Goal: Task Accomplishment & Management: Use online tool/utility

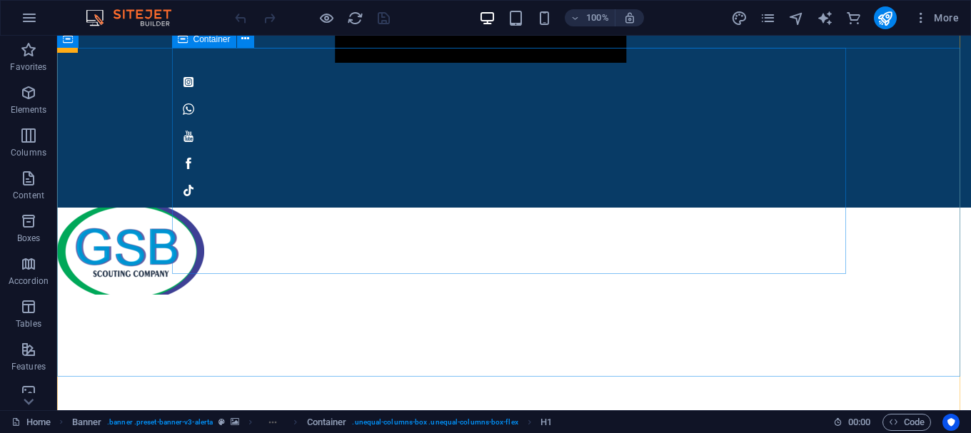
scroll to position [1413, 0]
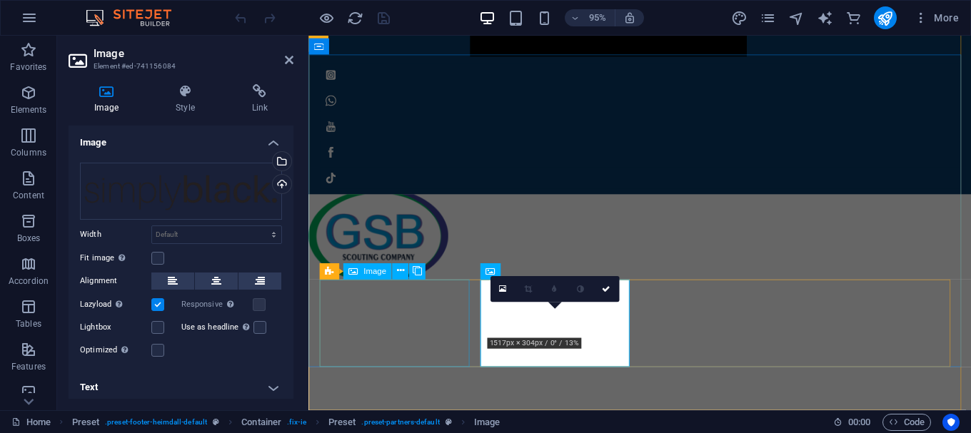
scroll to position [1412, 0]
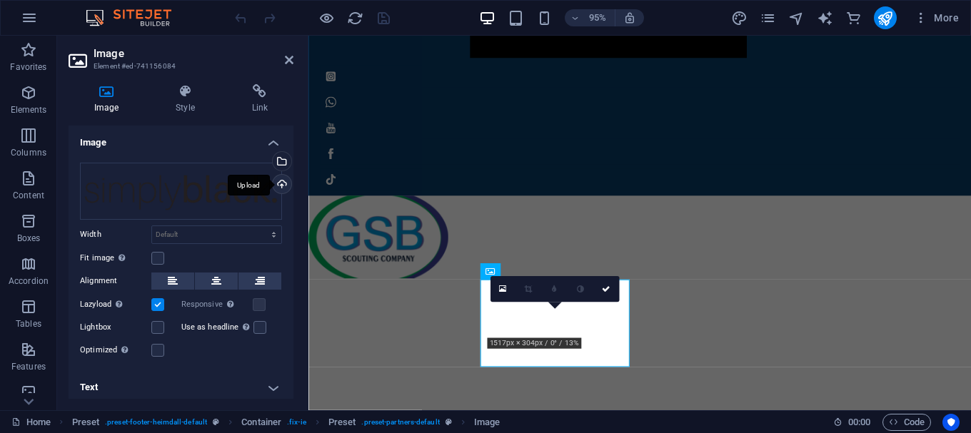
click at [281, 188] on div "Upload" at bounding box center [280, 185] width 21 height 21
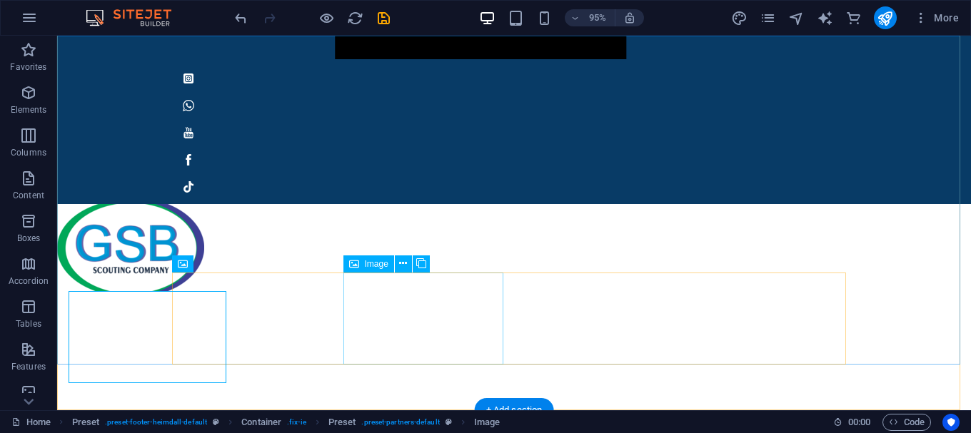
scroll to position [1413, 0]
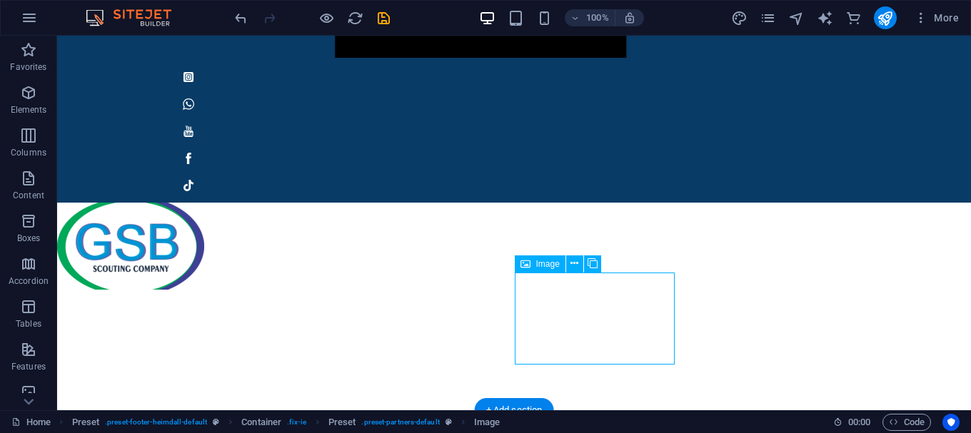
select select "px"
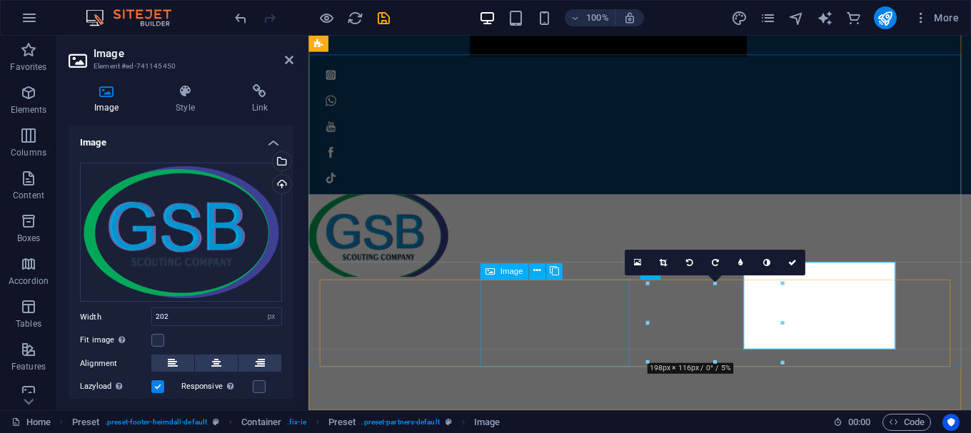
scroll to position [1412, 0]
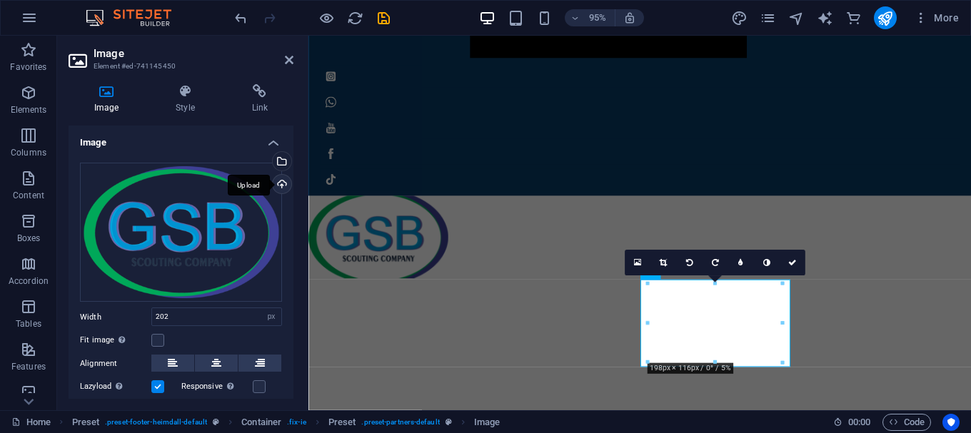
click at [281, 180] on div "Upload" at bounding box center [280, 185] width 21 height 21
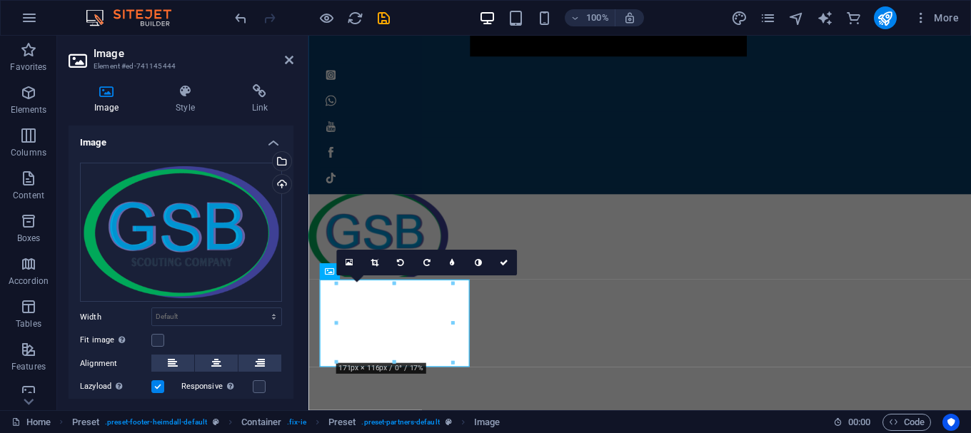
scroll to position [1412, 0]
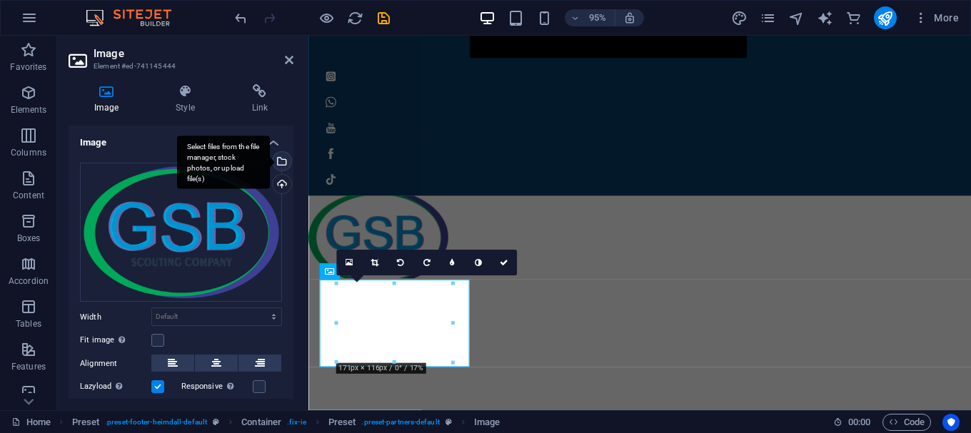
click at [277, 155] on div "Select files from the file manager, stock photos, or upload file(s)" at bounding box center [280, 162] width 21 height 21
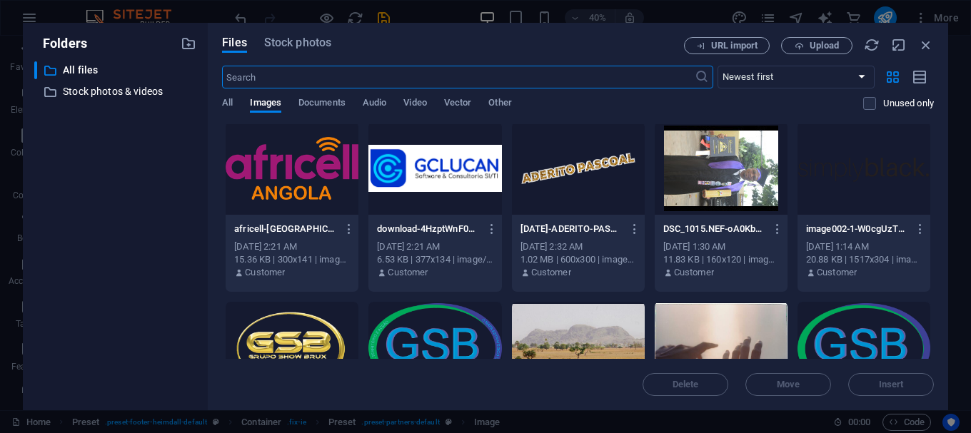
scroll to position [0, 0]
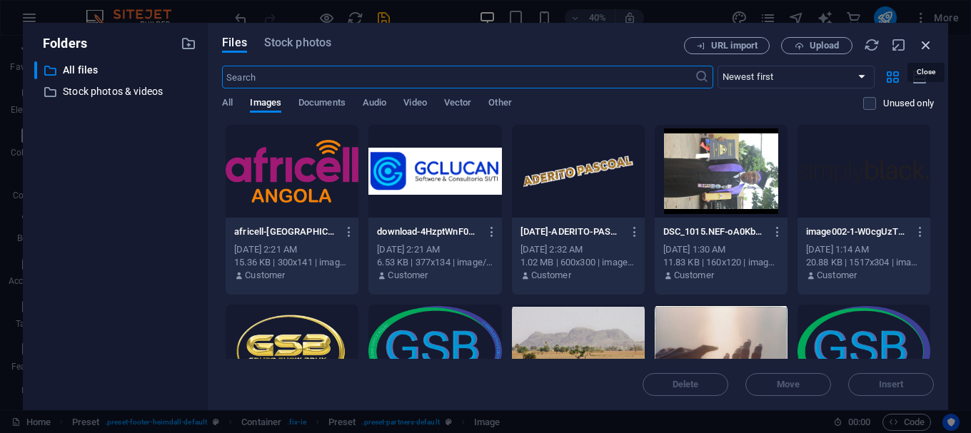
click at [927, 44] on icon "button" at bounding box center [926, 45] width 16 height 16
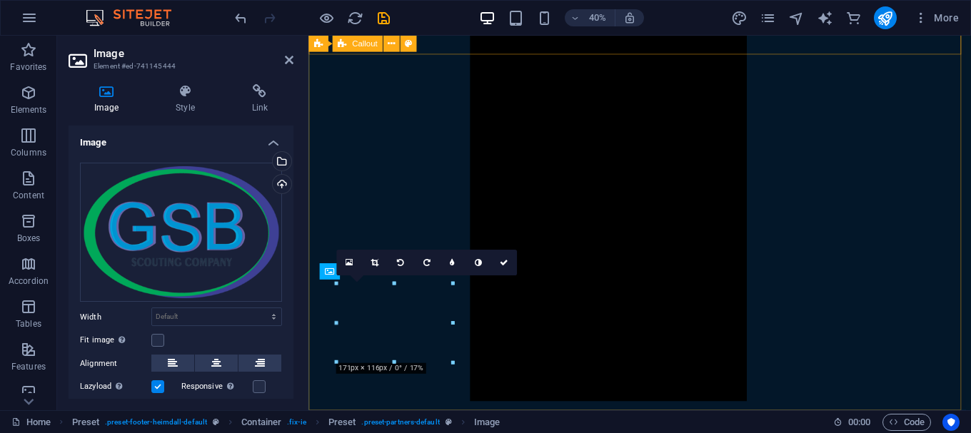
scroll to position [1412, 0]
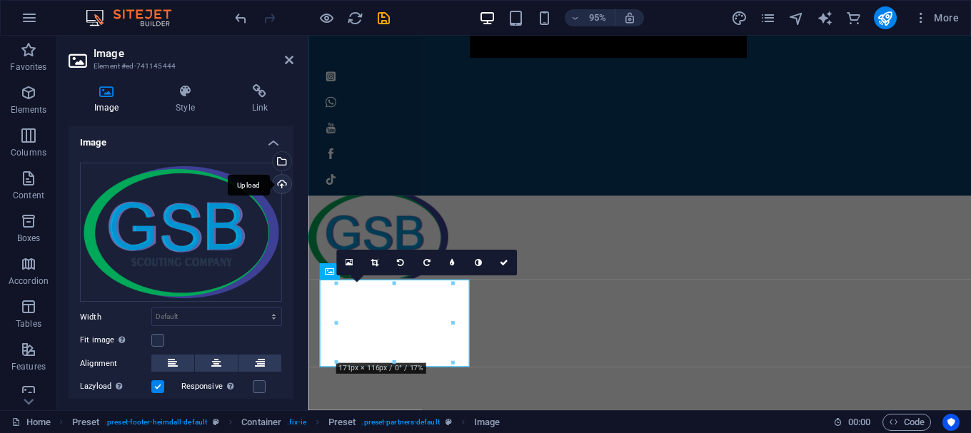
click at [283, 183] on div "Upload" at bounding box center [280, 185] width 21 height 21
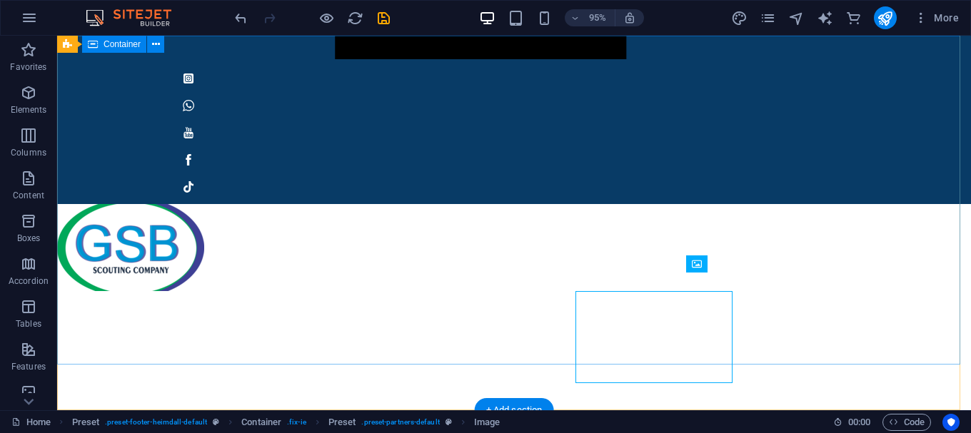
scroll to position [1413, 0]
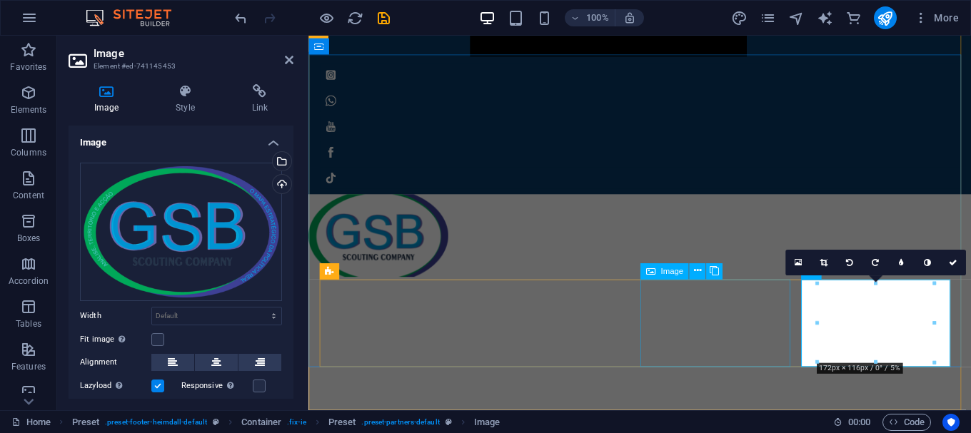
scroll to position [1412, 0]
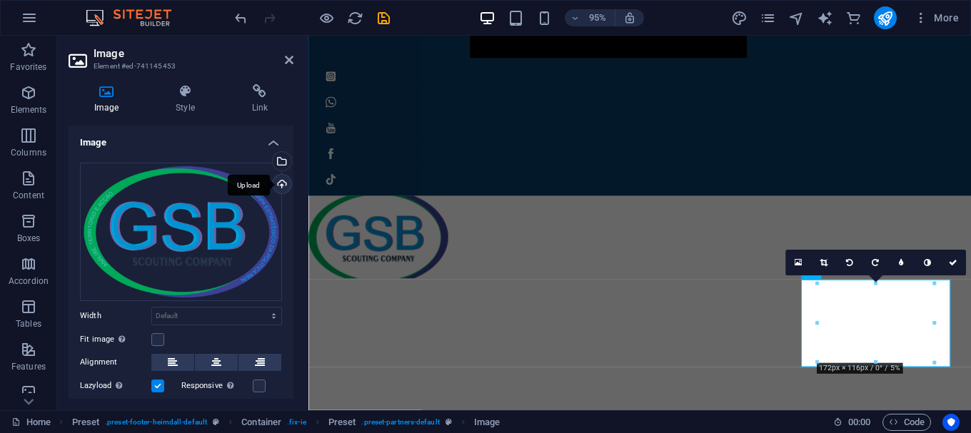
click at [282, 188] on div "Upload" at bounding box center [280, 185] width 21 height 21
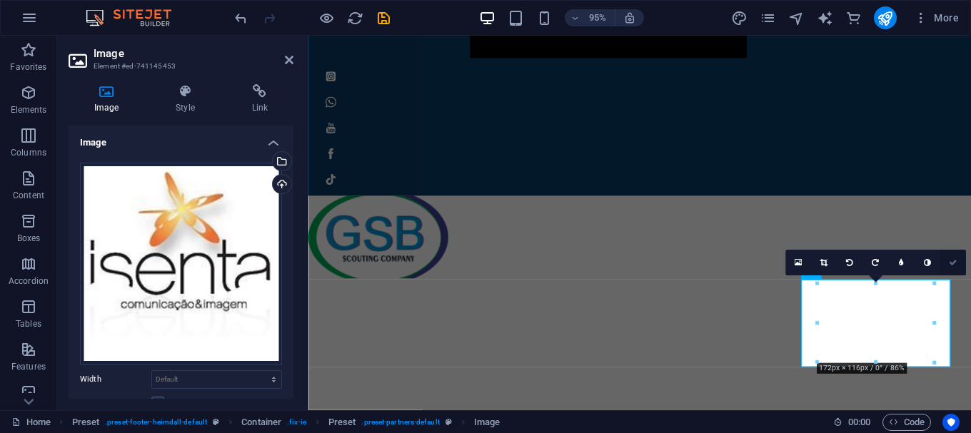
click at [956, 261] on icon at bounding box center [952, 263] width 9 height 8
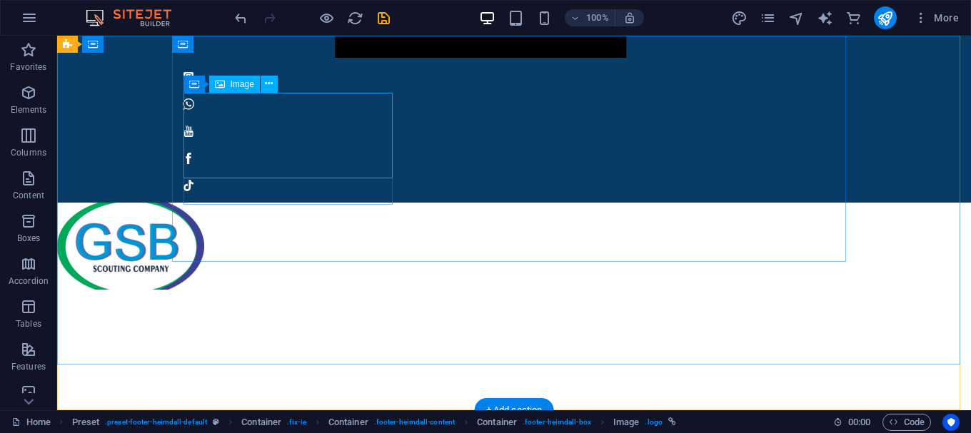
click at [241, 85] on span "Image" at bounding box center [243, 84] width 24 height 9
select select "px"
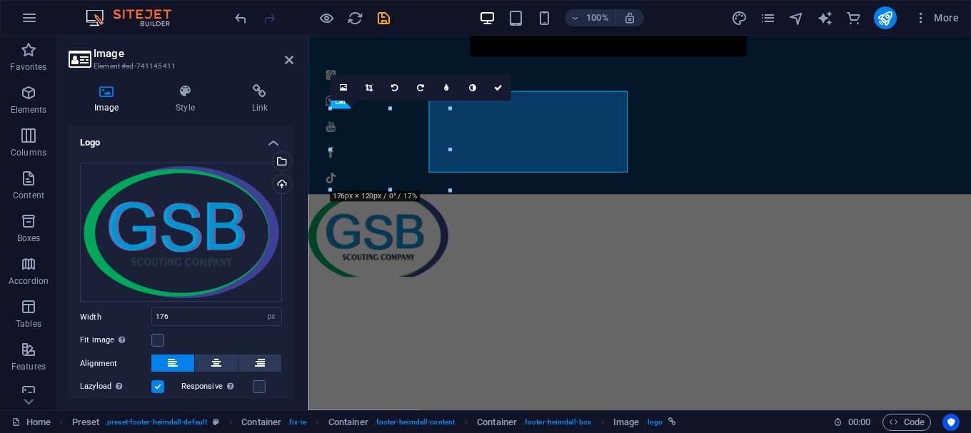
scroll to position [1412, 0]
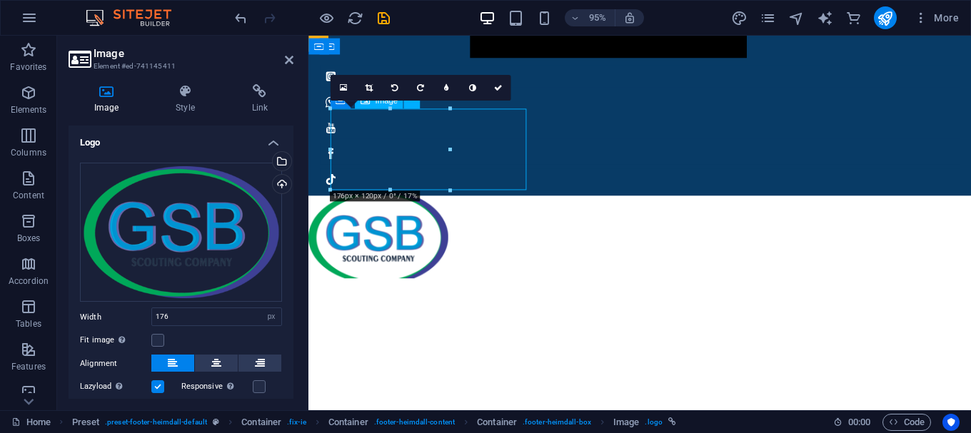
drag, startPoint x: 395, startPoint y: 154, endPoint x: 470, endPoint y: 161, distance: 75.9
drag, startPoint x: 422, startPoint y: 161, endPoint x: 483, endPoint y: 161, distance: 60.7
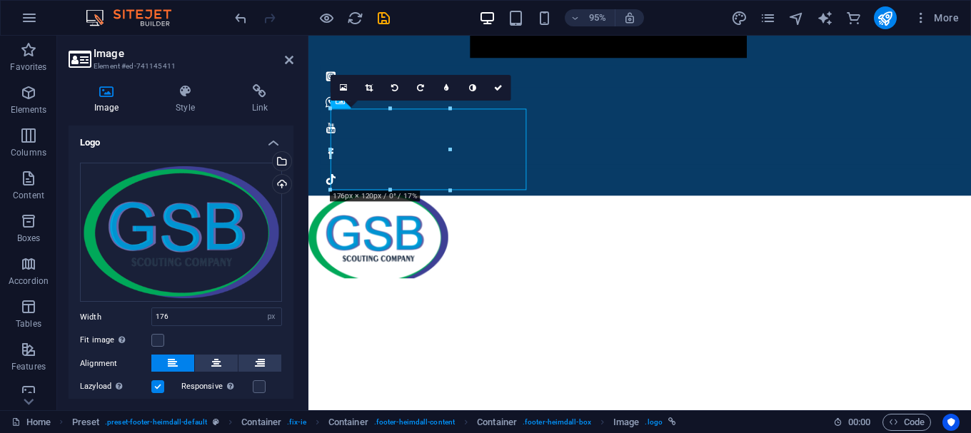
click at [453, 190] on div at bounding box center [450, 191] width 8 height 8
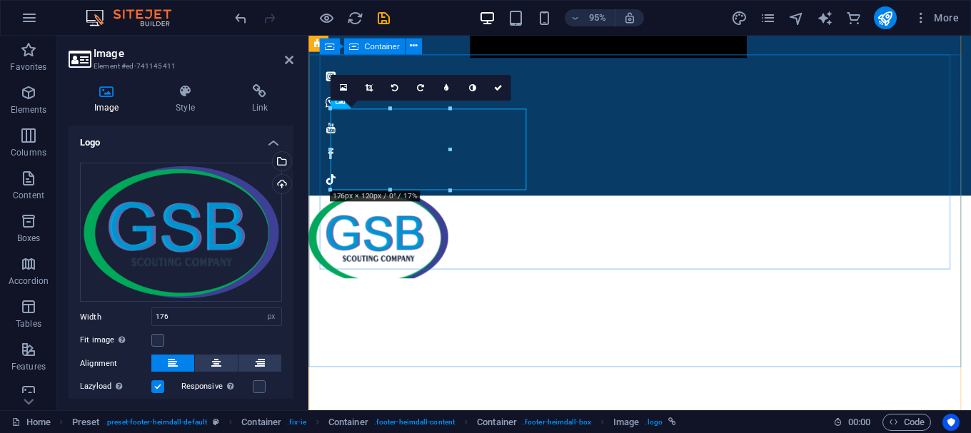
drag, startPoint x: 762, startPoint y: 226, endPoint x: 504, endPoint y: 218, distance: 257.8
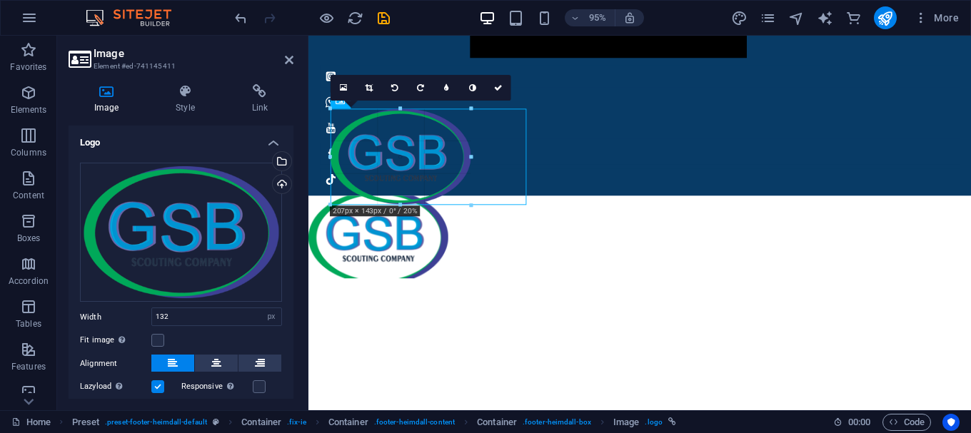
drag, startPoint x: 419, startPoint y: 169, endPoint x: 131, endPoint y: 183, distance: 288.0
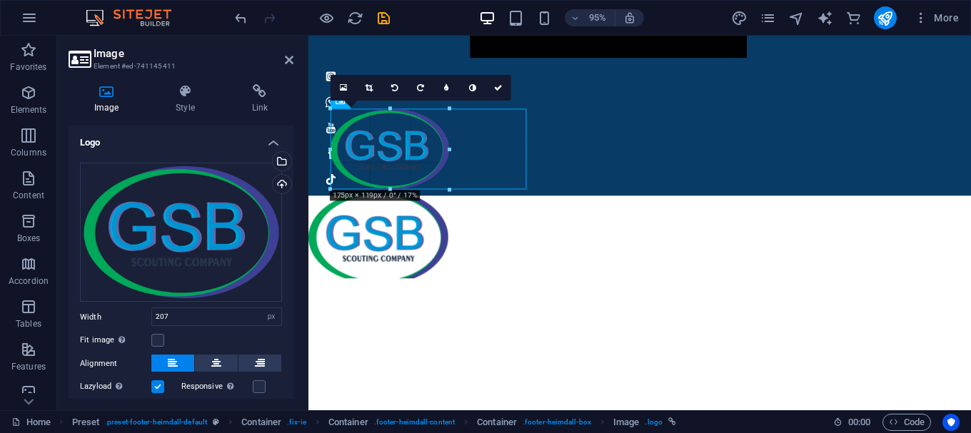
drag, startPoint x: 473, startPoint y: 201, endPoint x: 450, endPoint y: 167, distance: 41.2
type input "175"
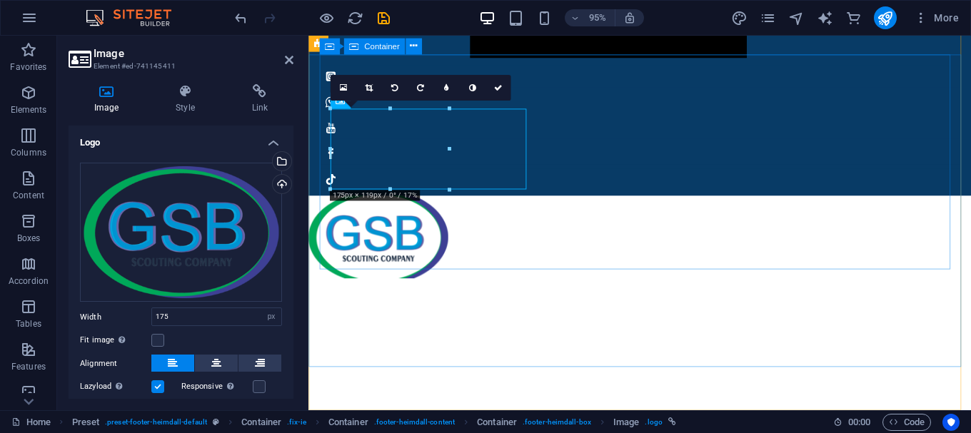
scroll to position [1269, 0]
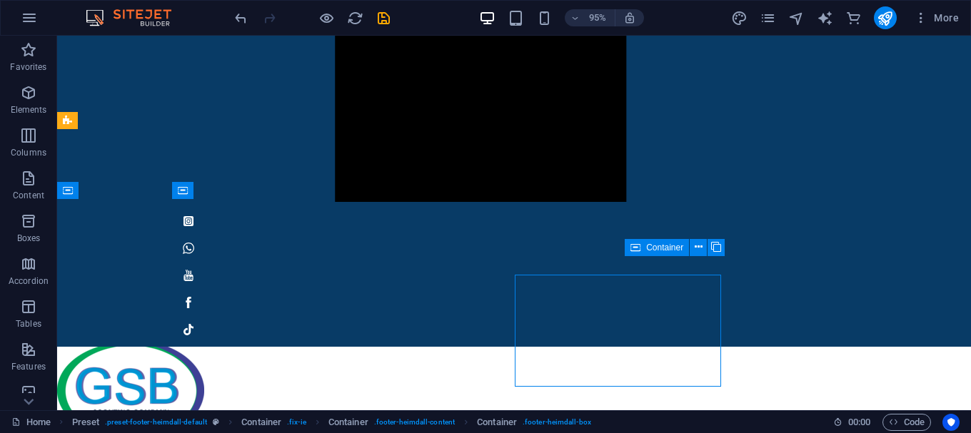
scroll to position [1250, 0]
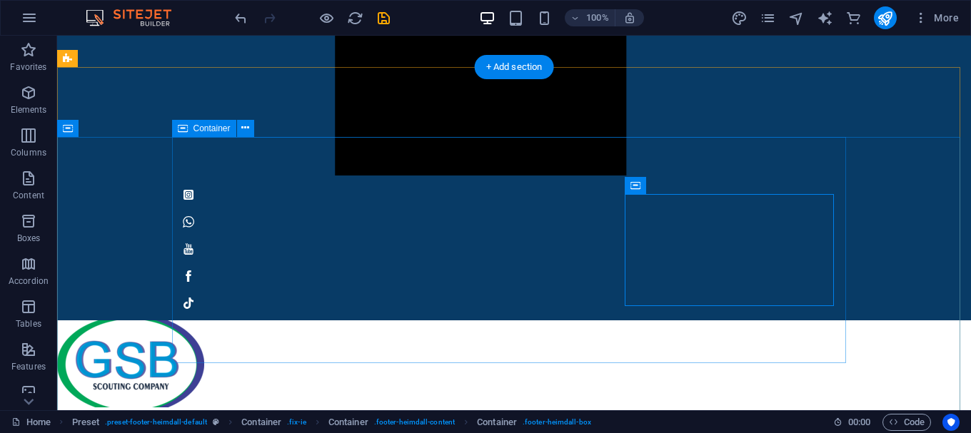
scroll to position [1413, 0]
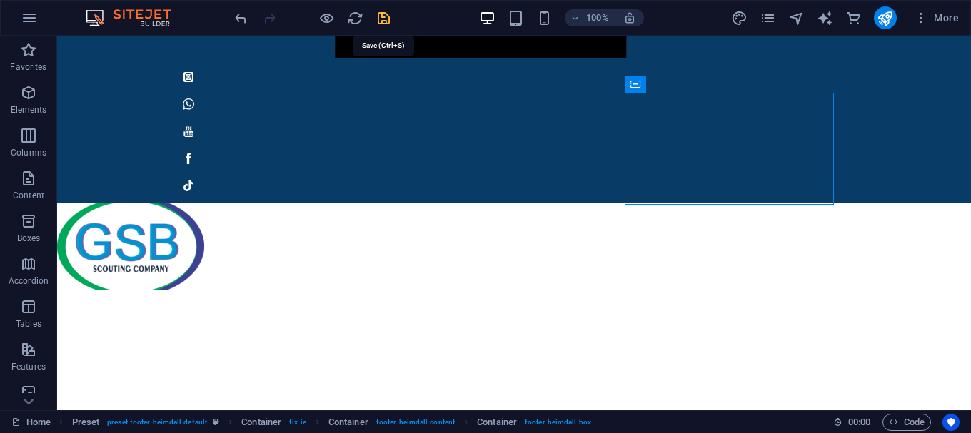
click at [385, 22] on icon "save" at bounding box center [383, 18] width 16 height 16
checkbox input "false"
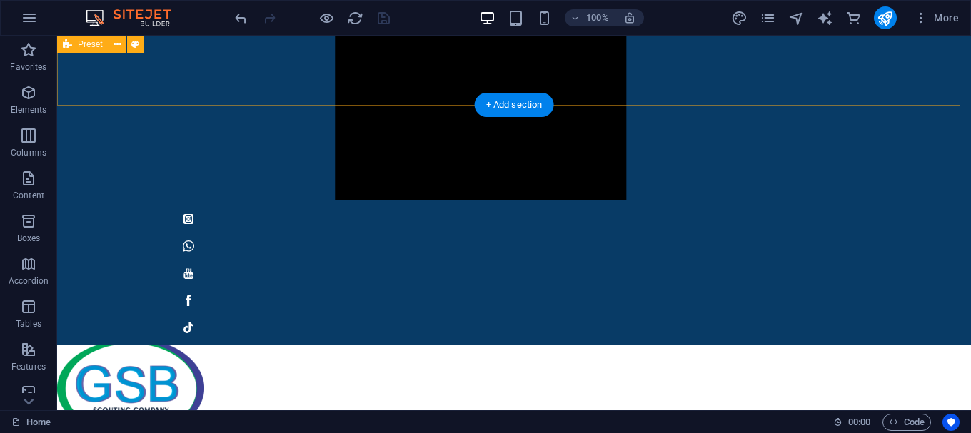
scroll to position [1271, 0]
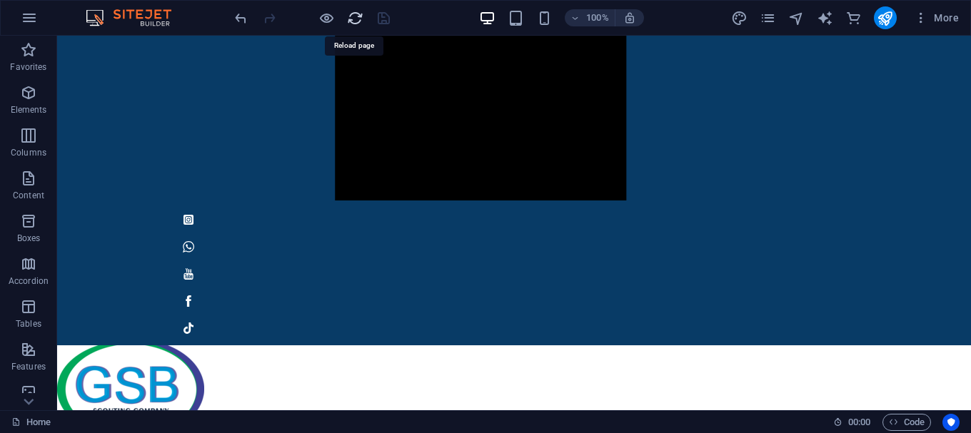
click at [347, 20] on icon "reload" at bounding box center [355, 18] width 16 height 16
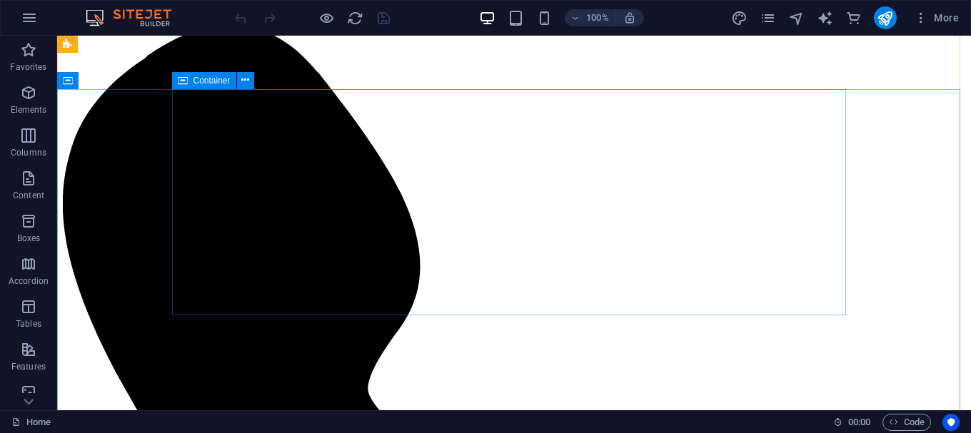
scroll to position [1413, 0]
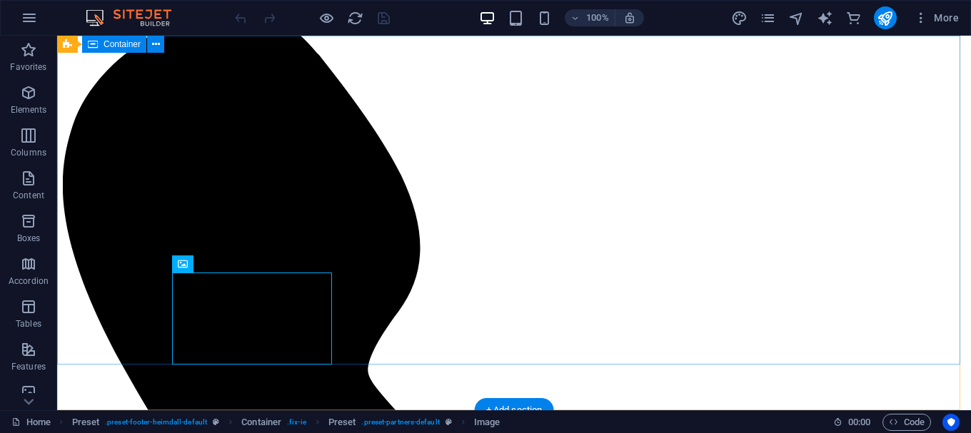
drag, startPoint x: 255, startPoint y: 318, endPoint x: 128, endPoint y: 309, distance: 126.7
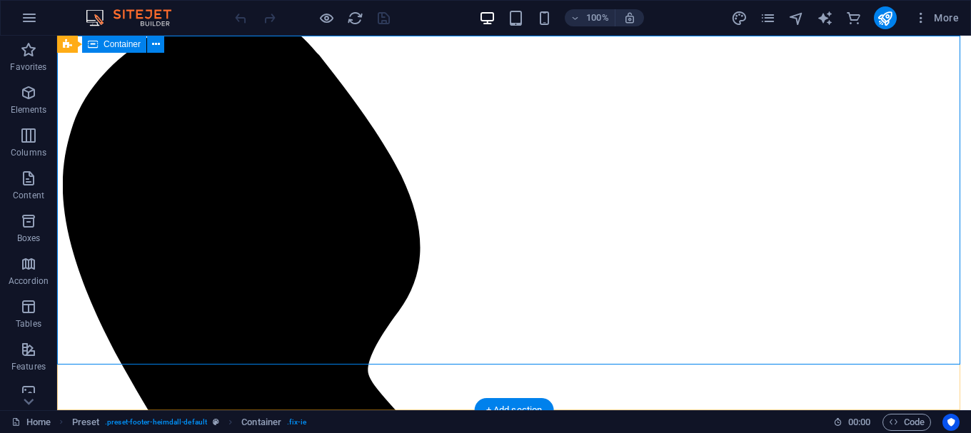
drag, startPoint x: 737, startPoint y: 308, endPoint x: 893, endPoint y: 313, distance: 155.7
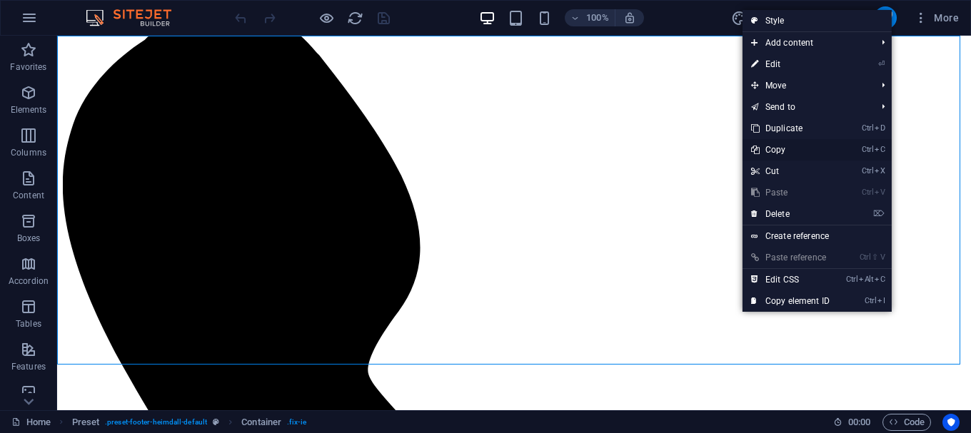
click at [782, 151] on link "Ctrl C Copy" at bounding box center [790, 149] width 96 height 21
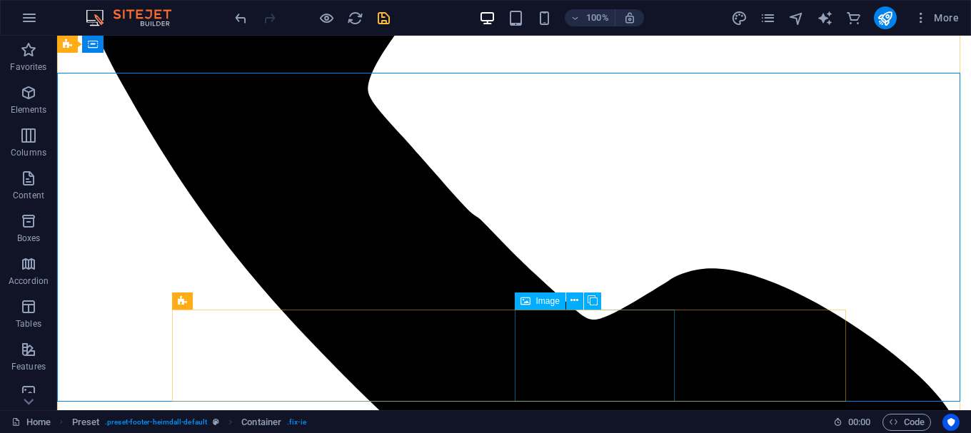
scroll to position [1671, 0]
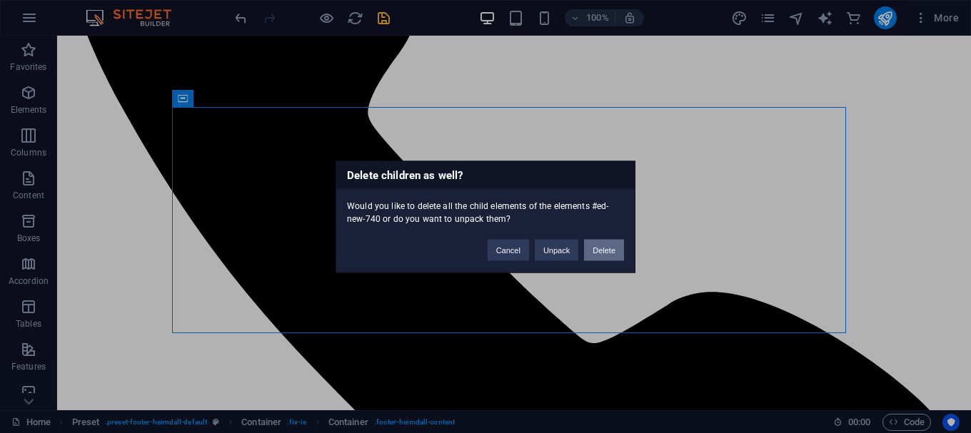
click at [605, 247] on button "Delete" at bounding box center [604, 249] width 40 height 21
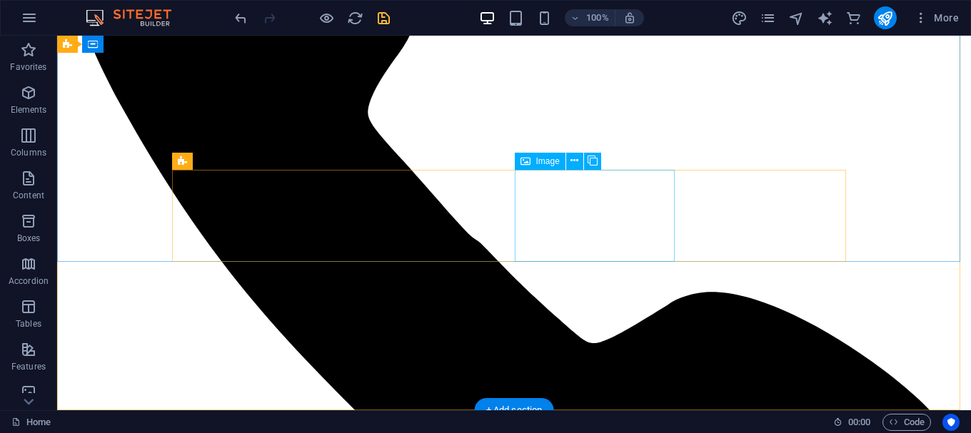
scroll to position [1516, 0]
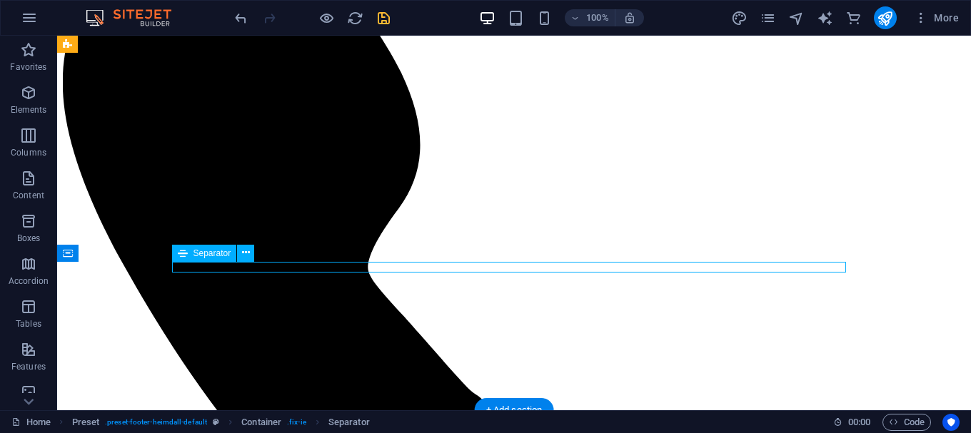
scroll to position [1505, 0]
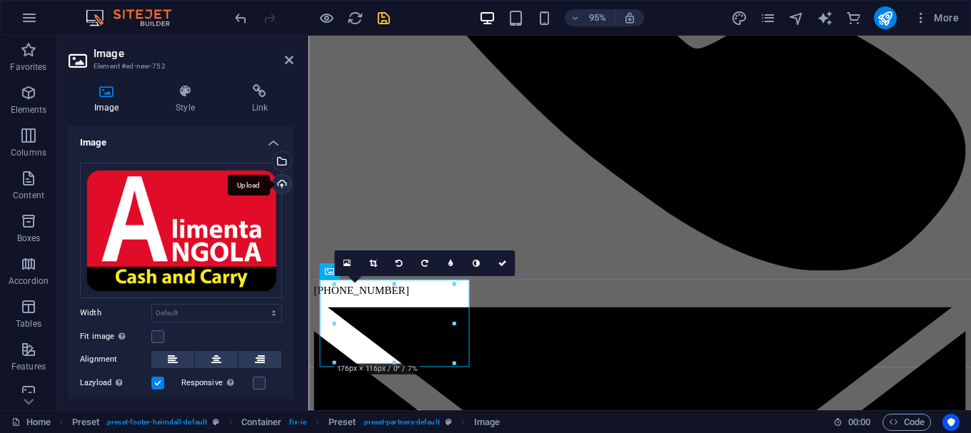
click at [279, 186] on div "Upload" at bounding box center [280, 185] width 21 height 21
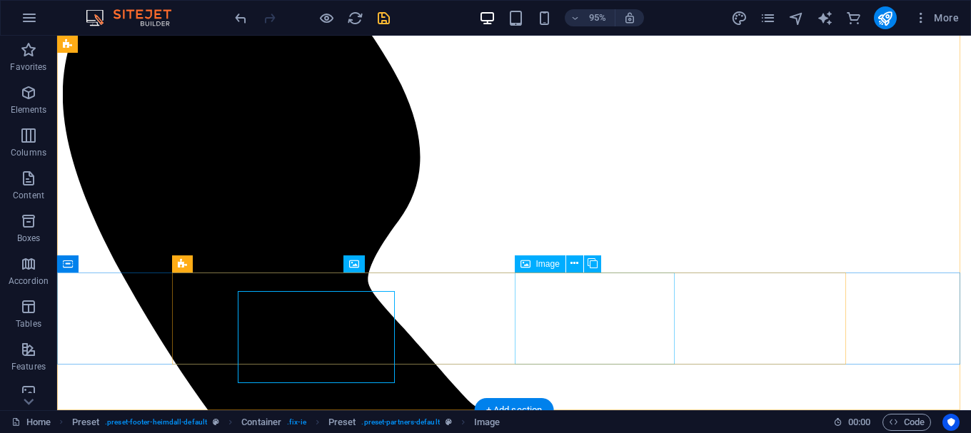
scroll to position [1505, 0]
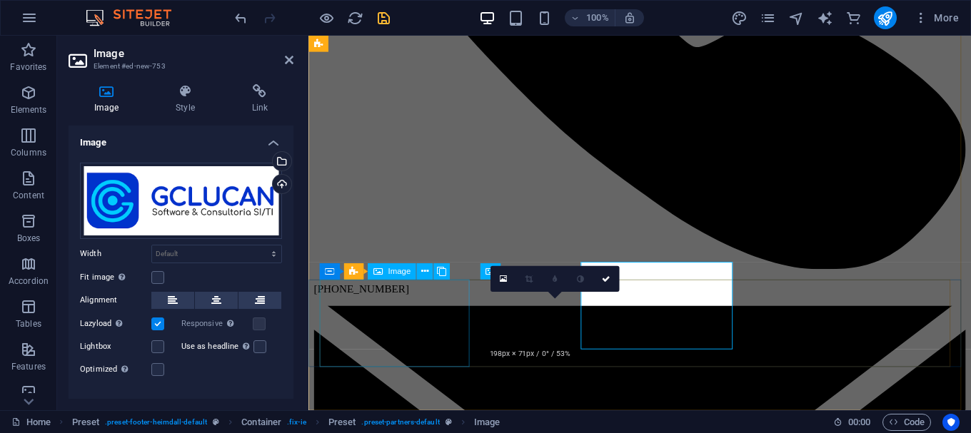
scroll to position [1504, 0]
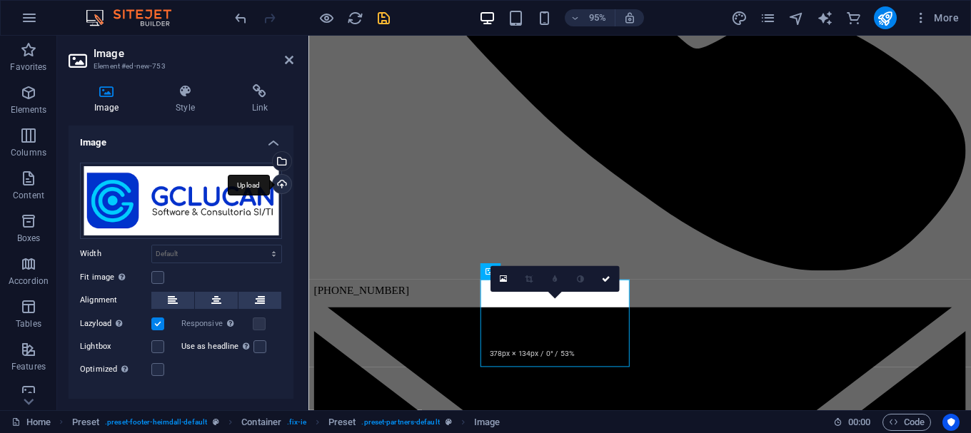
click at [283, 188] on div "Upload" at bounding box center [280, 185] width 21 height 21
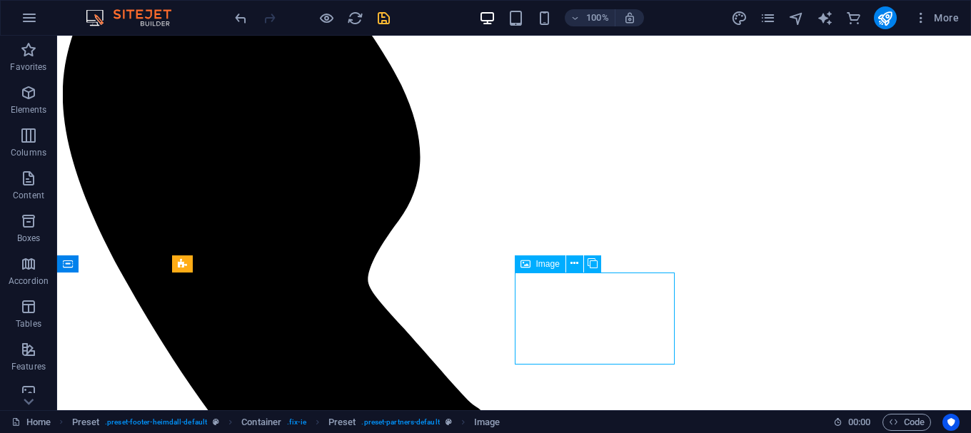
scroll to position [1505, 0]
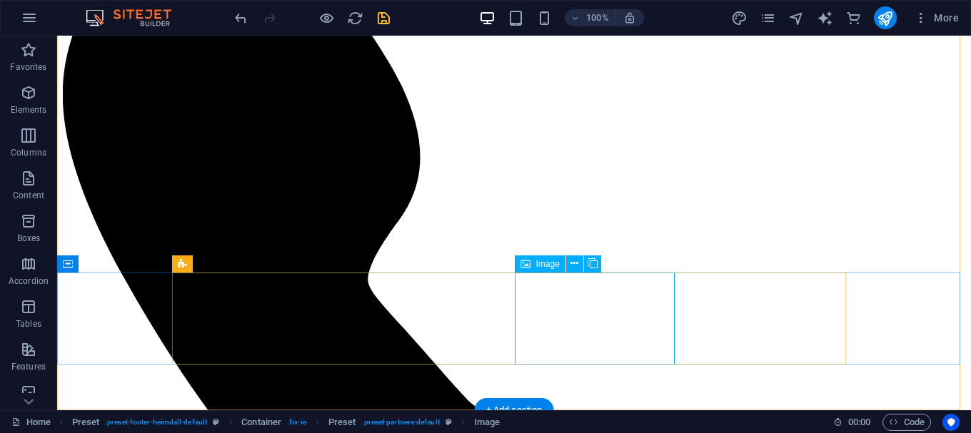
select select "px"
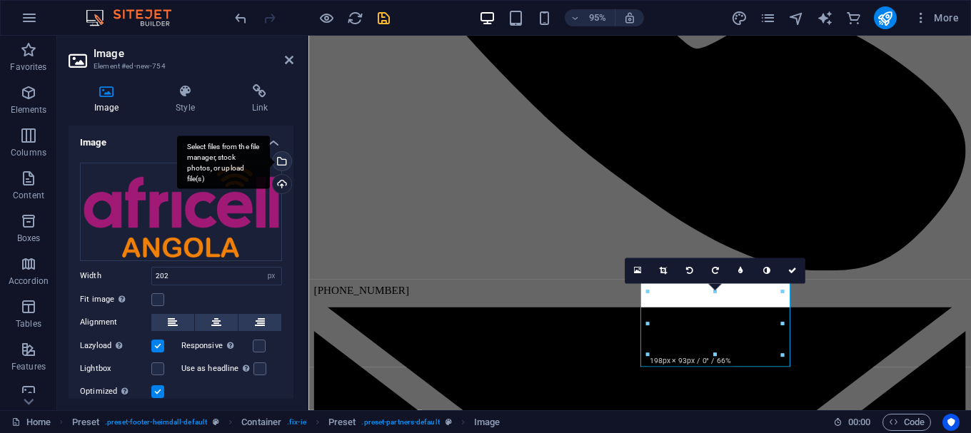
click at [280, 159] on div "Select files from the file manager, stock photos, or upload file(s)" at bounding box center [280, 162] width 21 height 21
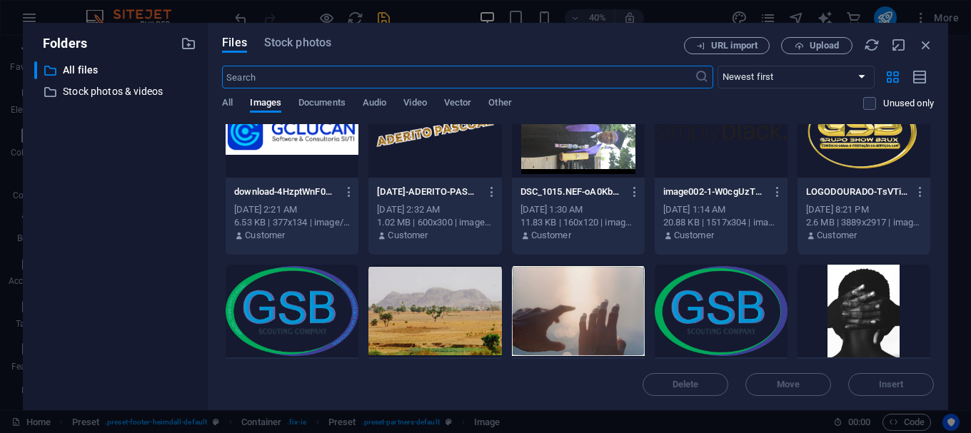
scroll to position [143, 0]
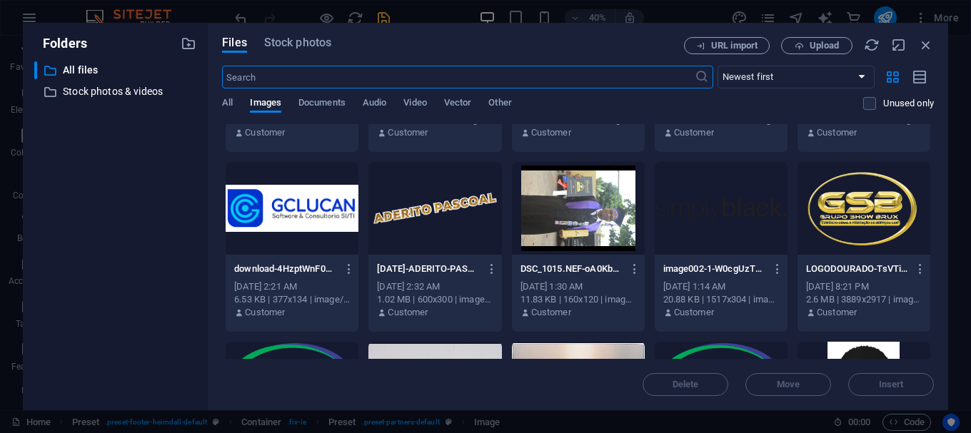
click at [869, 206] on div at bounding box center [863, 208] width 133 height 93
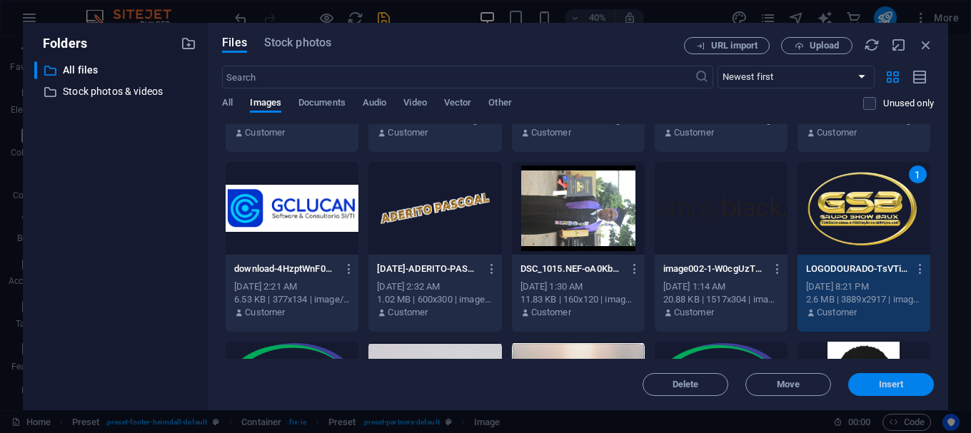
click at [874, 387] on span "Insert" at bounding box center [891, 384] width 74 height 9
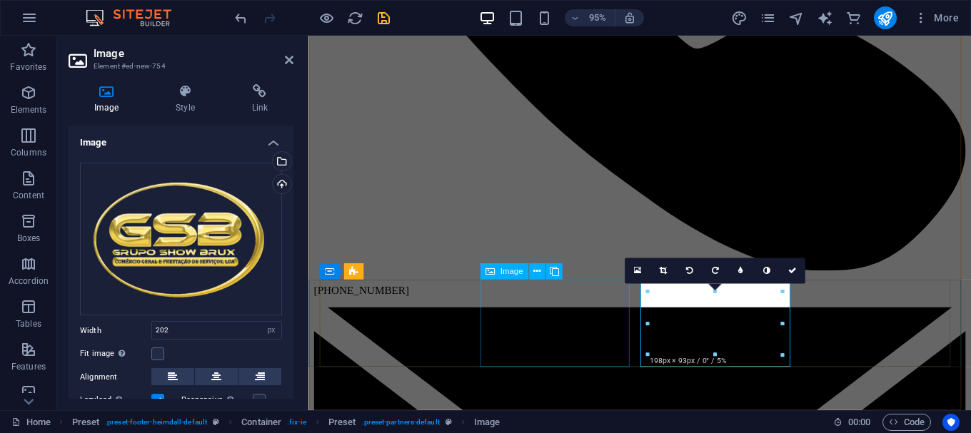
scroll to position [1505, 0]
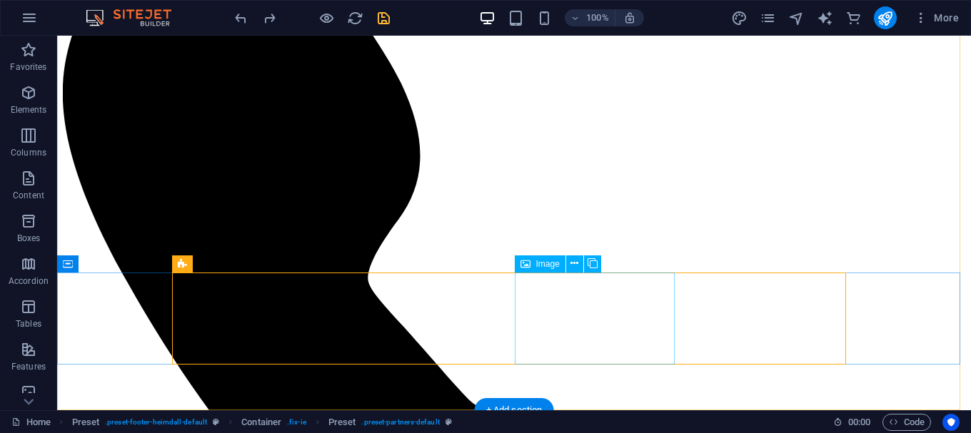
select select "px"
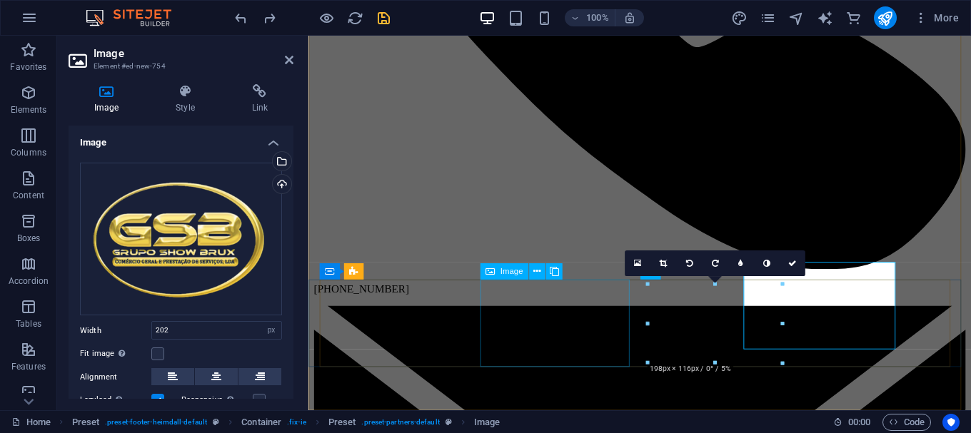
scroll to position [1504, 0]
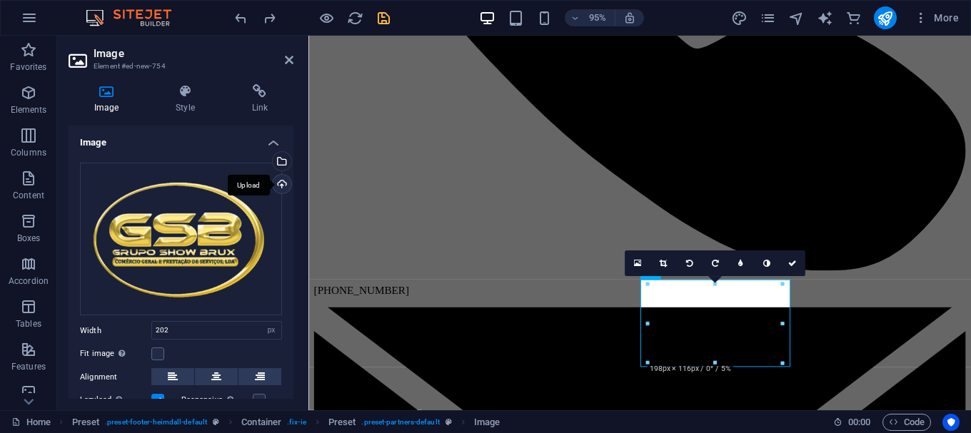
click at [276, 183] on div "Upload" at bounding box center [280, 185] width 21 height 21
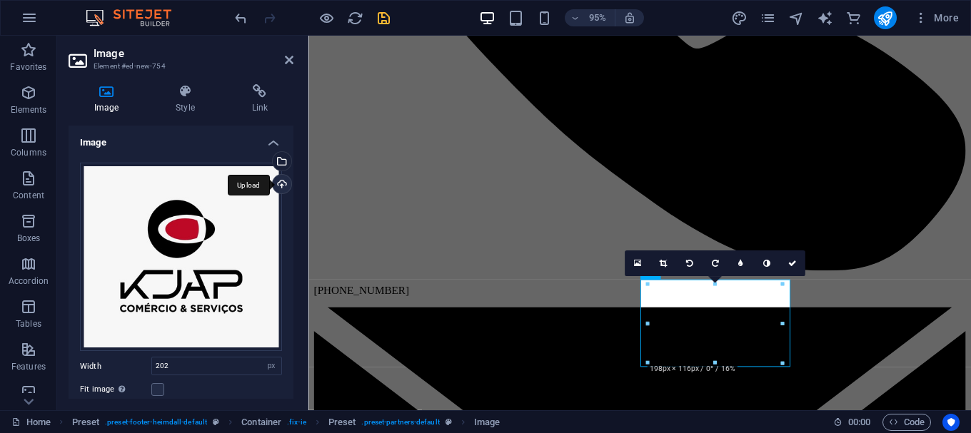
click at [278, 179] on div "Upload" at bounding box center [280, 185] width 21 height 21
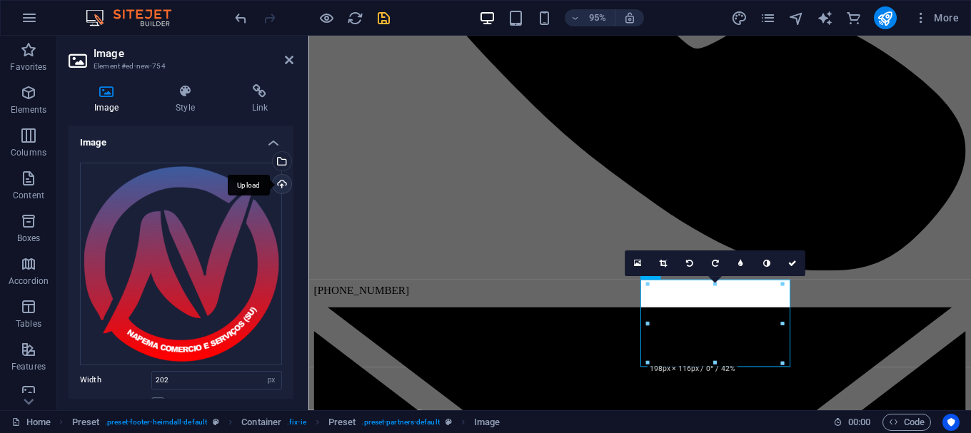
click at [279, 185] on div "Upload" at bounding box center [280, 185] width 21 height 21
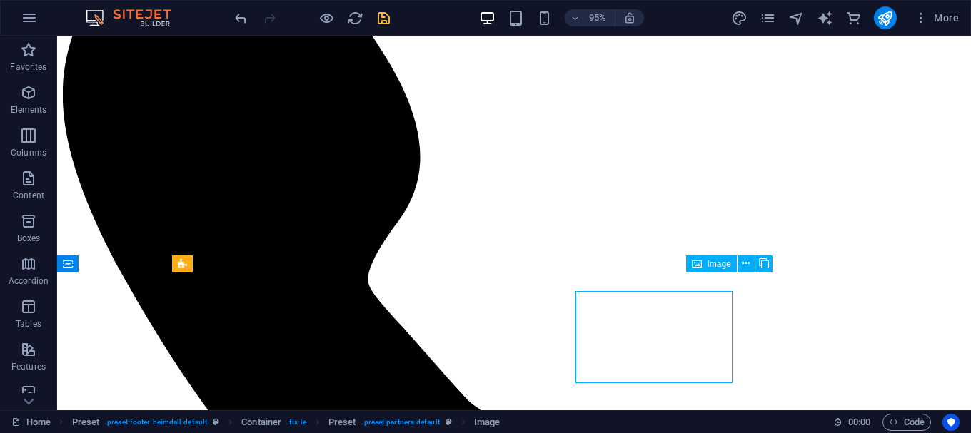
scroll to position [1505, 0]
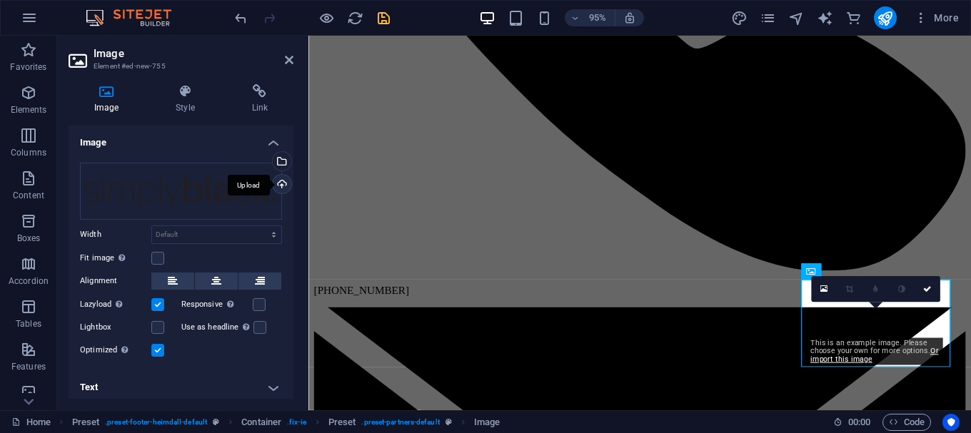
click at [277, 184] on div "Upload" at bounding box center [280, 185] width 21 height 21
click at [926, 287] on icon at bounding box center [926, 290] width 9 height 8
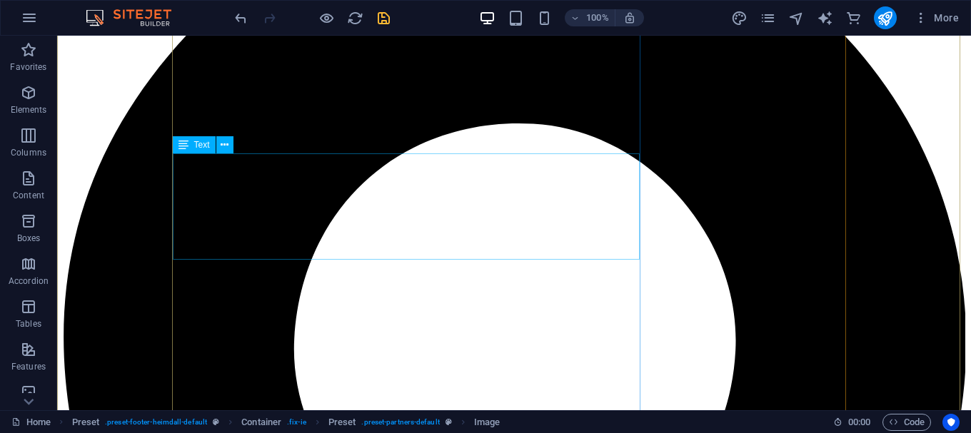
scroll to position [286, 0]
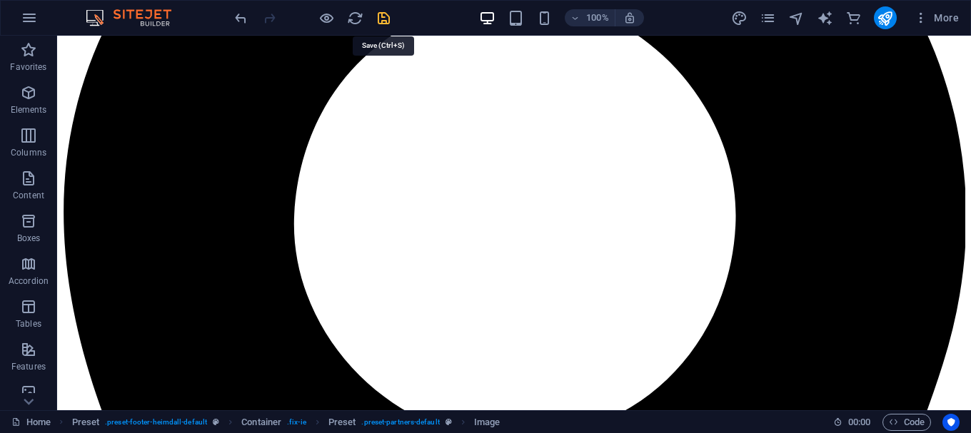
click at [378, 19] on icon "save" at bounding box center [383, 18] width 16 height 16
checkbox input "false"
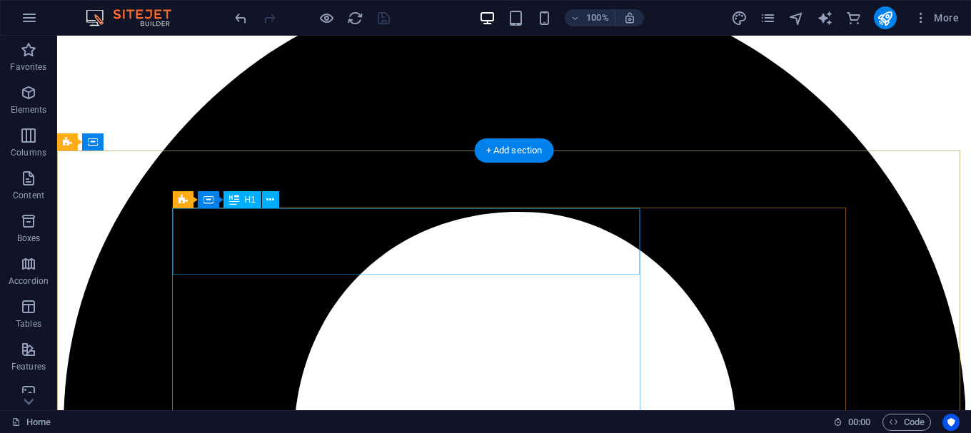
scroll to position [0, 0]
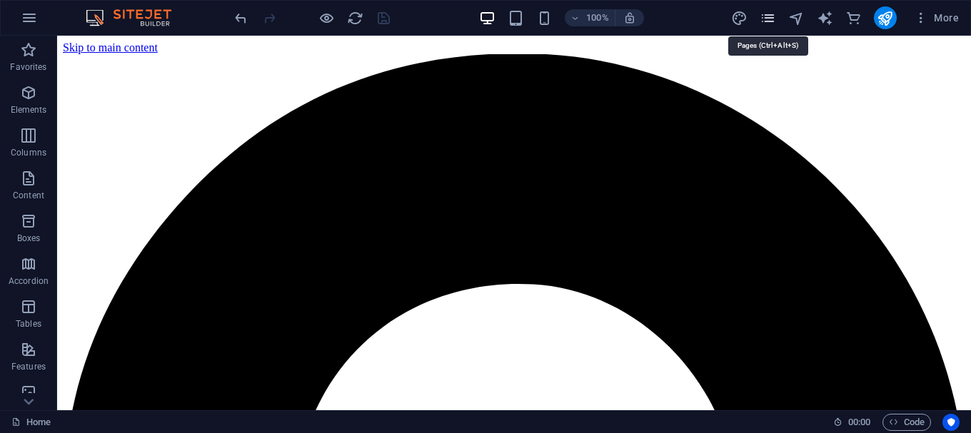
click at [765, 21] on icon "pages" at bounding box center [767, 18] width 16 height 16
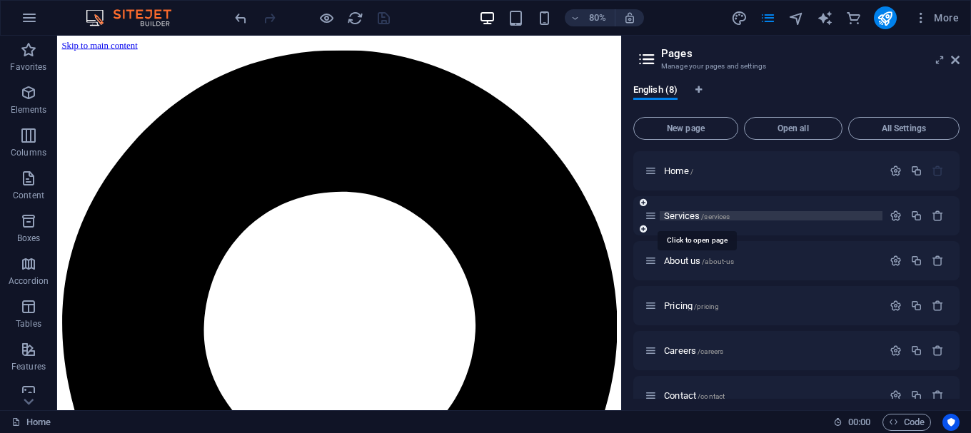
click at [684, 218] on span "Services /services" at bounding box center [697, 216] width 66 height 11
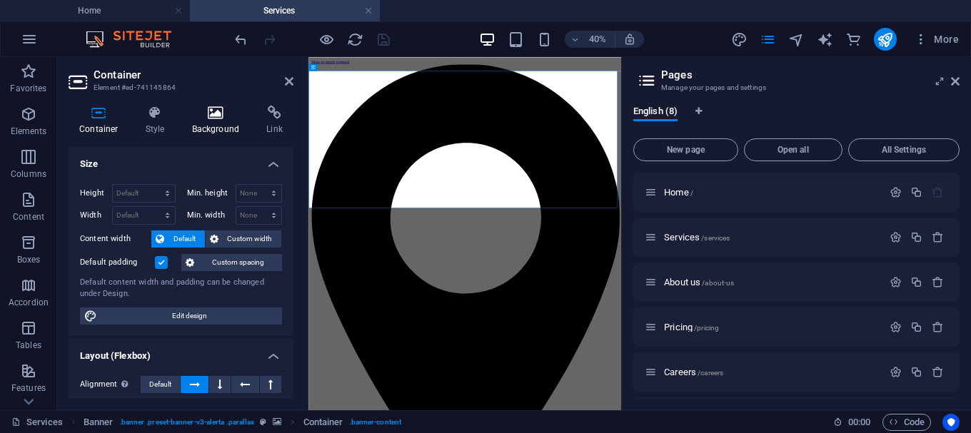
click at [234, 123] on h4 "Background" at bounding box center [218, 121] width 75 height 30
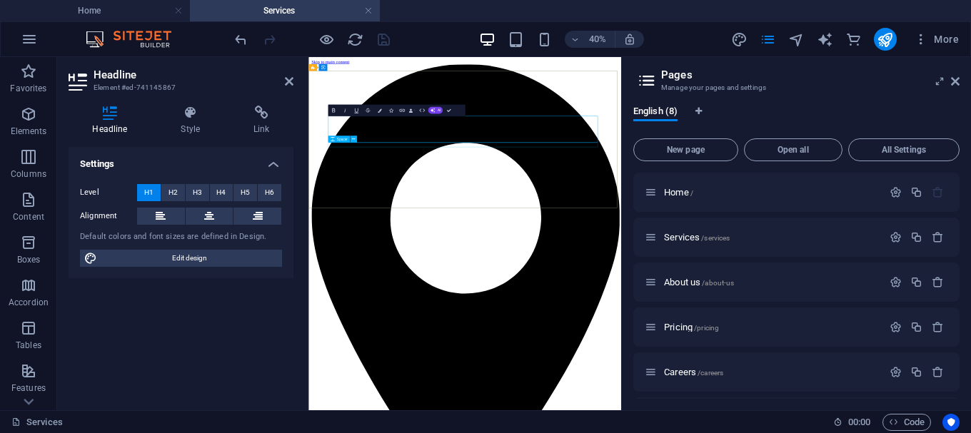
drag, startPoint x: 1031, startPoint y: 258, endPoint x: 944, endPoint y: 275, distance: 88.6
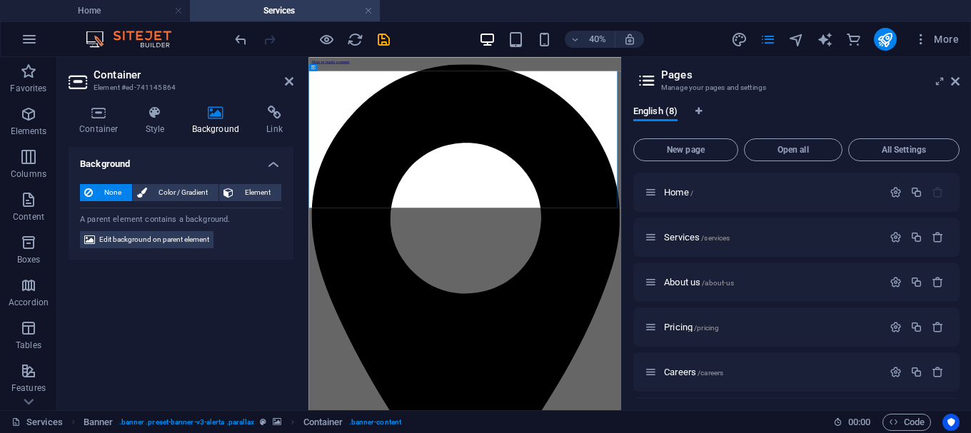
click at [215, 118] on icon at bounding box center [215, 113] width 69 height 14
click at [172, 245] on span "Edit background on parent element" at bounding box center [154, 239] width 110 height 17
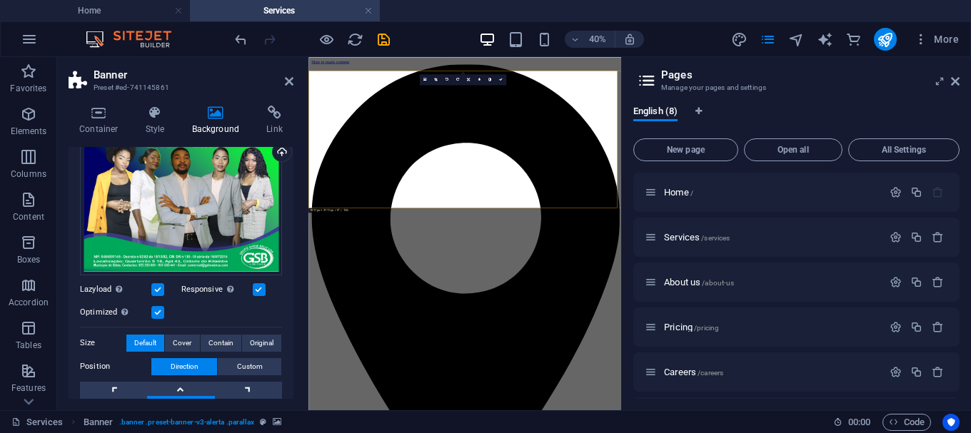
scroll to position [71, 0]
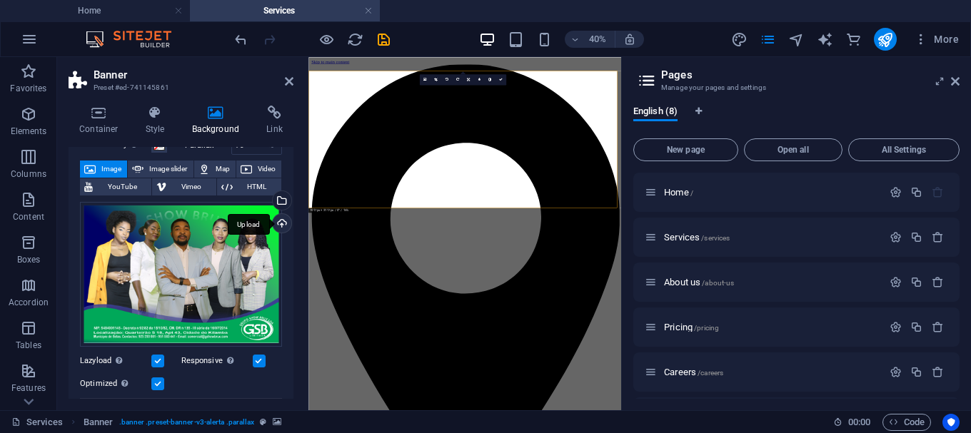
click at [276, 224] on div "Upload" at bounding box center [280, 224] width 21 height 21
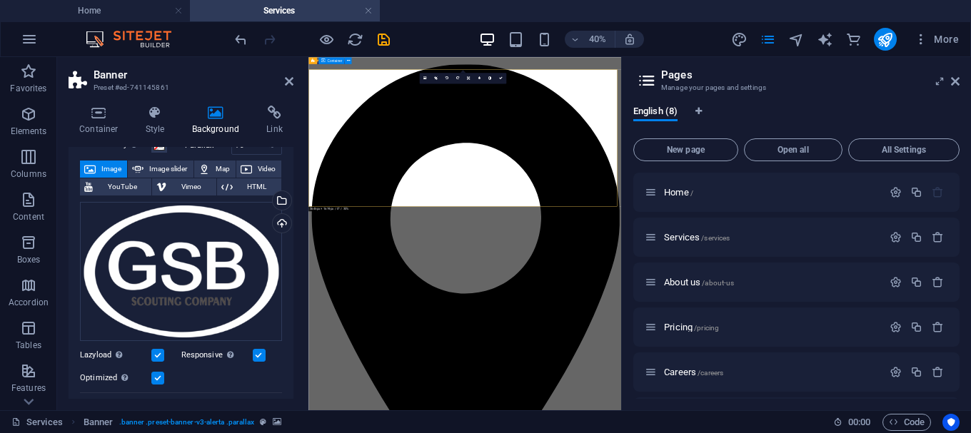
scroll to position [0, 0]
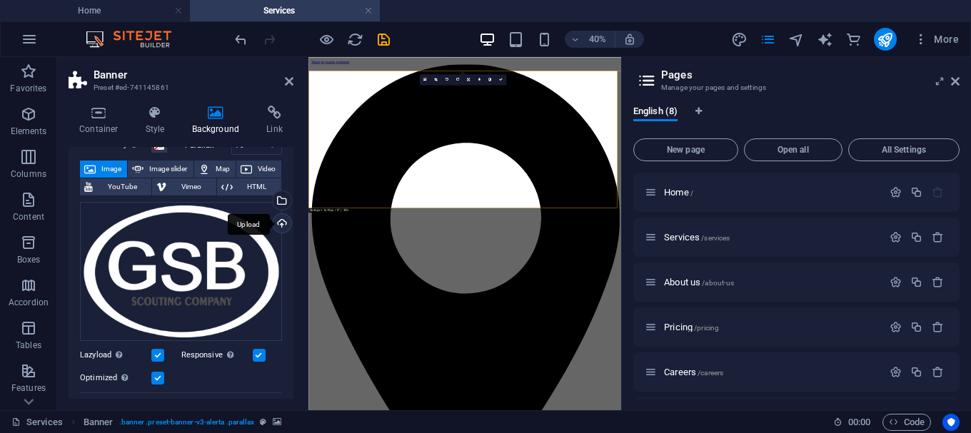
click at [276, 221] on div "Upload" at bounding box center [280, 224] width 21 height 21
click at [279, 223] on div "Upload" at bounding box center [280, 224] width 21 height 21
click at [284, 227] on div "Upload" at bounding box center [280, 224] width 21 height 21
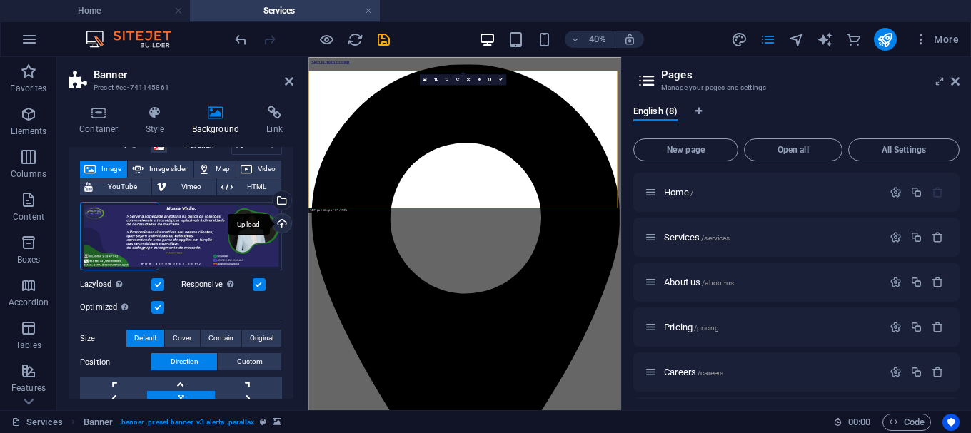
click at [285, 228] on div "Upload" at bounding box center [280, 224] width 21 height 21
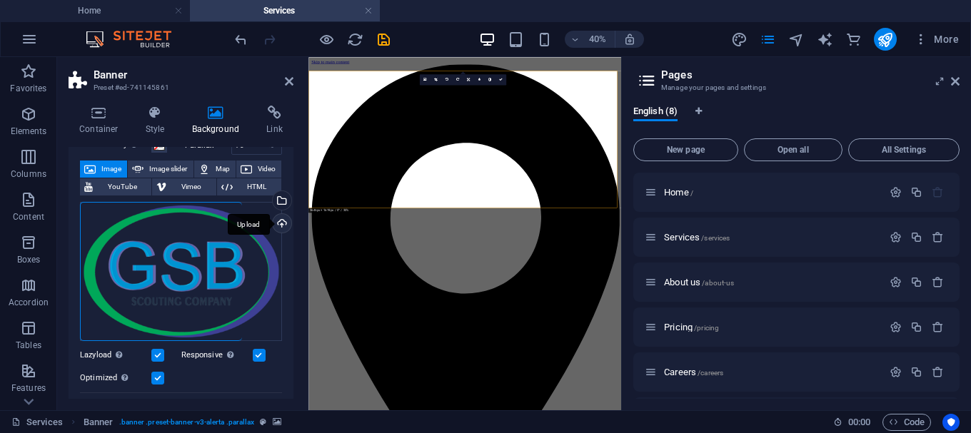
click at [284, 228] on div "Upload" at bounding box center [280, 224] width 21 height 21
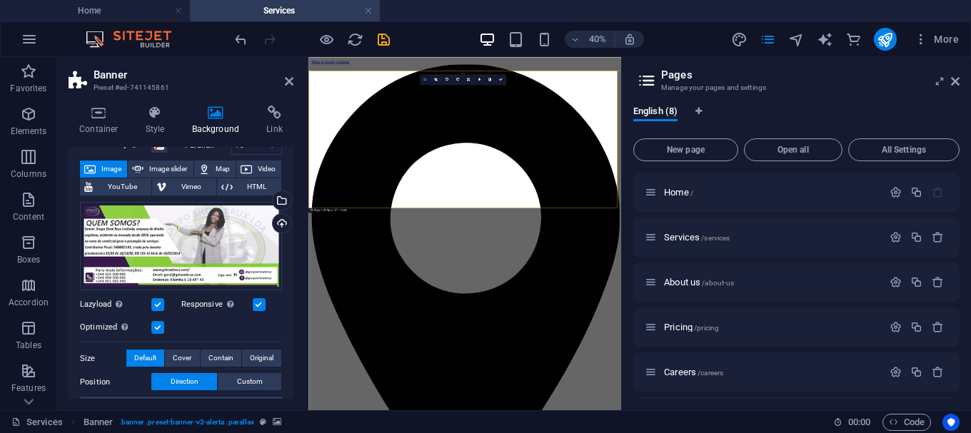
click at [420, 78] on link at bounding box center [424, 79] width 11 height 11
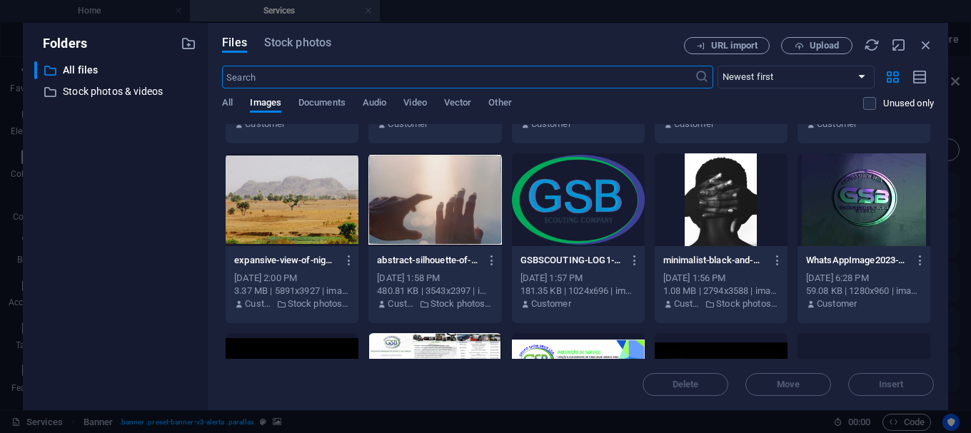
scroll to position [714, 0]
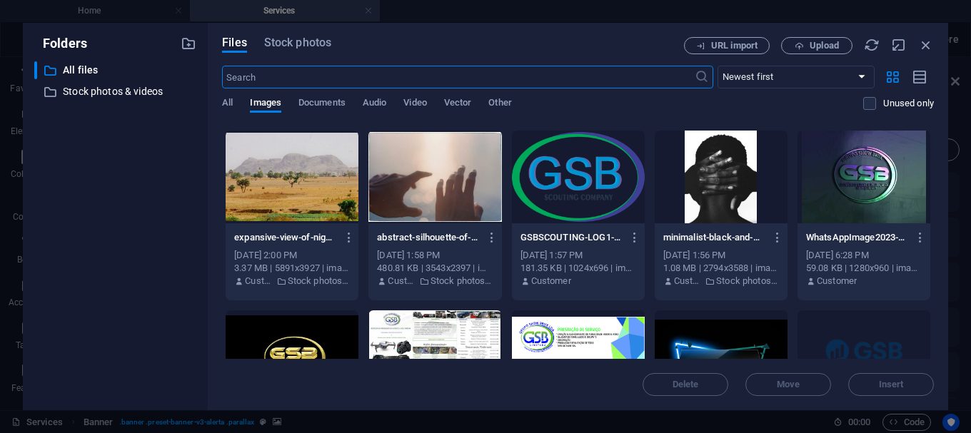
click at [318, 174] on div at bounding box center [292, 177] width 133 height 93
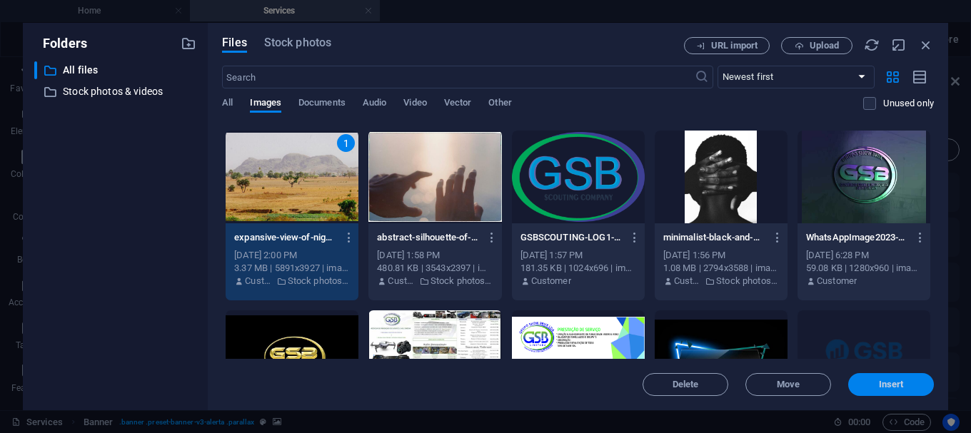
click at [879, 384] on span "Insert" at bounding box center [891, 384] width 25 height 9
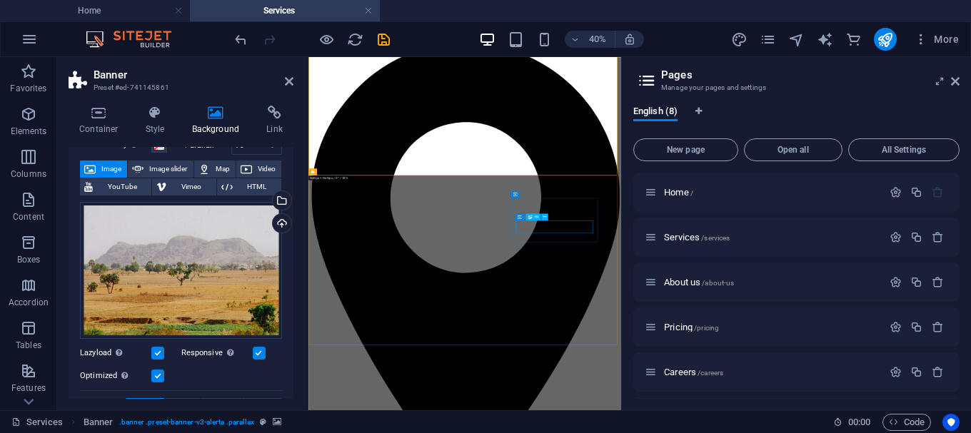
scroll to position [0, 0]
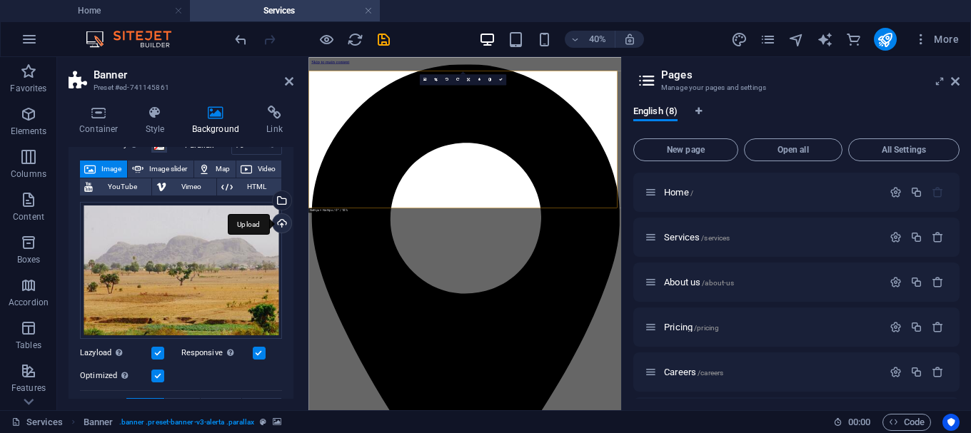
click at [278, 220] on div "Upload" at bounding box center [280, 224] width 21 height 21
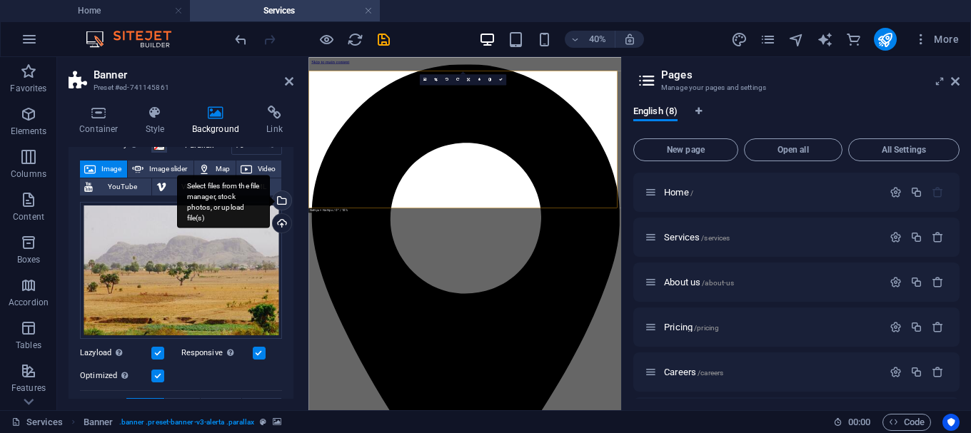
click at [280, 206] on div "Select files from the file manager, stock photos, or upload file(s)" at bounding box center [280, 201] width 21 height 21
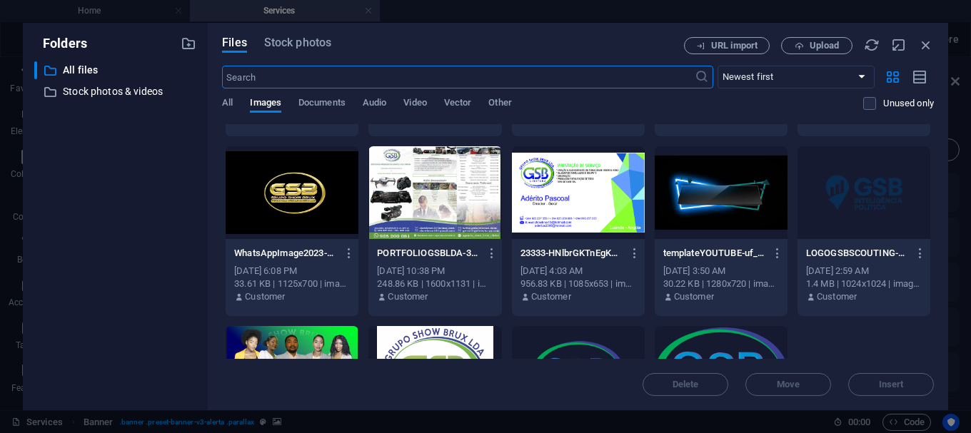
scroll to position [857, 0]
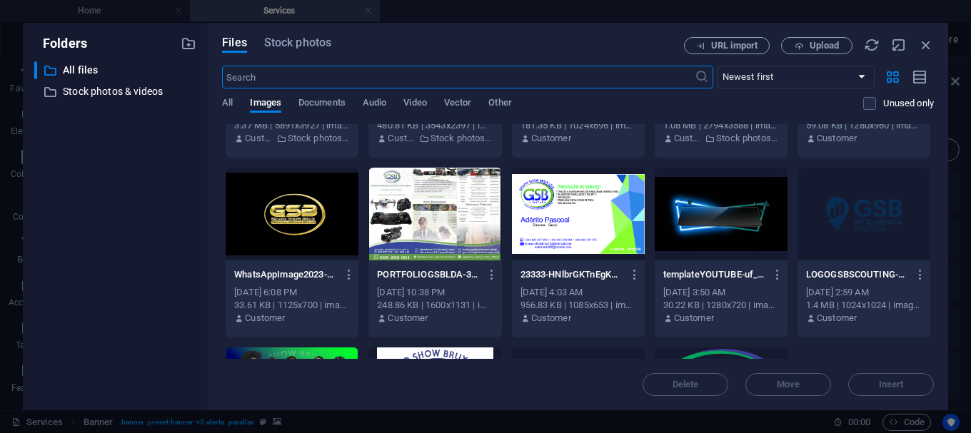
click at [705, 221] on div at bounding box center [721, 214] width 133 height 93
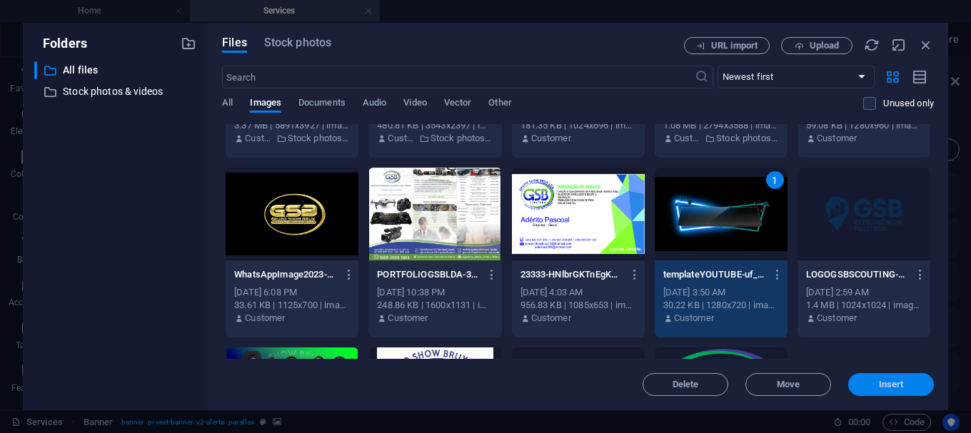
click at [868, 382] on span "Insert" at bounding box center [891, 384] width 74 height 9
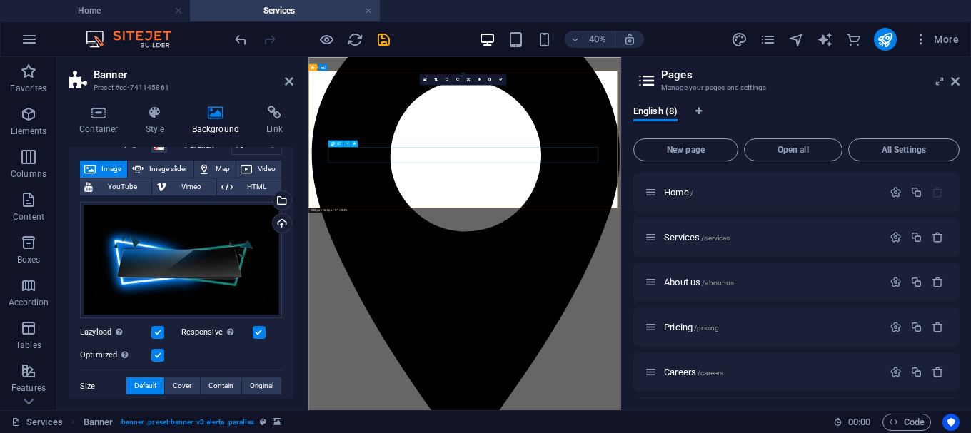
scroll to position [0, 0]
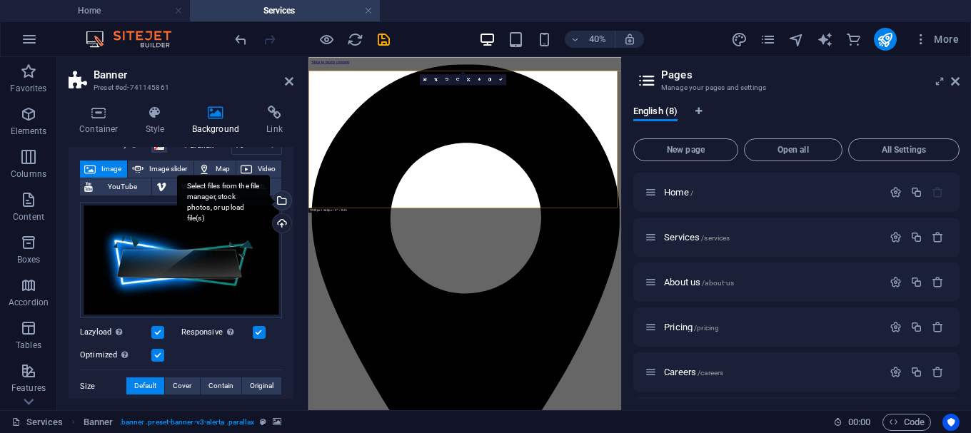
click at [278, 199] on div "Select files from the file manager, stock photos, or upload file(s)" at bounding box center [280, 201] width 21 height 21
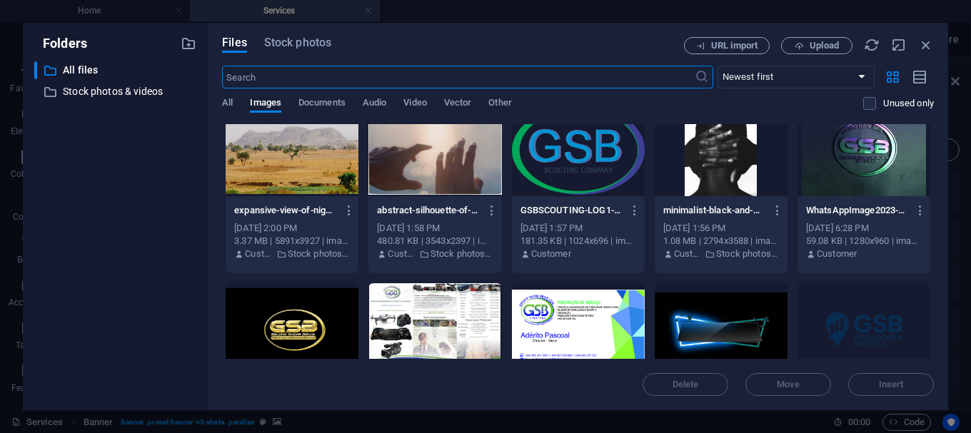
scroll to position [659, 0]
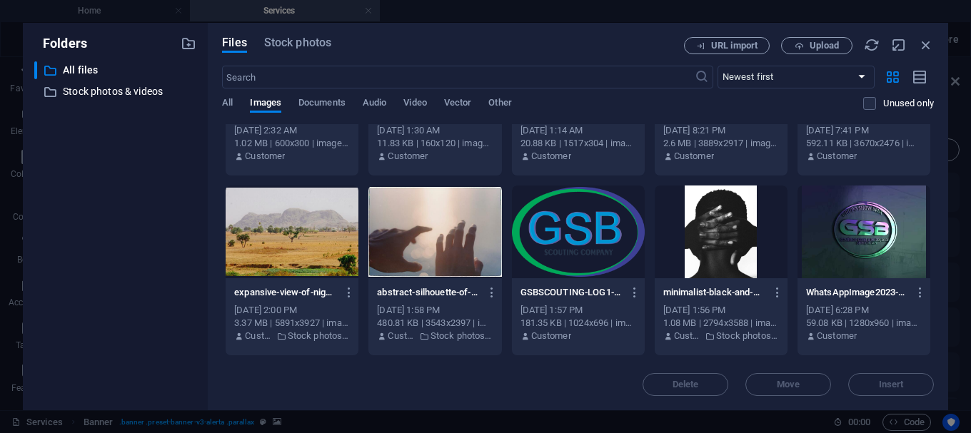
click at [316, 243] on div at bounding box center [292, 232] width 133 height 93
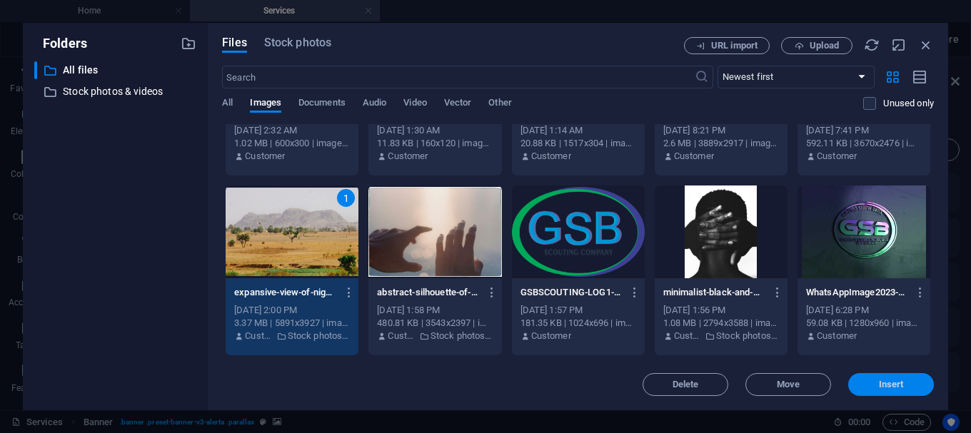
click at [907, 390] on button "Insert" at bounding box center [891, 384] width 86 height 23
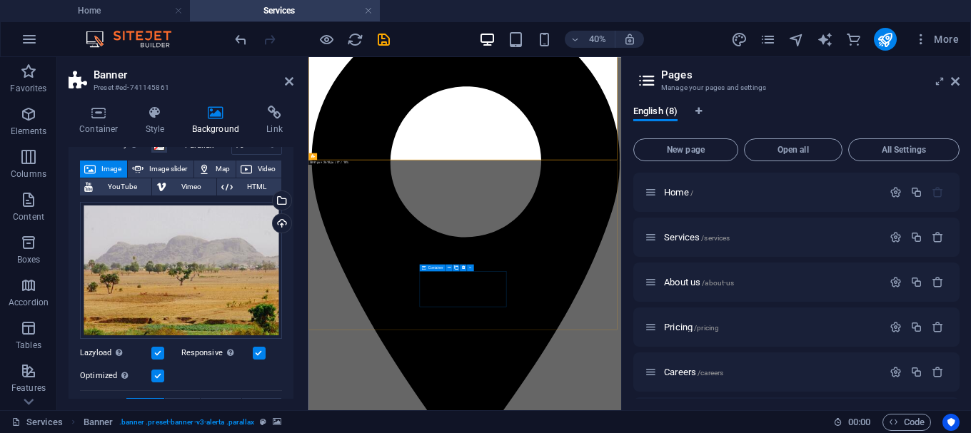
scroll to position [0, 0]
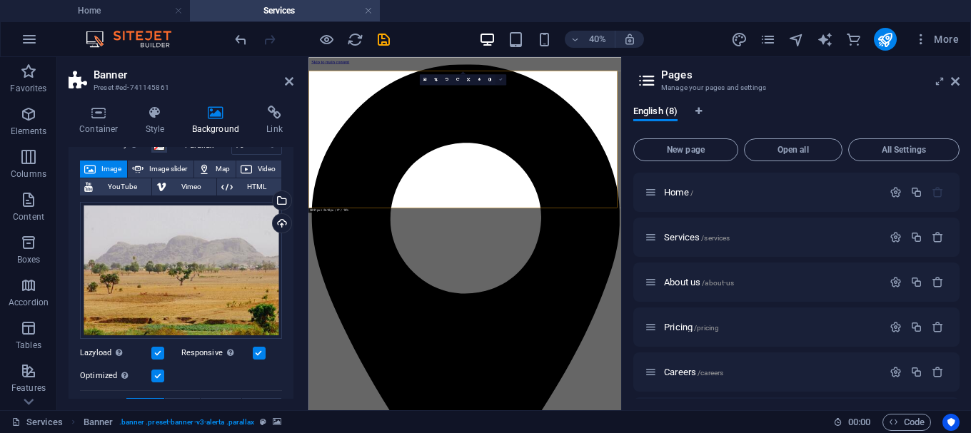
click at [500, 79] on icon at bounding box center [501, 80] width 4 height 4
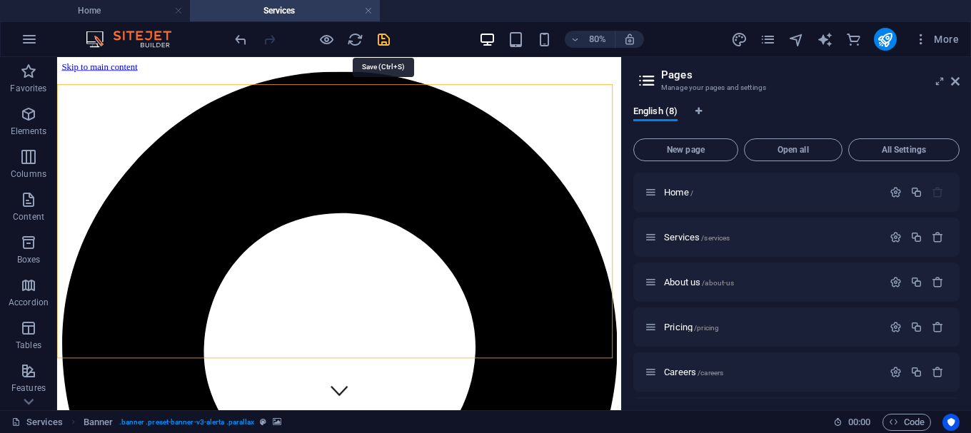
click at [381, 41] on icon "save" at bounding box center [383, 39] width 16 height 16
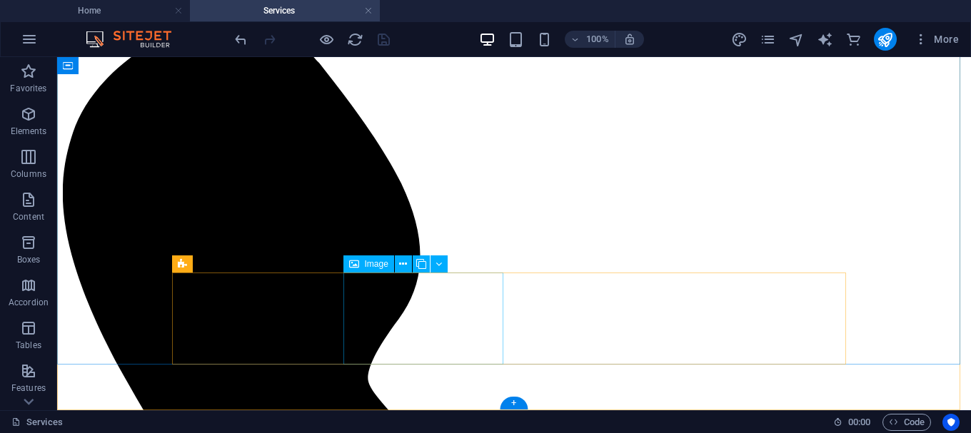
scroll to position [1428, 0]
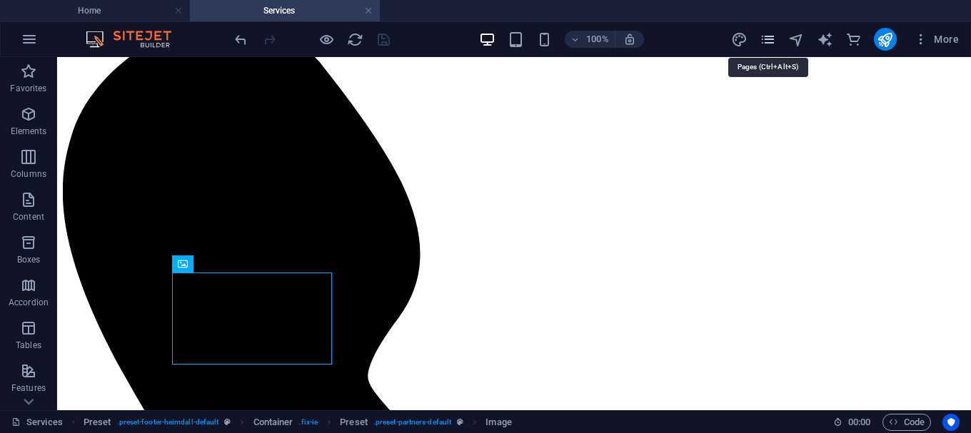
click at [774, 44] on icon "pages" at bounding box center [767, 39] width 16 height 16
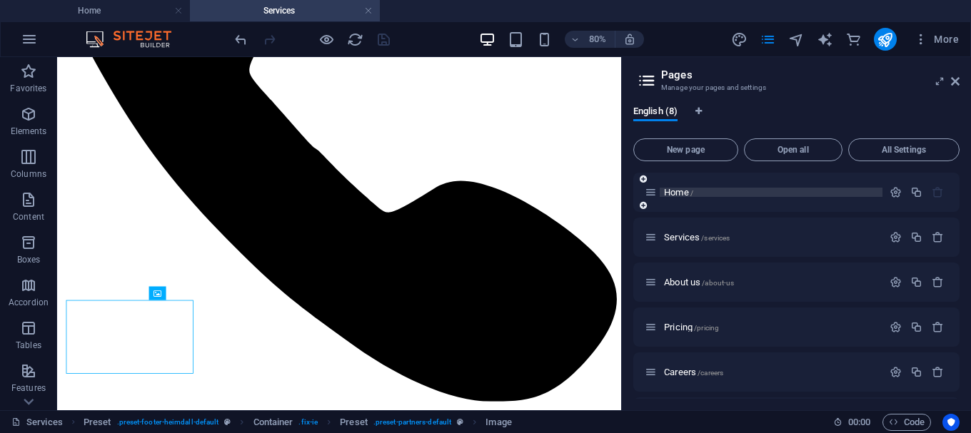
click at [682, 188] on span "Home /" at bounding box center [678, 192] width 29 height 11
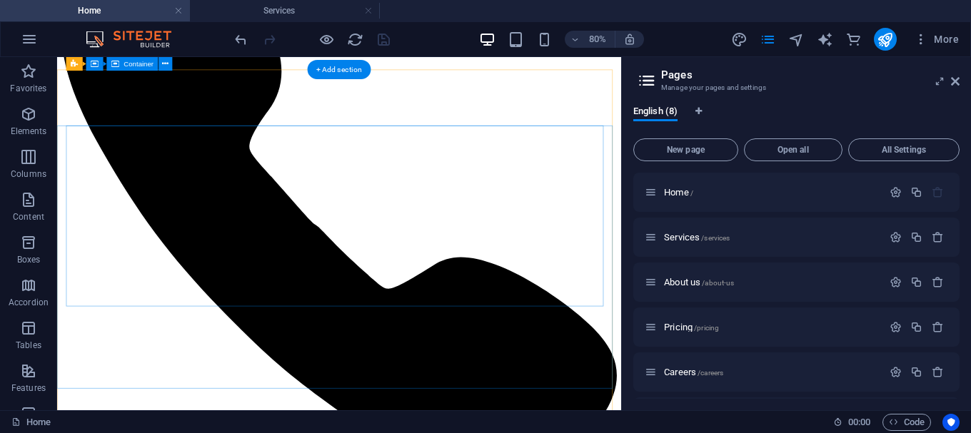
scroll to position [1171, 0]
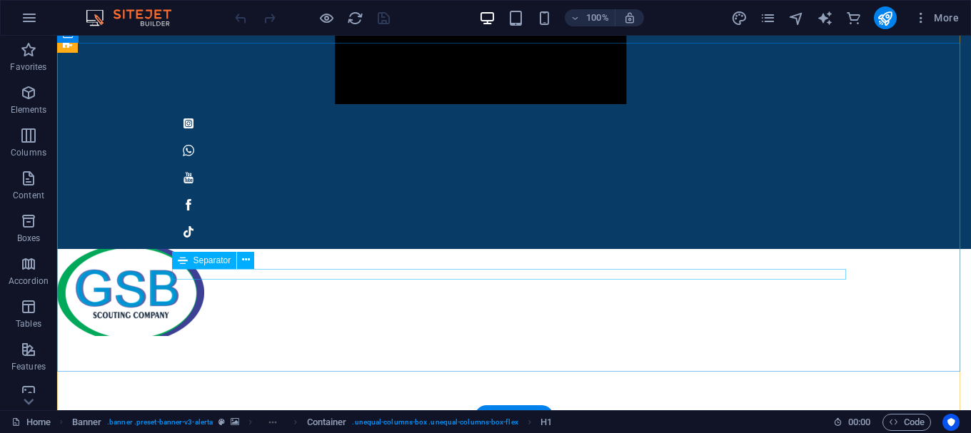
scroll to position [1413, 0]
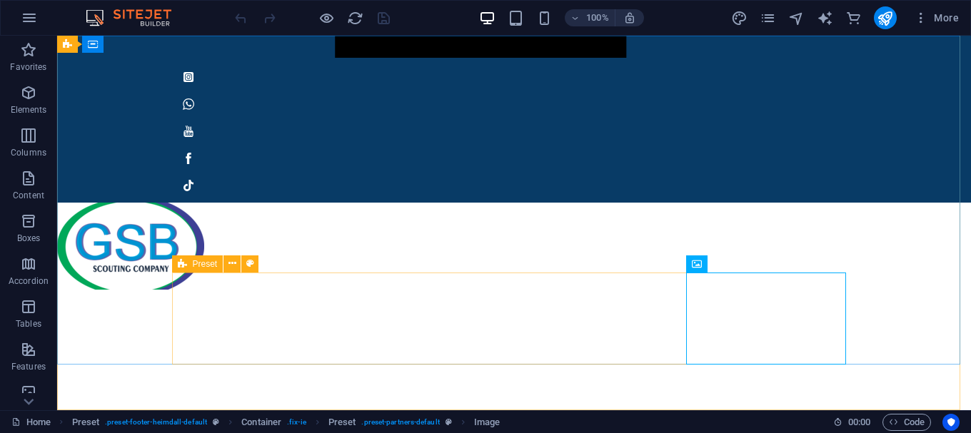
click at [180, 264] on icon at bounding box center [182, 264] width 9 height 17
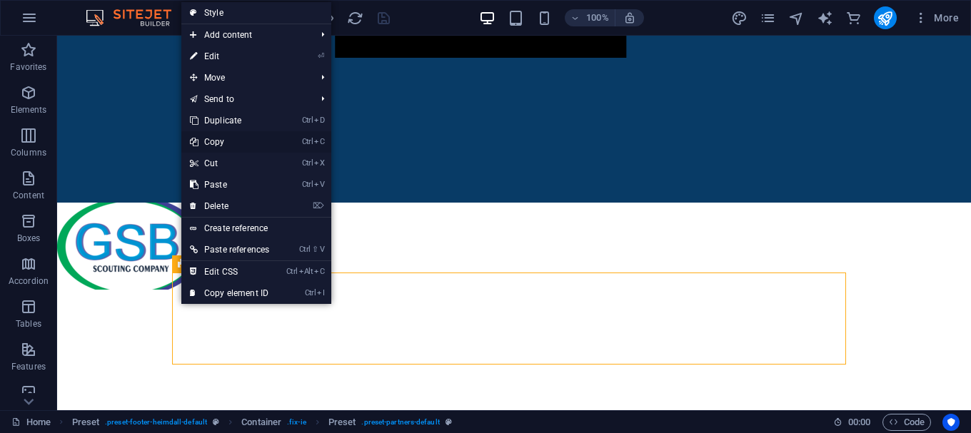
click at [228, 138] on link "Ctrl C Copy" at bounding box center [229, 141] width 96 height 21
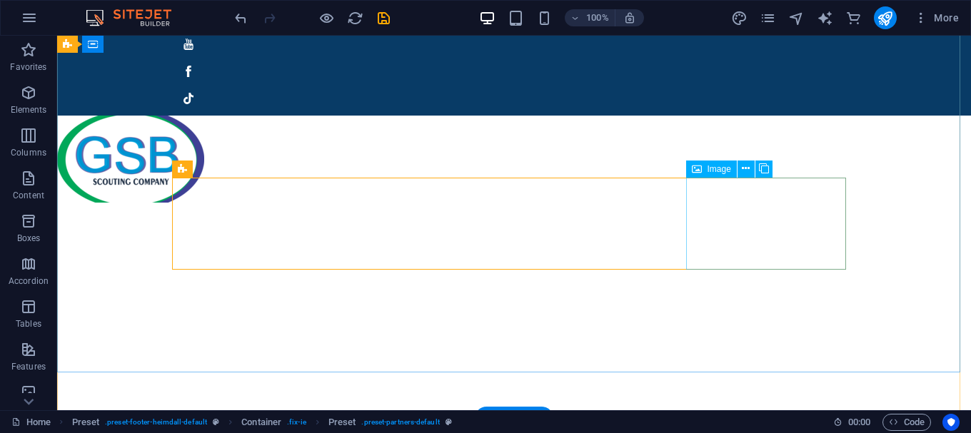
scroll to position [1505, 0]
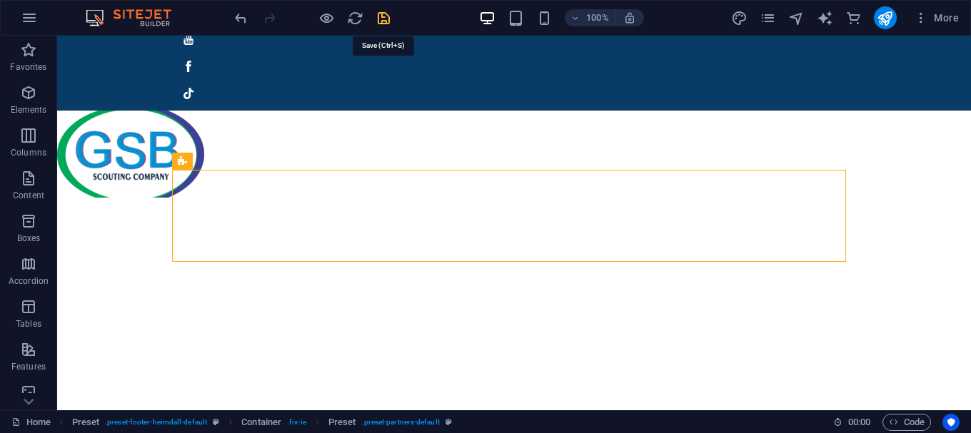
drag, startPoint x: 383, startPoint y: 20, endPoint x: 325, endPoint y: 8, distance: 59.8
click at [383, 20] on icon "save" at bounding box center [383, 18] width 16 height 16
checkbox input "false"
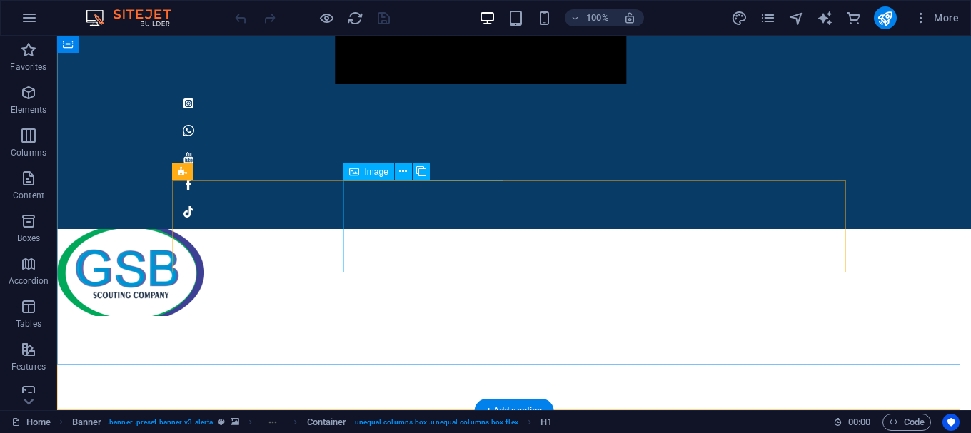
scroll to position [1495, 0]
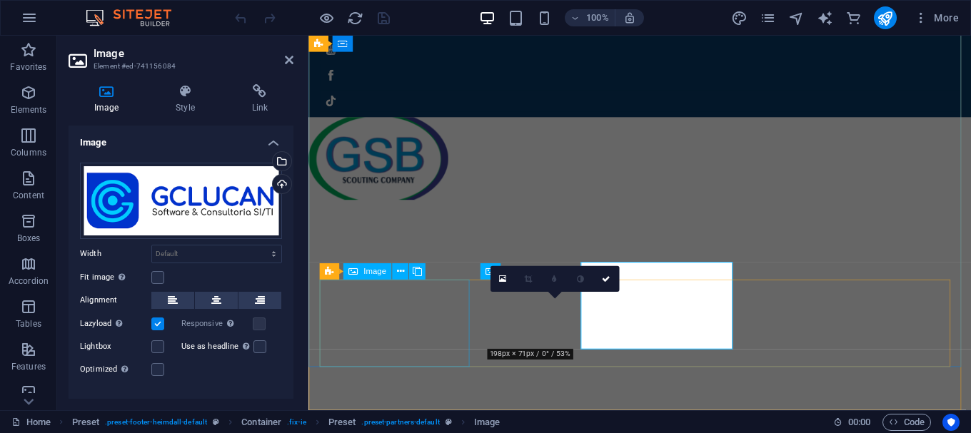
scroll to position [1493, 0]
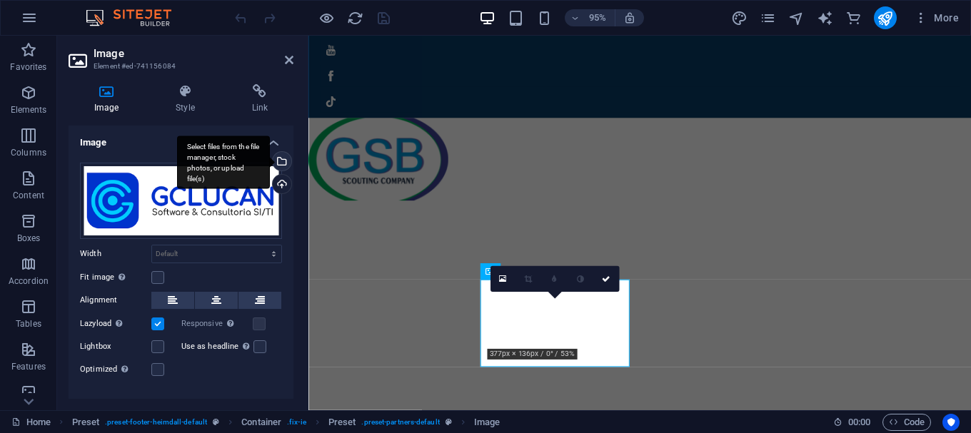
click at [279, 161] on div "Select files from the file manager, stock photos, or upload file(s)" at bounding box center [280, 162] width 21 height 21
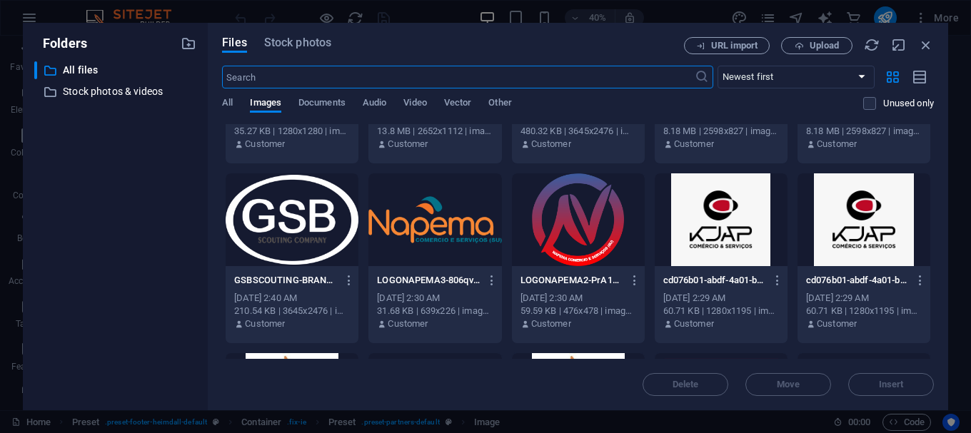
scroll to position [143, 0]
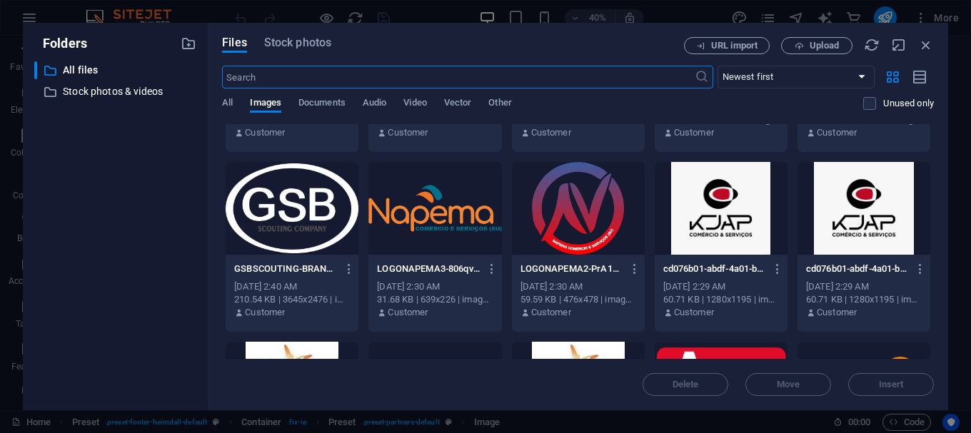
click at [446, 216] on div at bounding box center [434, 208] width 133 height 93
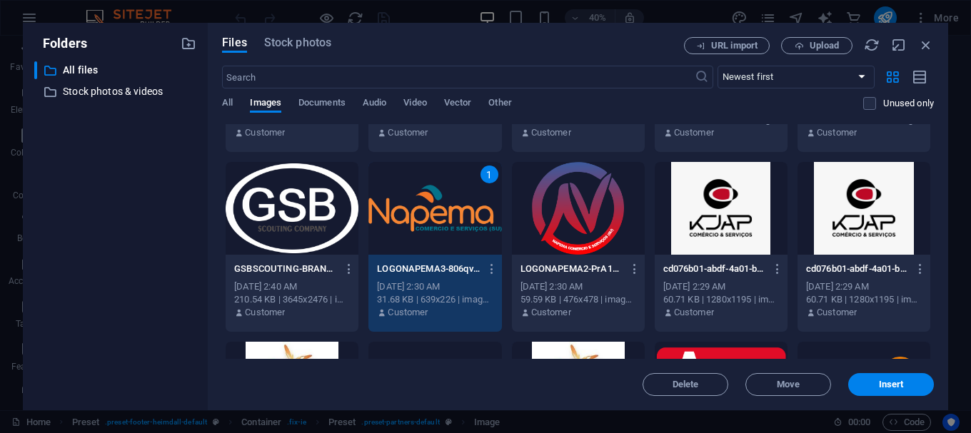
click at [446, 216] on div "1" at bounding box center [434, 208] width 133 height 93
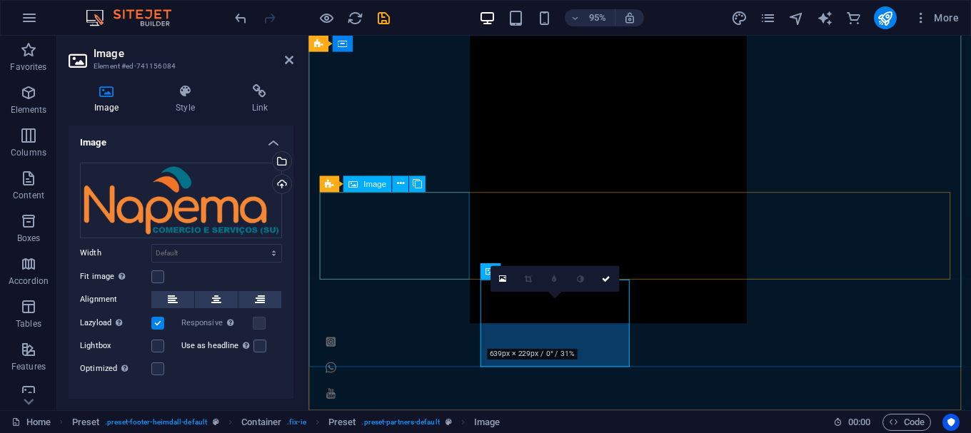
scroll to position [1493, 0]
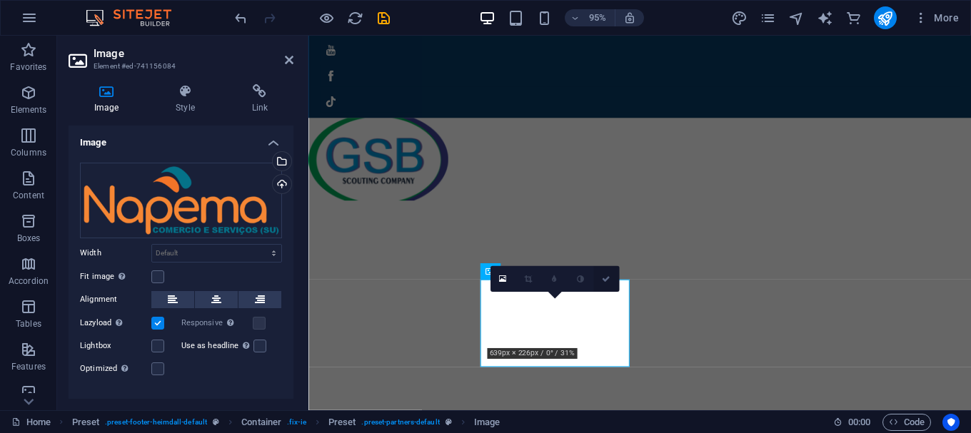
click at [610, 273] on link at bounding box center [606, 279] width 26 height 26
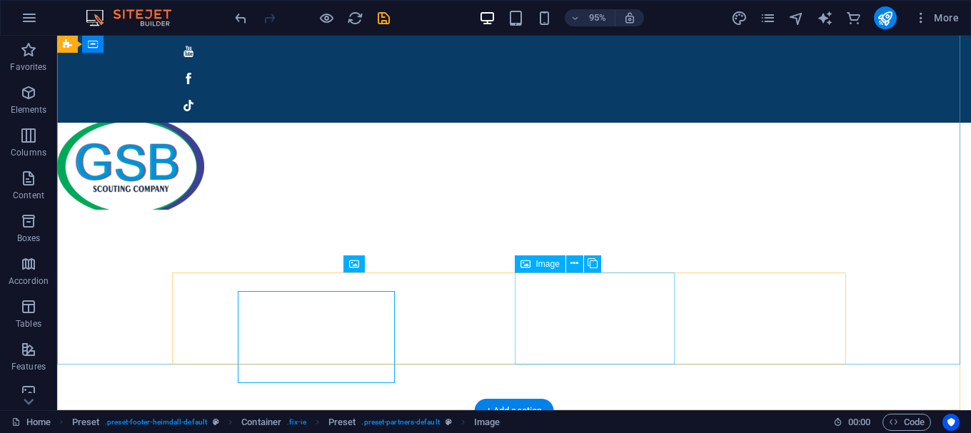
scroll to position [1495, 0]
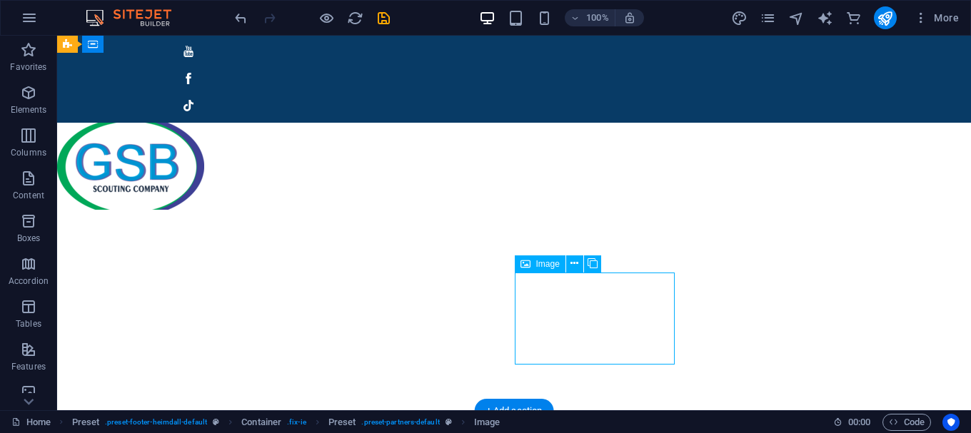
select select "px"
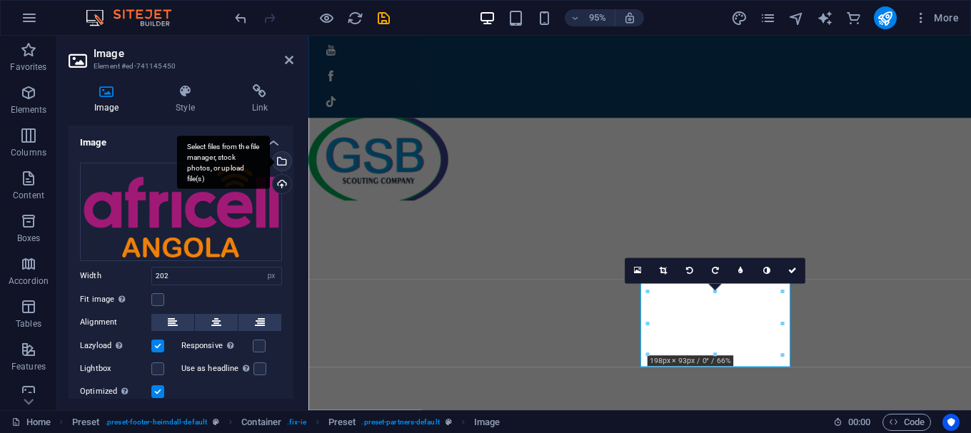
click at [270, 165] on div "Select files from the file manager, stock photos, or upload file(s)" at bounding box center [223, 163] width 93 height 54
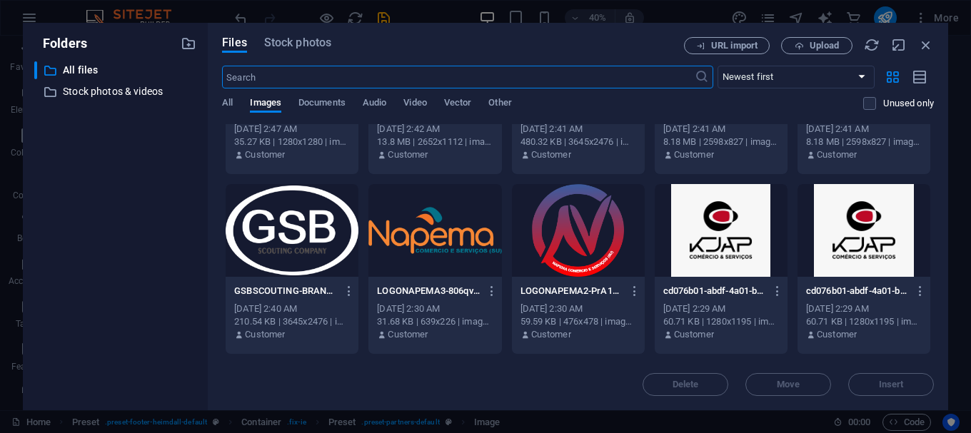
scroll to position [143, 0]
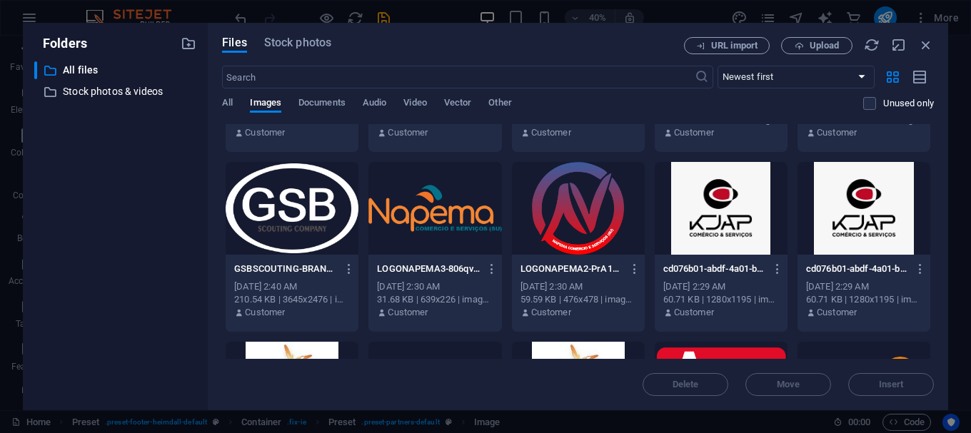
click at [734, 217] on div at bounding box center [721, 208] width 133 height 93
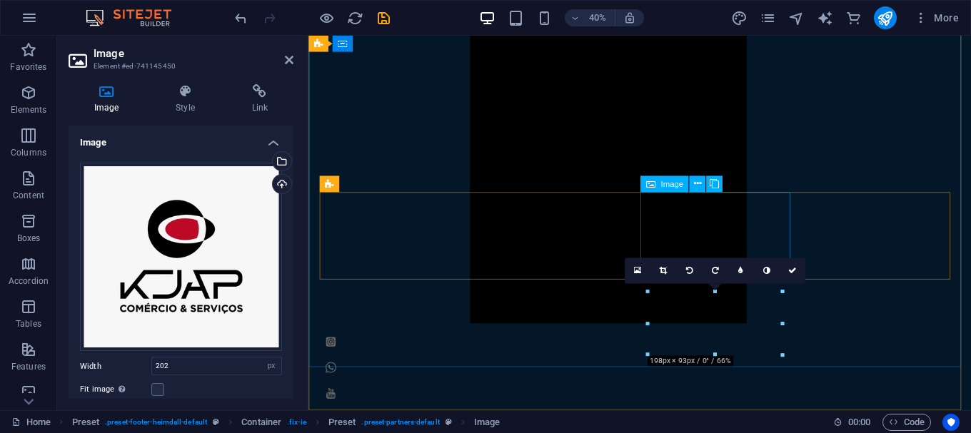
scroll to position [1493, 0]
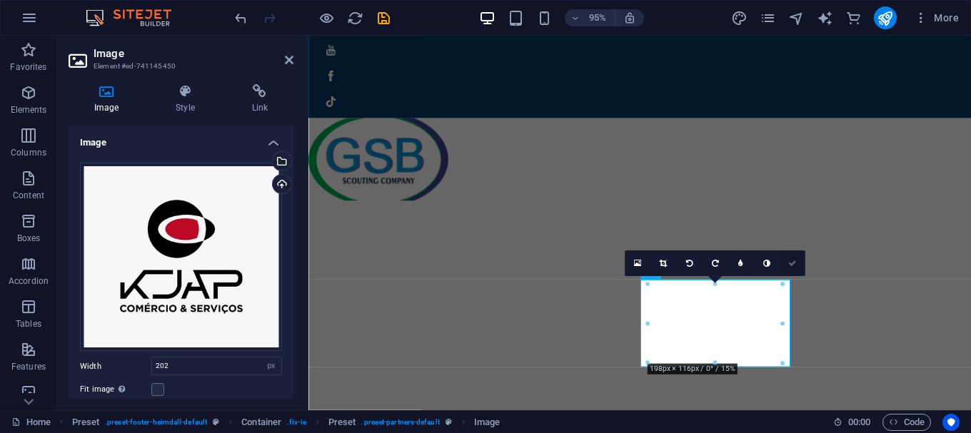
click at [793, 262] on icon at bounding box center [792, 263] width 9 height 8
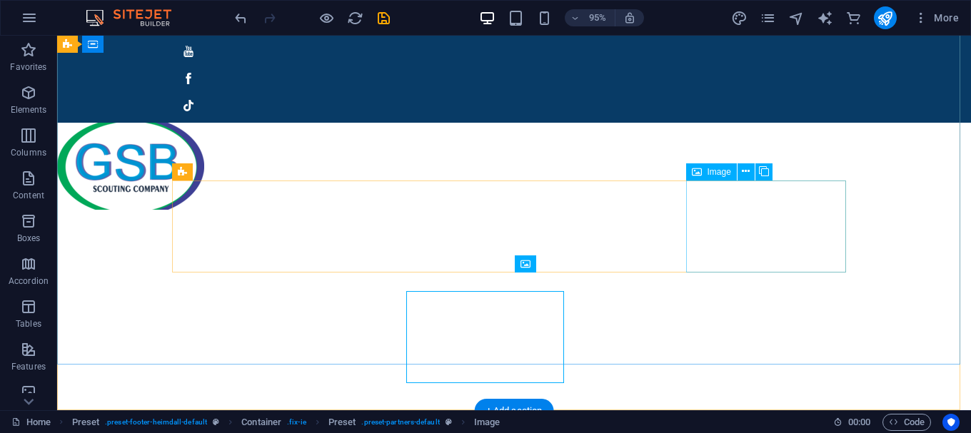
scroll to position [1495, 0]
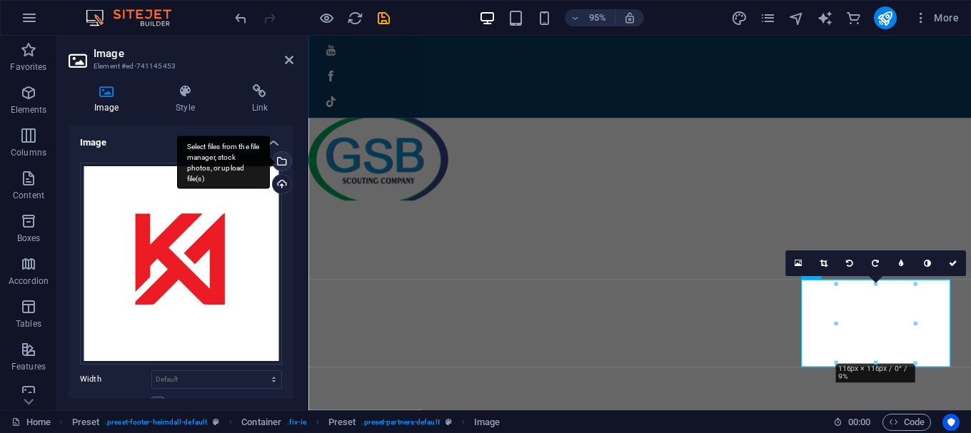
click at [278, 166] on div "Select files from the file manager, stock photos, or upload file(s)" at bounding box center [280, 162] width 21 height 21
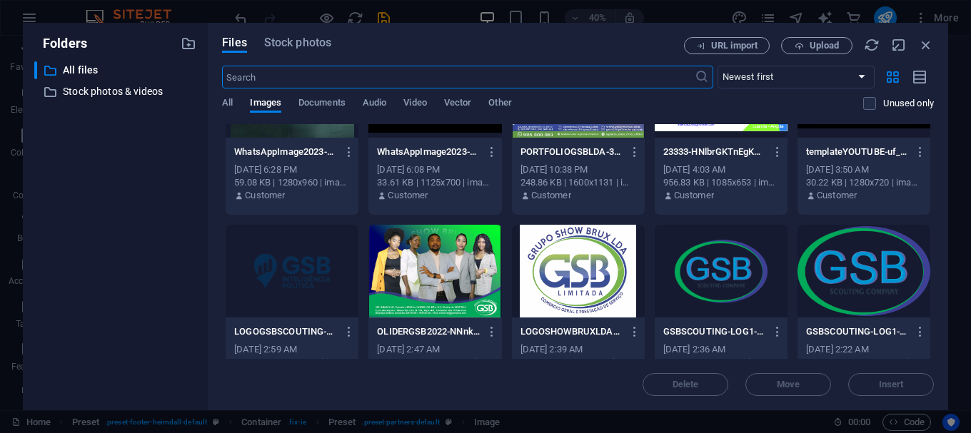
scroll to position [999, 0]
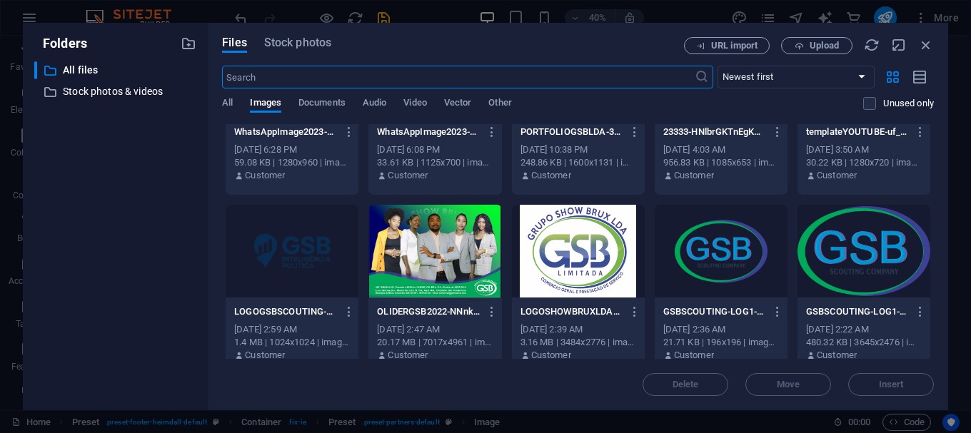
click at [594, 242] on div at bounding box center [578, 251] width 133 height 93
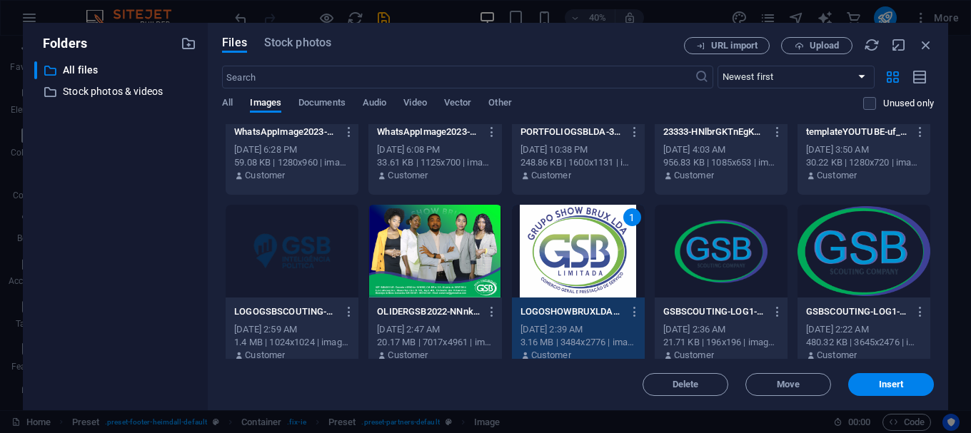
click at [594, 242] on div "1" at bounding box center [578, 251] width 133 height 93
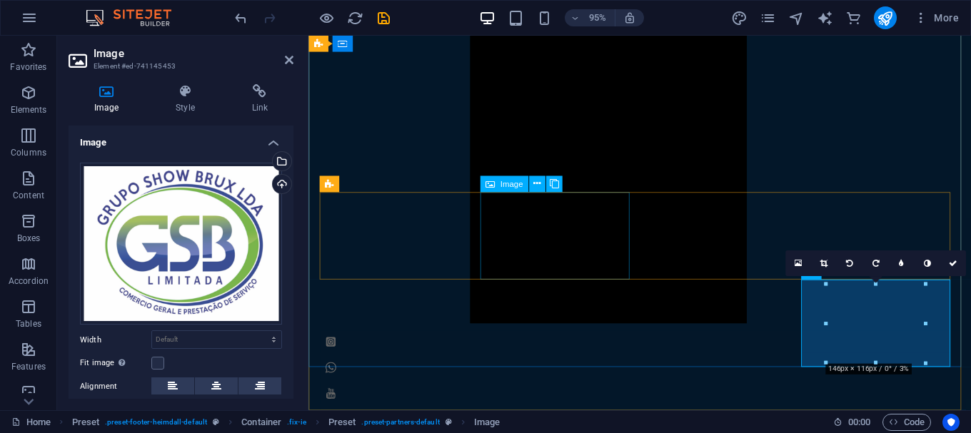
scroll to position [1493, 0]
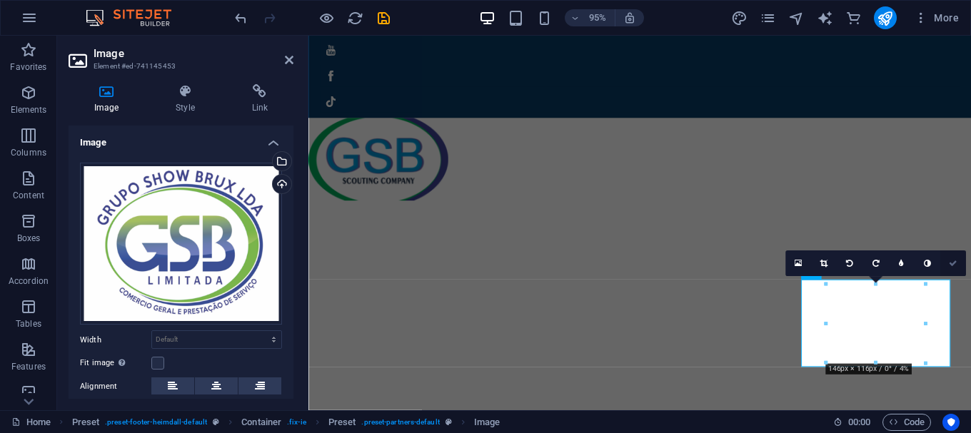
click at [950, 263] on icon at bounding box center [953, 263] width 9 height 8
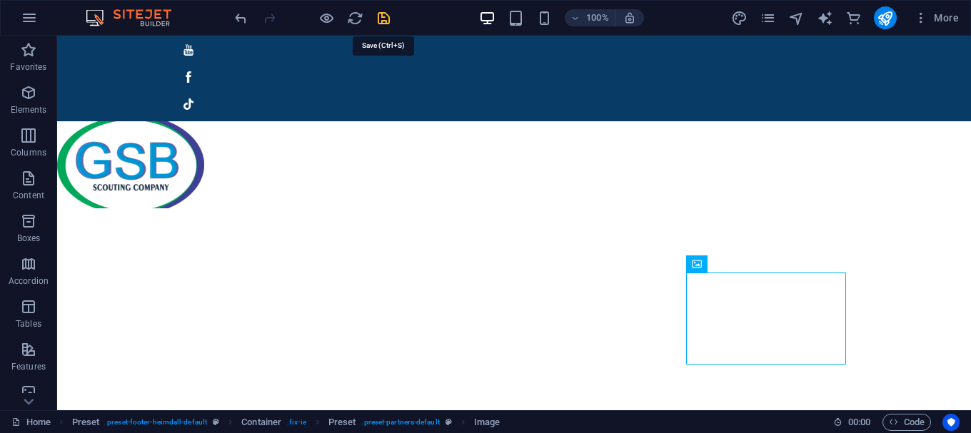
click at [384, 16] on icon "save" at bounding box center [383, 18] width 16 height 16
checkbox input "false"
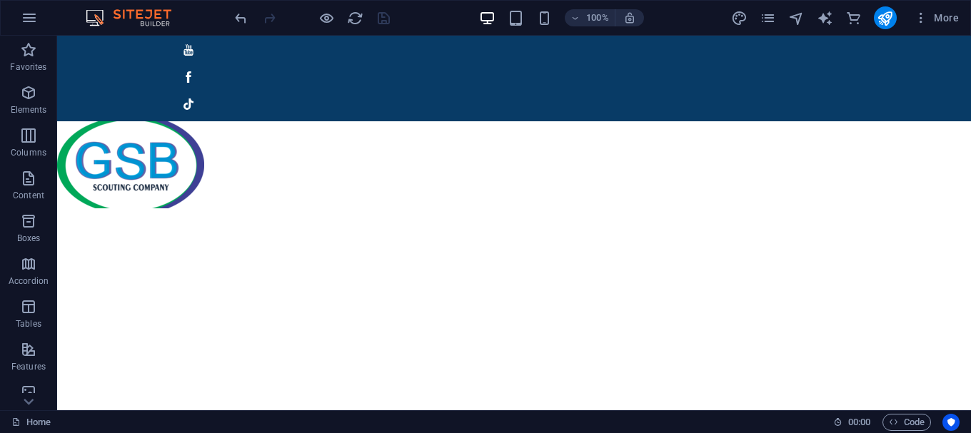
click at [380, 17] on div at bounding box center [312, 17] width 160 height 23
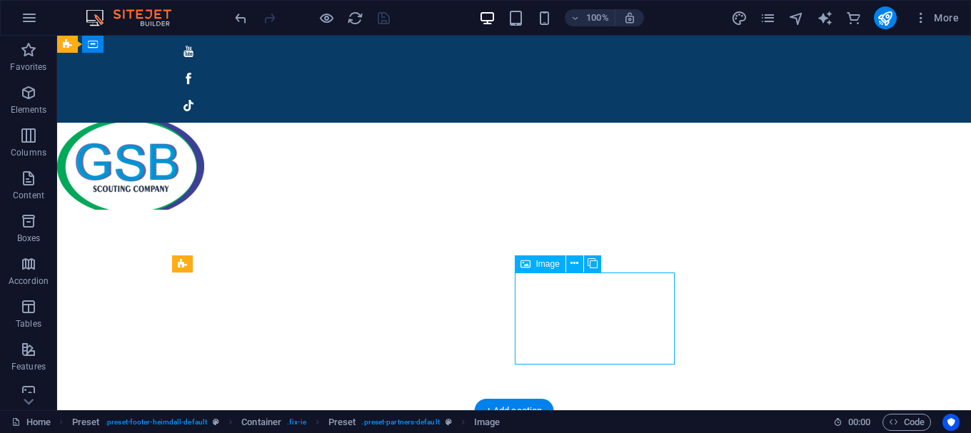
select select "px"
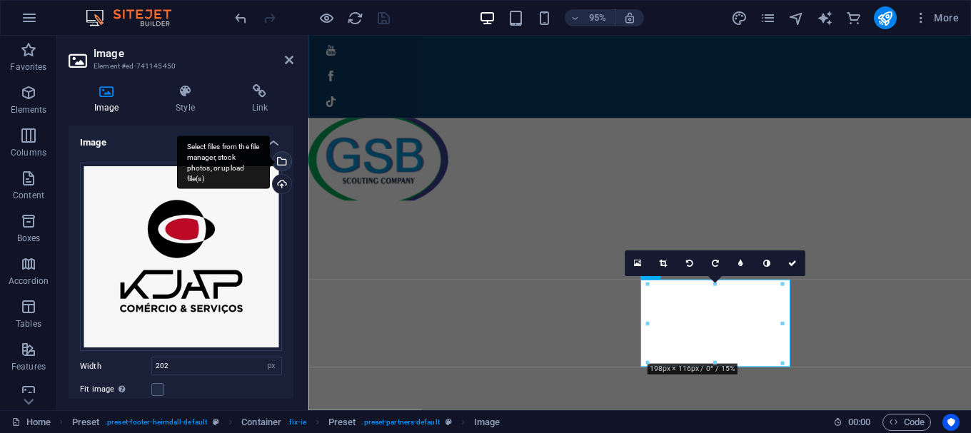
click at [277, 155] on div "Select files from the file manager, stock photos, or upload file(s)" at bounding box center [280, 162] width 21 height 21
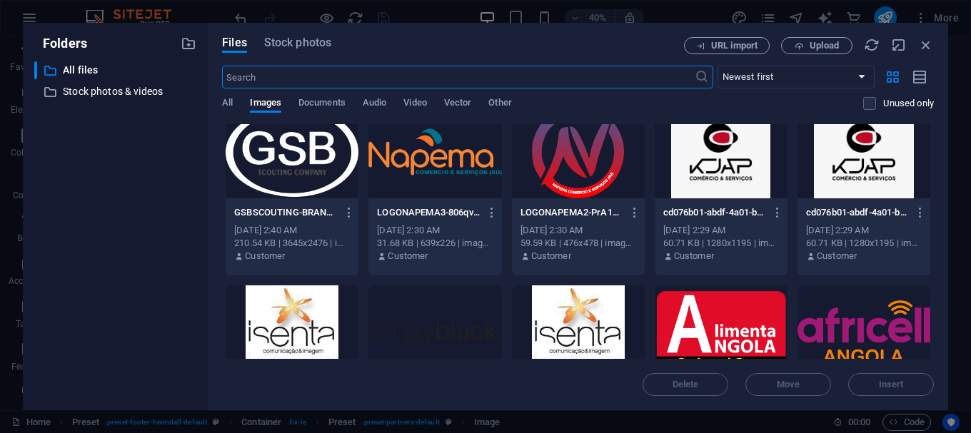
scroll to position [214, 0]
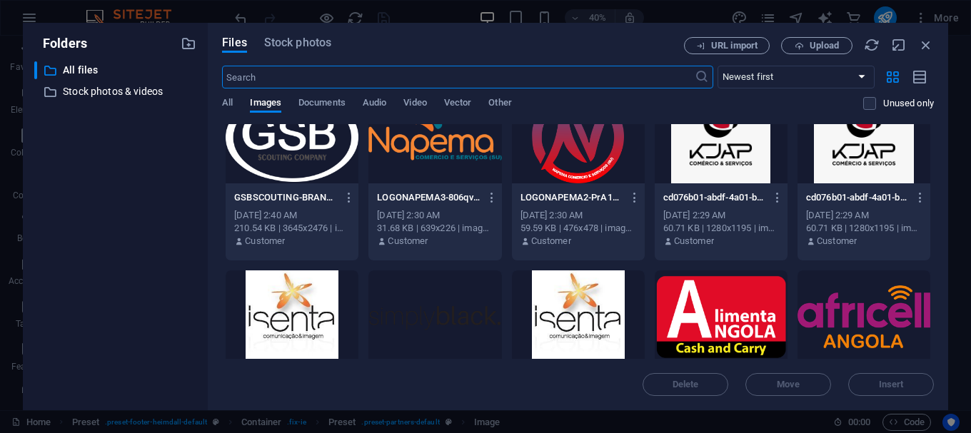
click at [582, 324] on div at bounding box center [578, 317] width 133 height 93
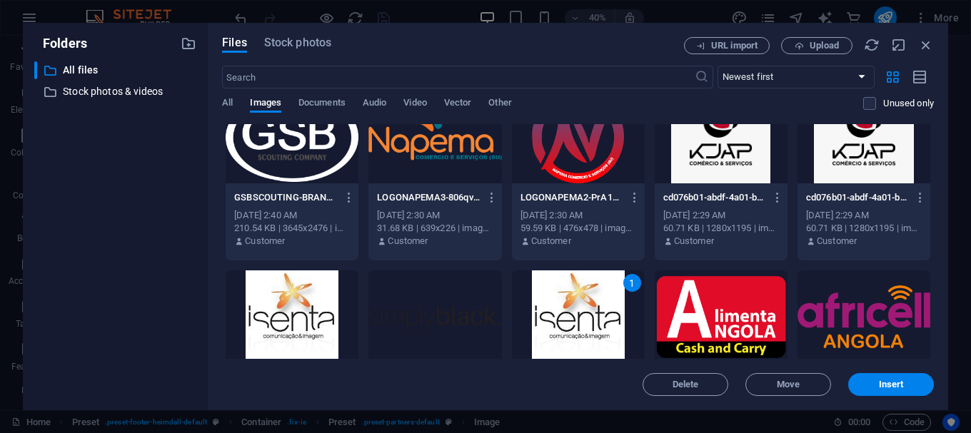
click at [582, 324] on div "1" at bounding box center [578, 317] width 133 height 93
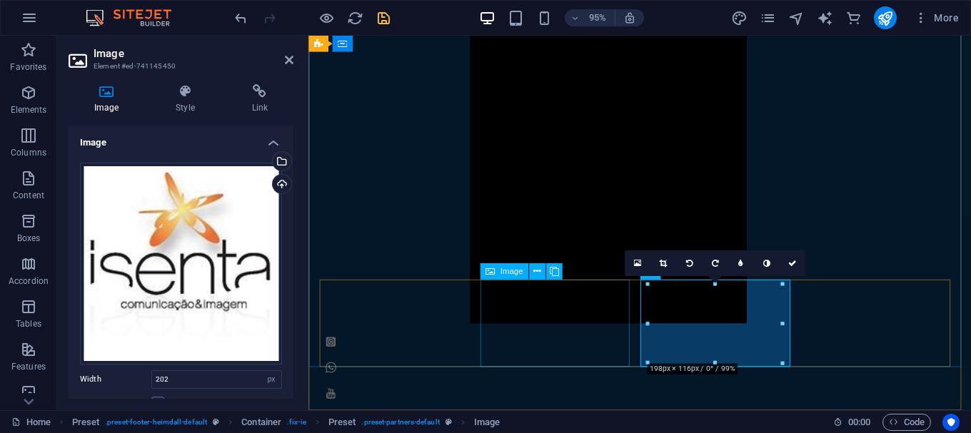
scroll to position [1493, 0]
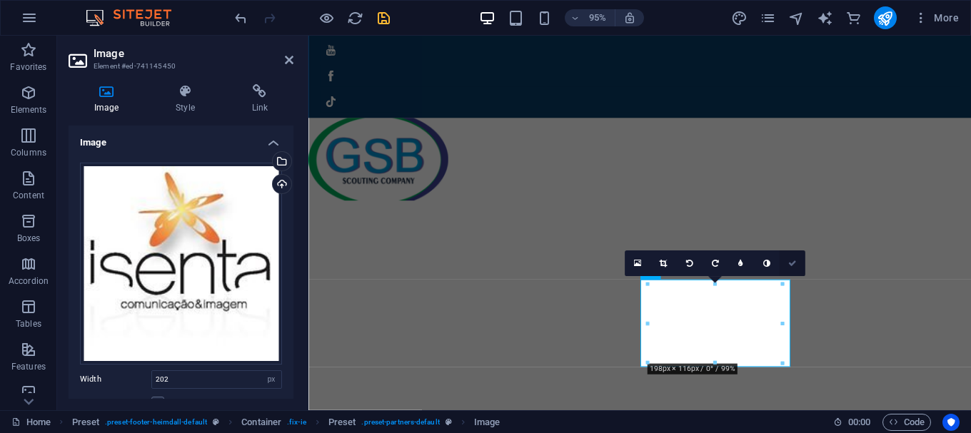
click at [786, 263] on link at bounding box center [792, 264] width 26 height 26
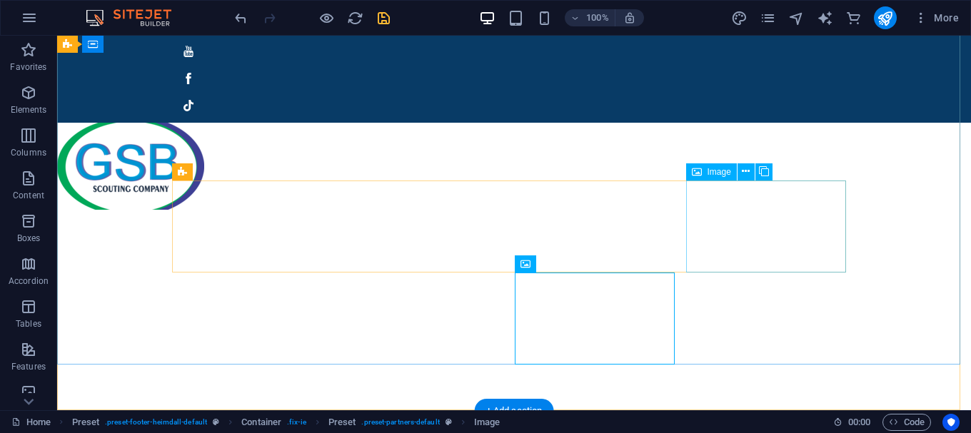
scroll to position [1495, 0]
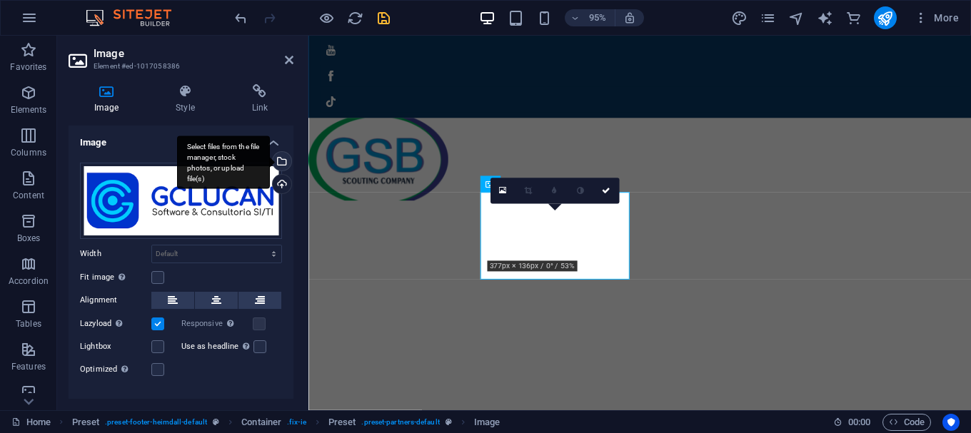
click at [285, 166] on div "Select files from the file manager, stock photos, or upload file(s)" at bounding box center [280, 162] width 21 height 21
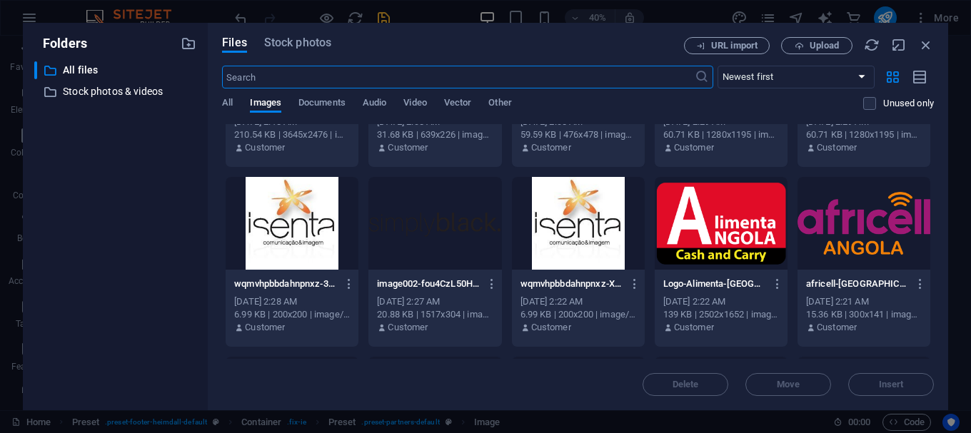
scroll to position [286, 0]
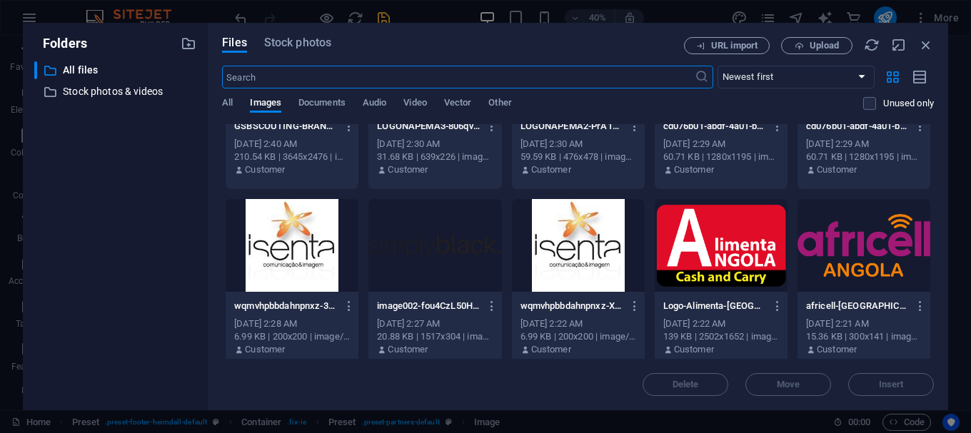
click at [319, 260] on div at bounding box center [292, 245] width 133 height 93
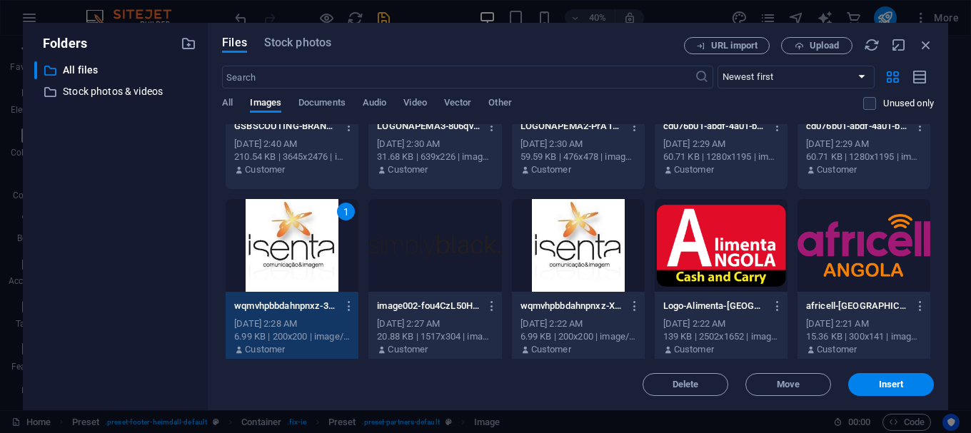
click at [319, 260] on div "1" at bounding box center [292, 245] width 133 height 93
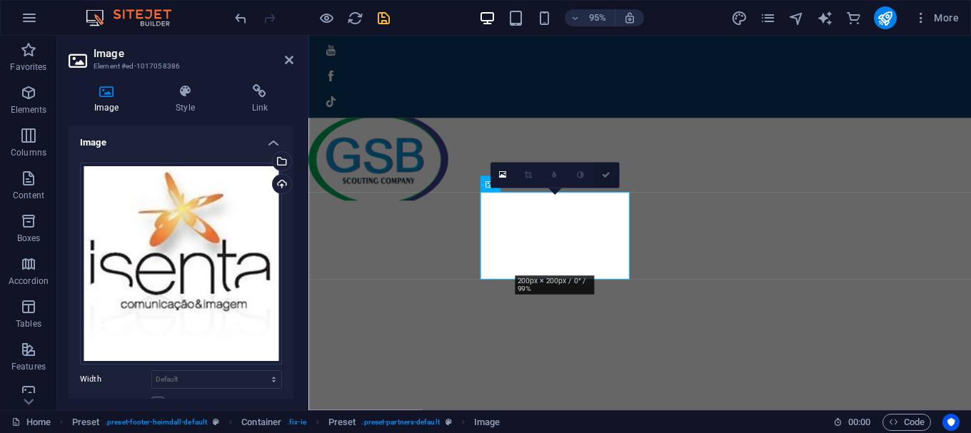
click at [612, 175] on link at bounding box center [606, 176] width 26 height 26
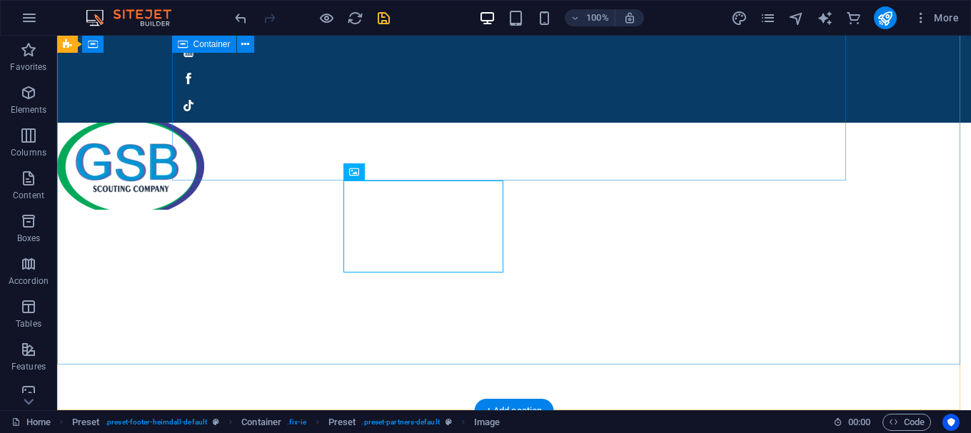
scroll to position [1495, 0]
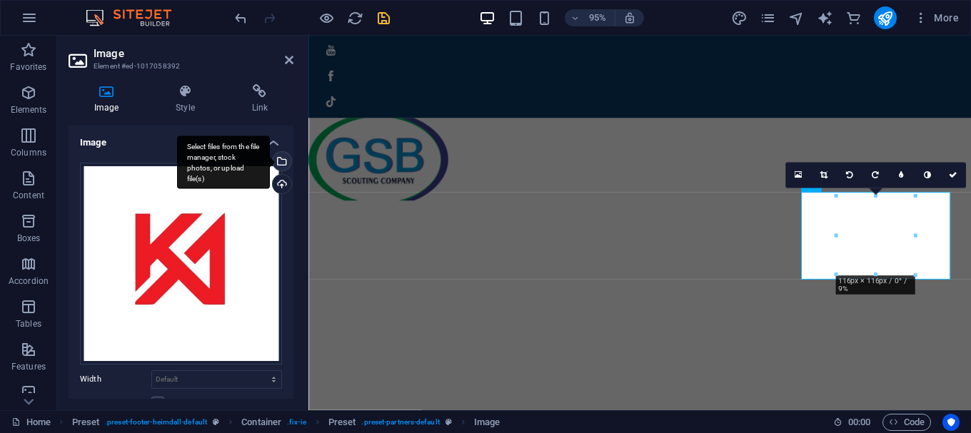
click at [283, 161] on div "Select files from the file manager, stock photos, or upload file(s)" at bounding box center [280, 162] width 21 height 21
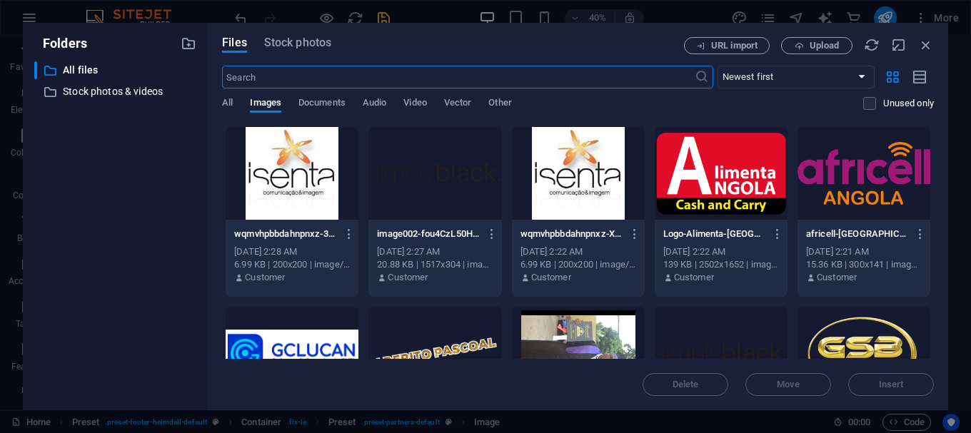
scroll to position [428, 0]
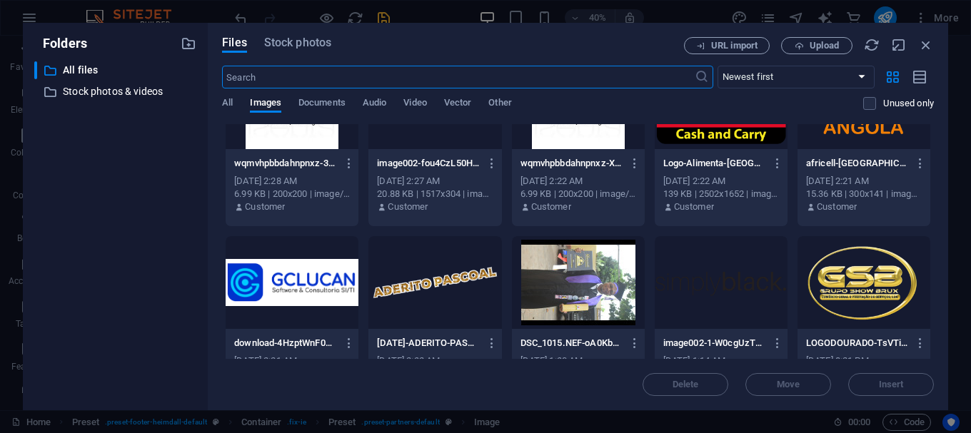
click at [306, 279] on div at bounding box center [292, 282] width 133 height 93
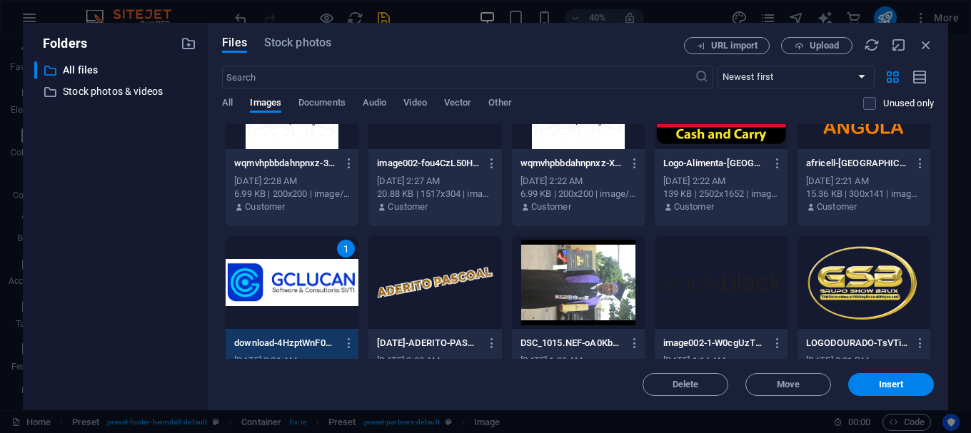
click at [306, 279] on div "1" at bounding box center [292, 282] width 133 height 93
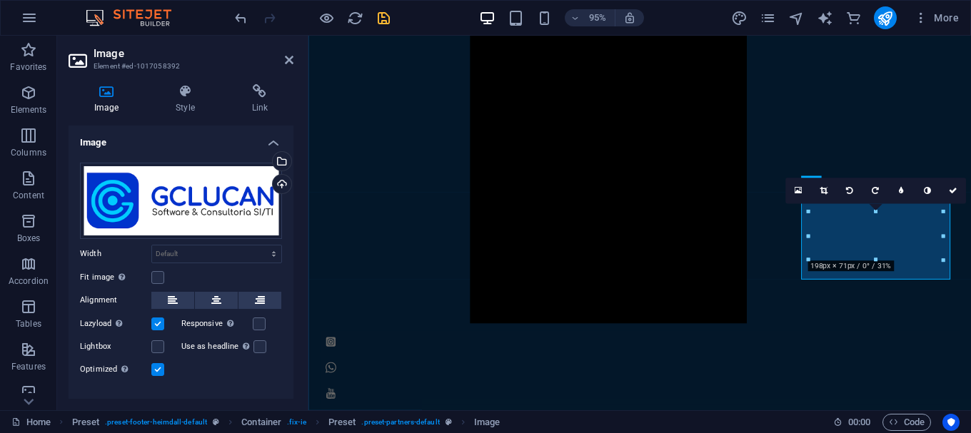
scroll to position [1493, 0]
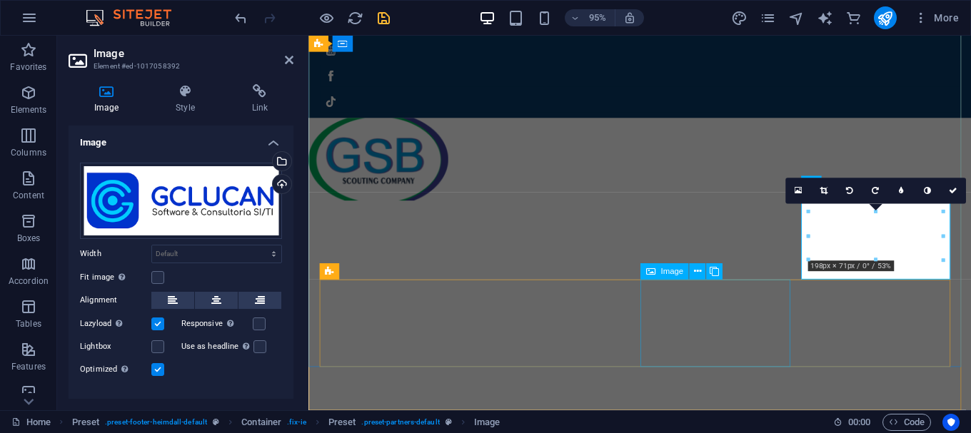
select select "px"
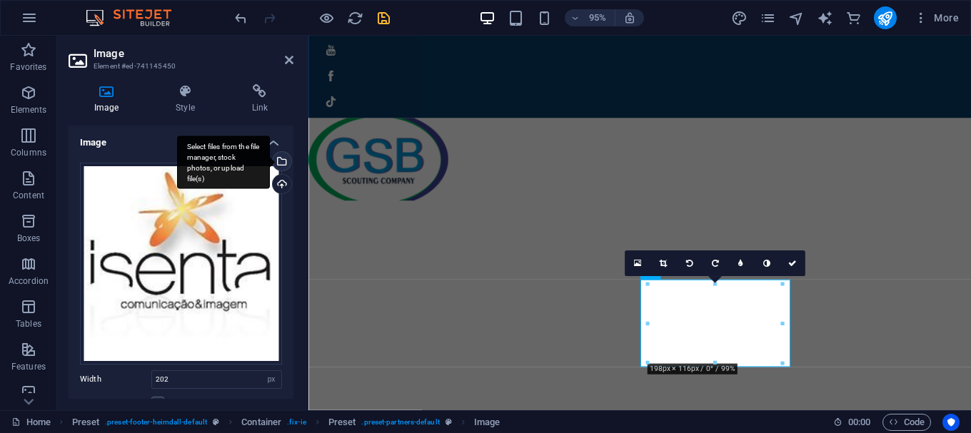
click at [279, 158] on div "Select files from the file manager, stock photos, or upload file(s)" at bounding box center [280, 162] width 21 height 21
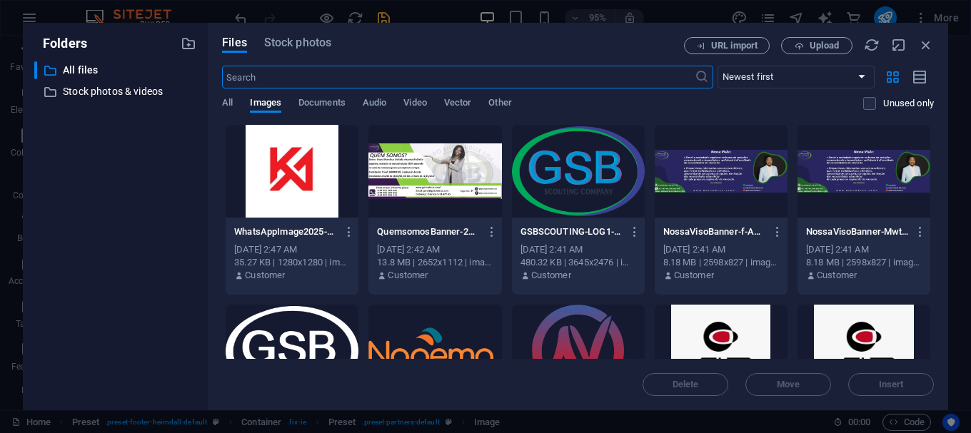
scroll to position [1132, 0]
click at [308, 188] on div at bounding box center [292, 171] width 133 height 93
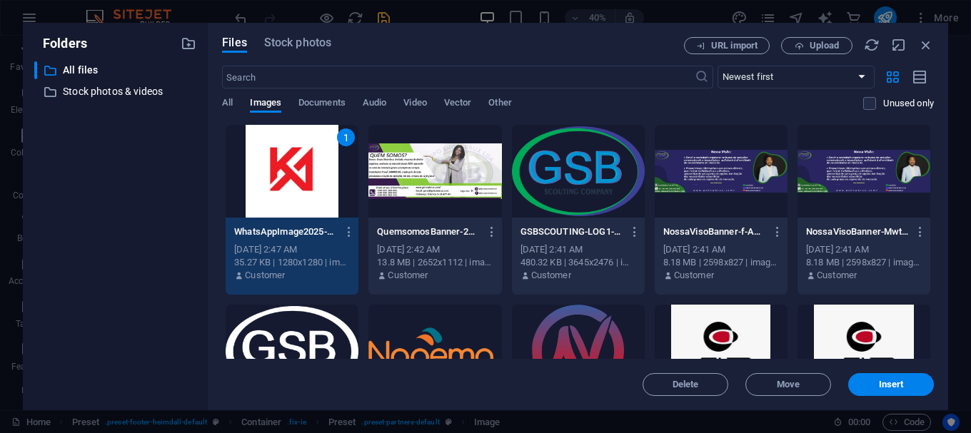
click at [308, 188] on div "1" at bounding box center [292, 171] width 133 height 93
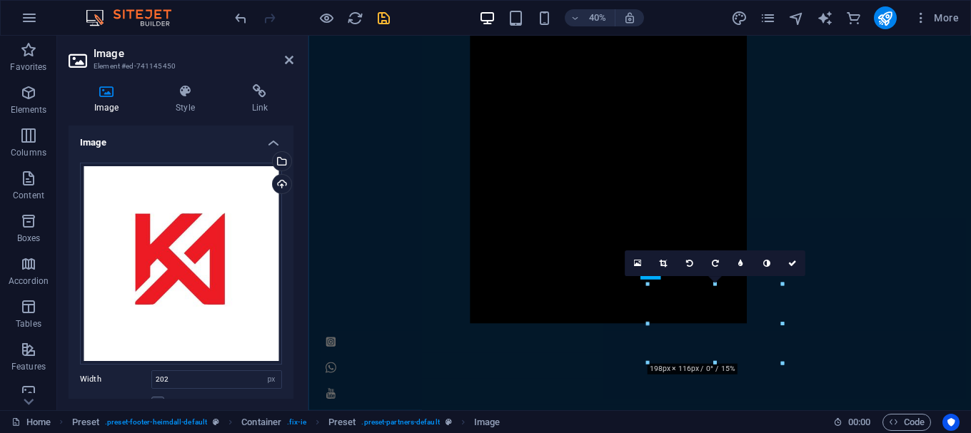
scroll to position [1493, 0]
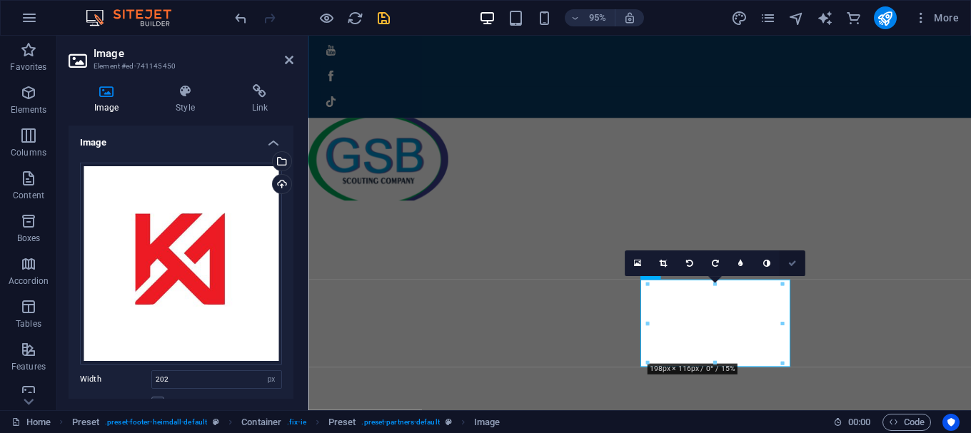
click at [790, 259] on icon at bounding box center [792, 263] width 9 height 8
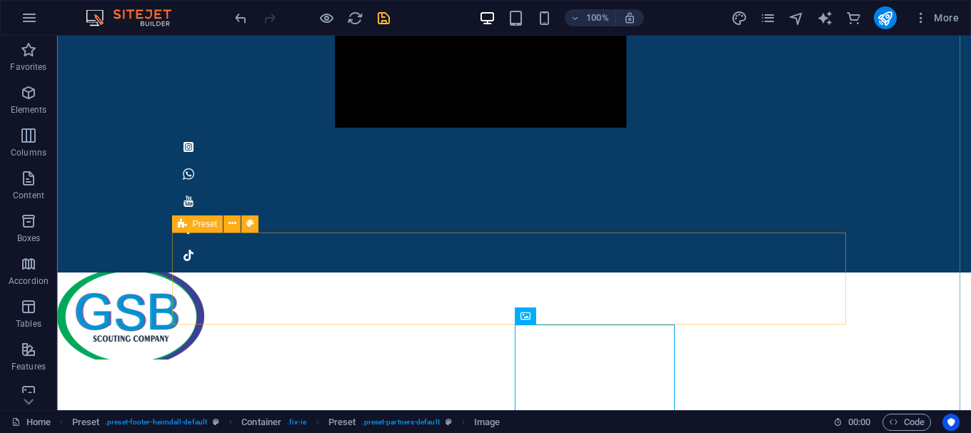
scroll to position [1495, 0]
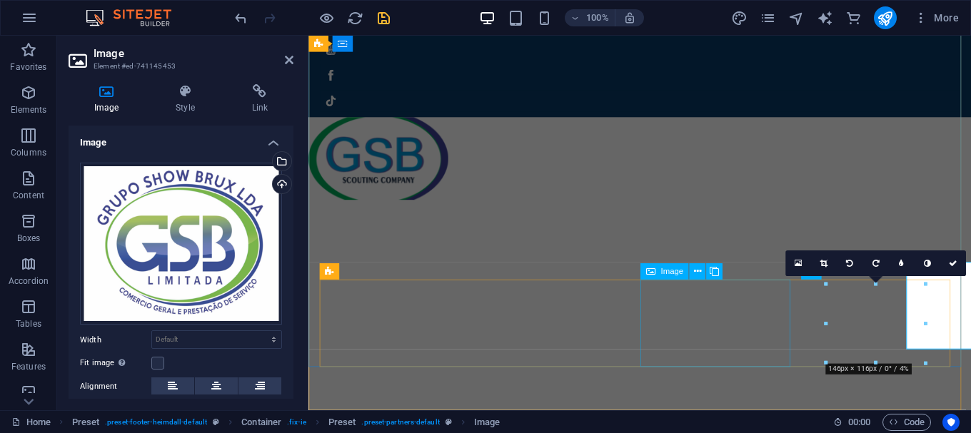
scroll to position [1493, 0]
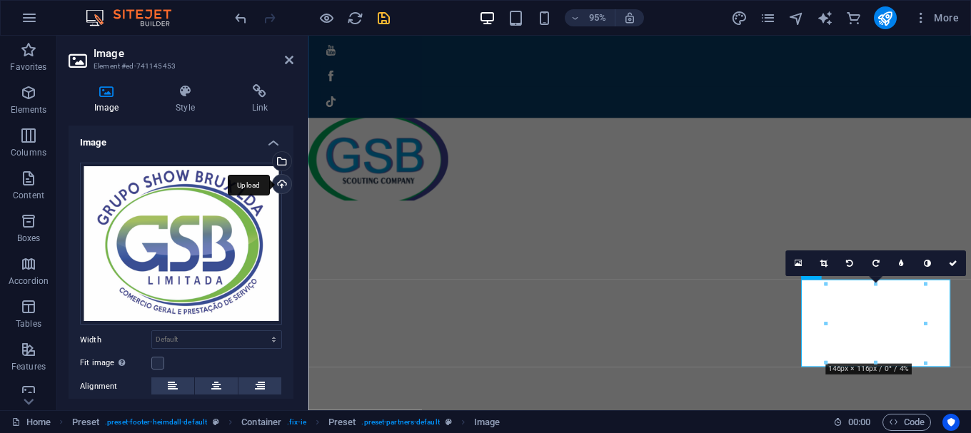
click at [278, 181] on div "Upload" at bounding box center [280, 185] width 21 height 21
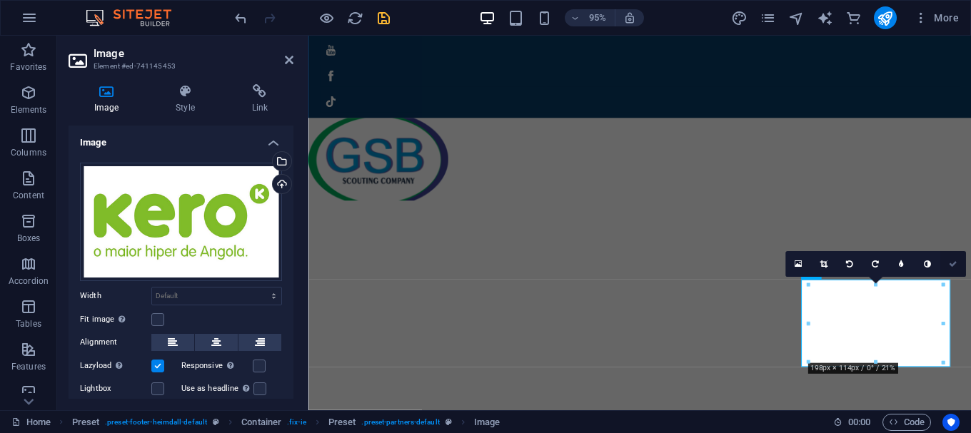
click at [949, 262] on icon at bounding box center [952, 264] width 9 height 8
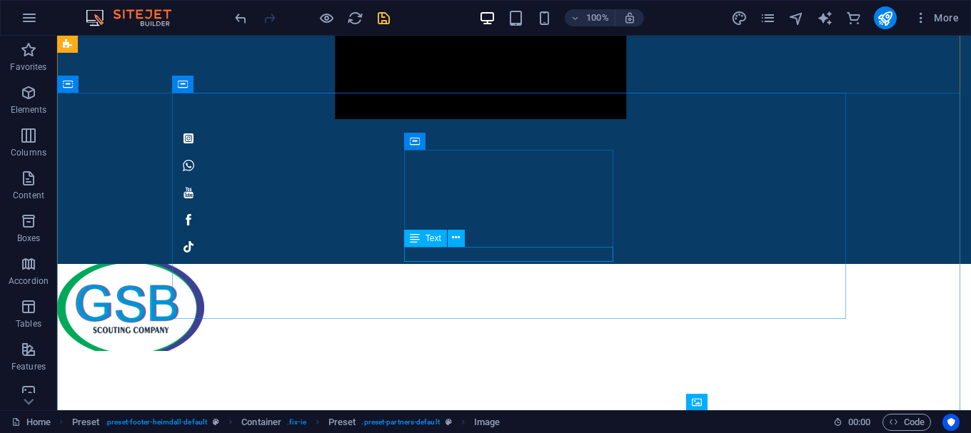
scroll to position [1495, 0]
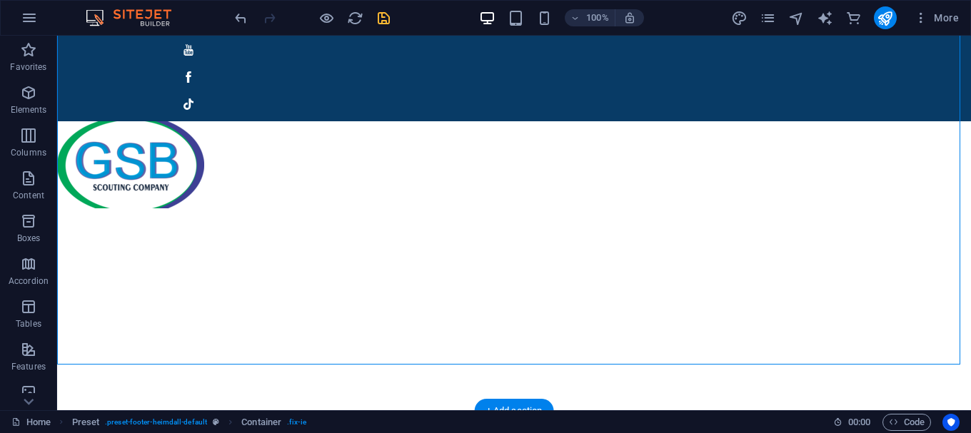
drag, startPoint x: 895, startPoint y: 192, endPoint x: 236, endPoint y: 298, distance: 668.1
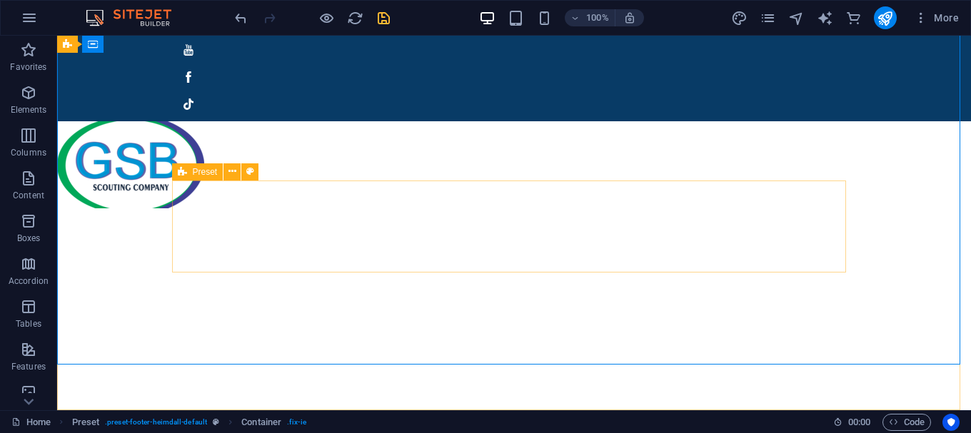
click at [183, 176] on icon at bounding box center [182, 171] width 9 height 17
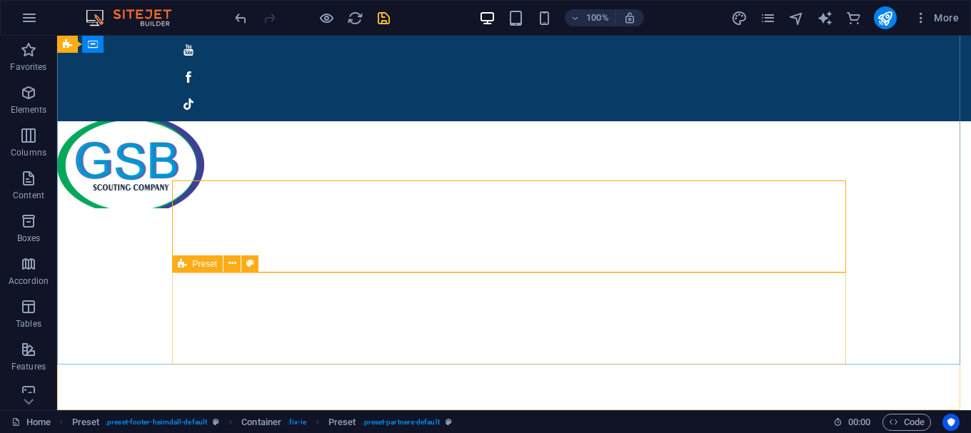
click at [181, 267] on icon at bounding box center [182, 264] width 9 height 17
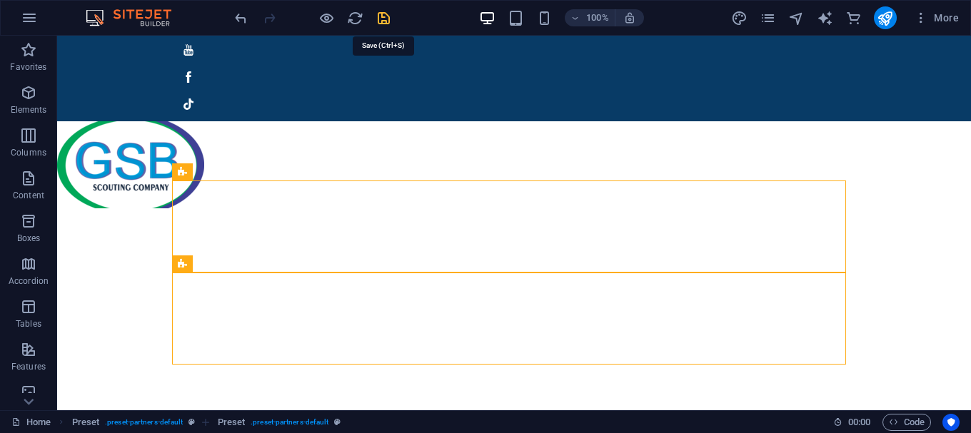
click at [389, 21] on icon "save" at bounding box center [383, 18] width 16 height 16
checkbox input "false"
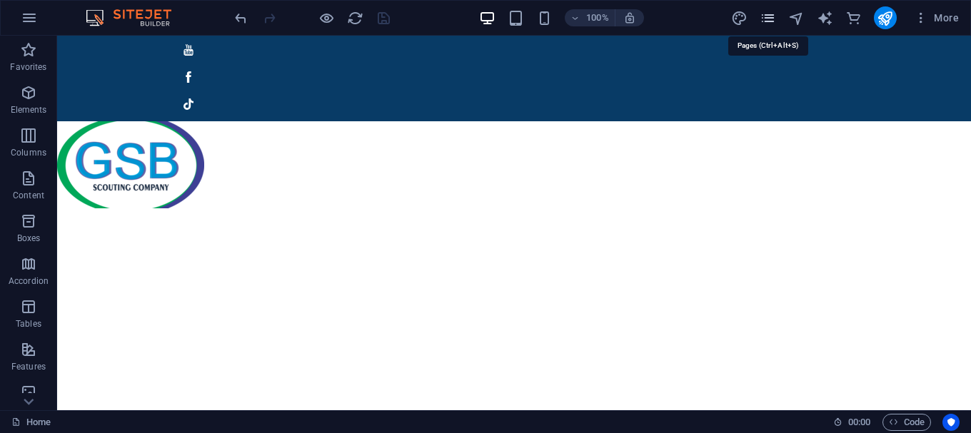
click at [767, 23] on icon "pages" at bounding box center [767, 18] width 16 height 16
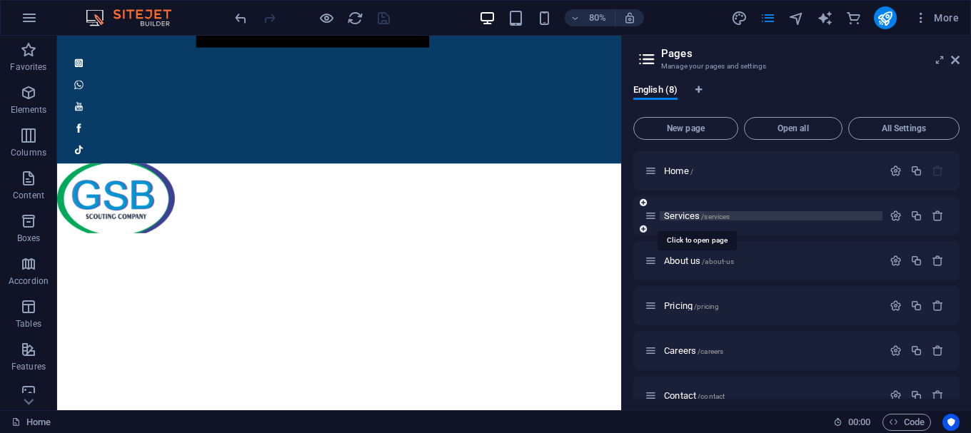
click at [688, 217] on span "Services /services" at bounding box center [697, 216] width 66 height 11
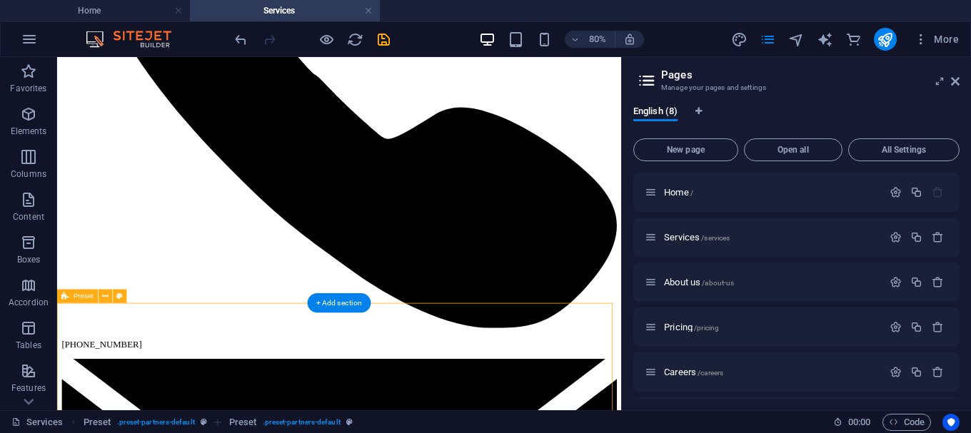
scroll to position [1396, 0]
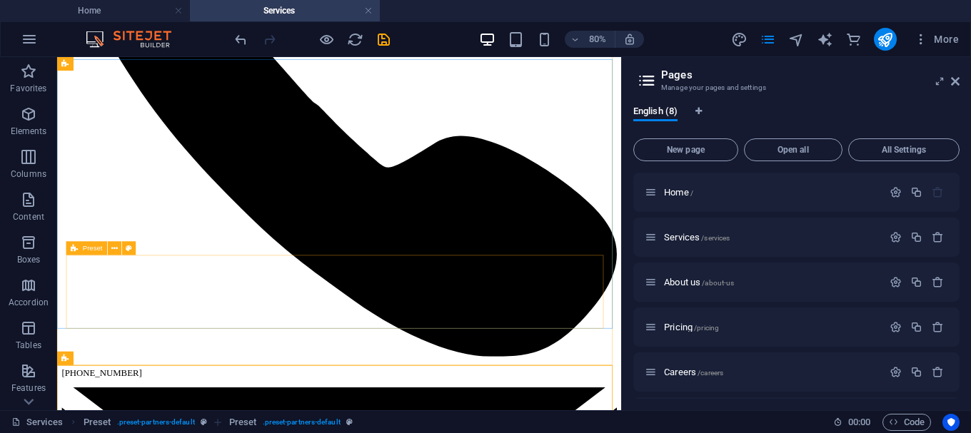
click at [73, 248] on icon at bounding box center [74, 249] width 7 height 14
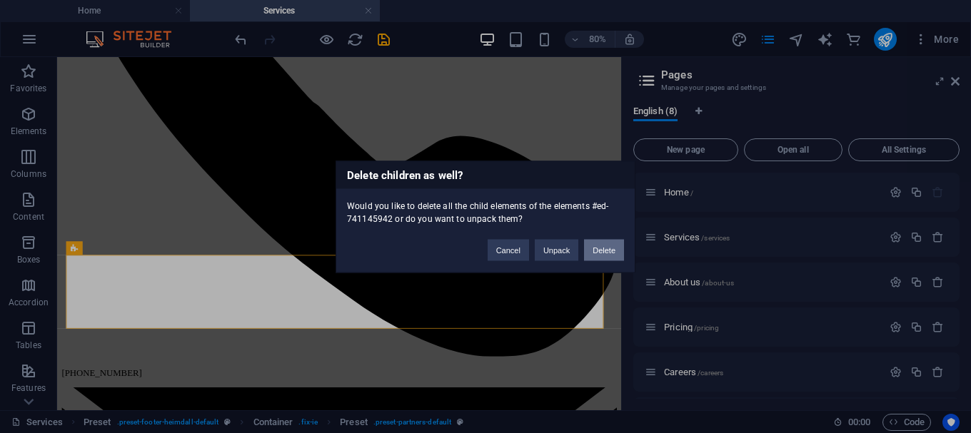
click at [598, 249] on button "Delete" at bounding box center [604, 249] width 40 height 21
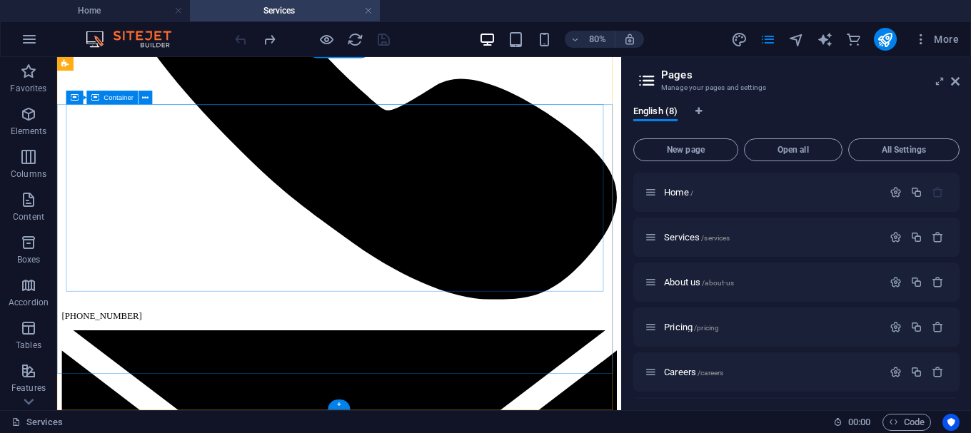
scroll to position [1340, 0]
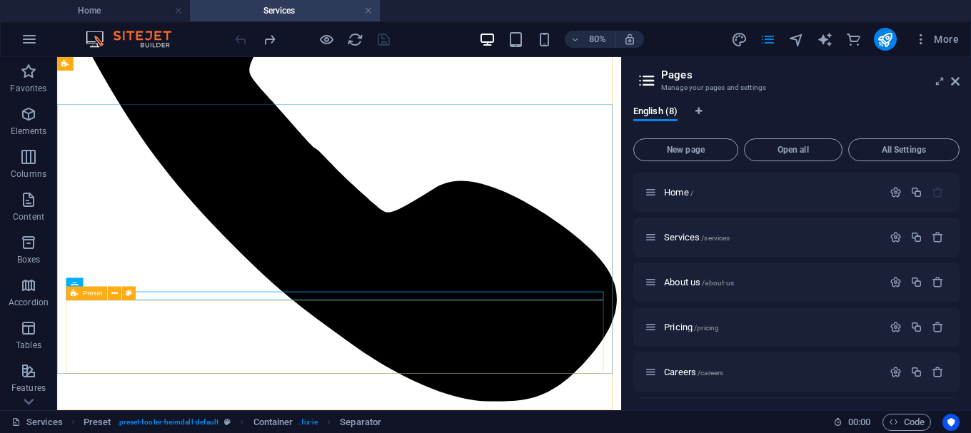
click at [71, 292] on icon at bounding box center [74, 294] width 7 height 14
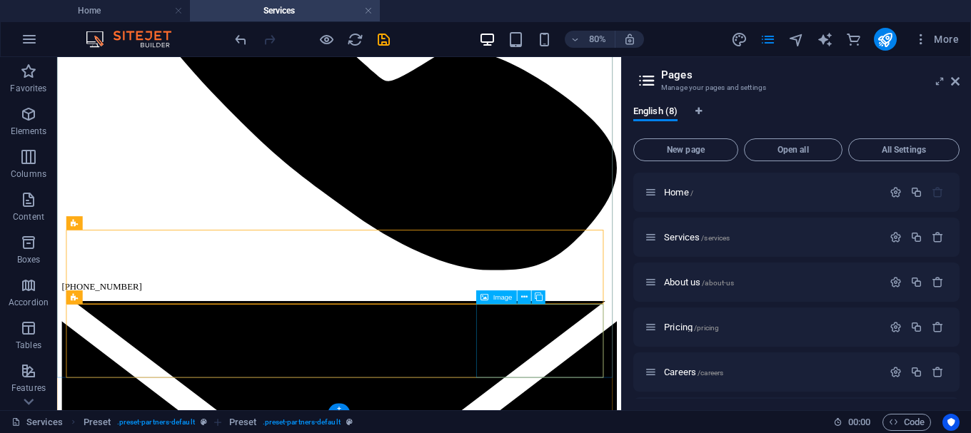
scroll to position [1525, 0]
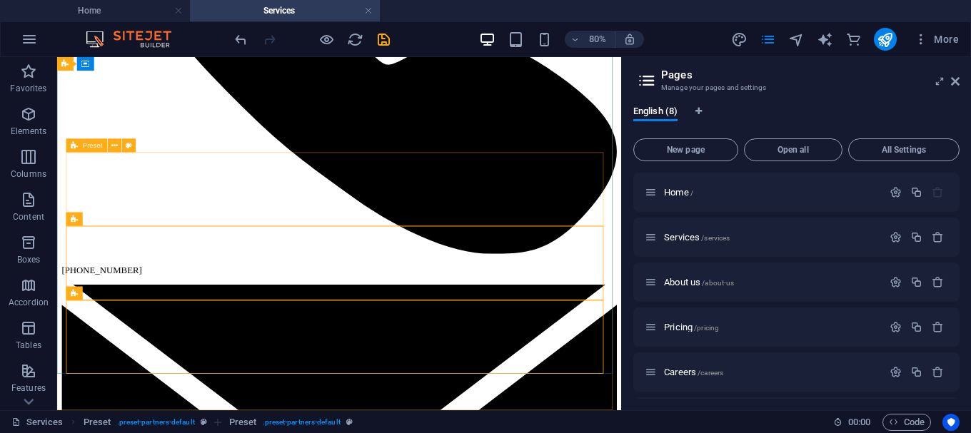
click at [73, 148] on icon at bounding box center [74, 146] width 7 height 14
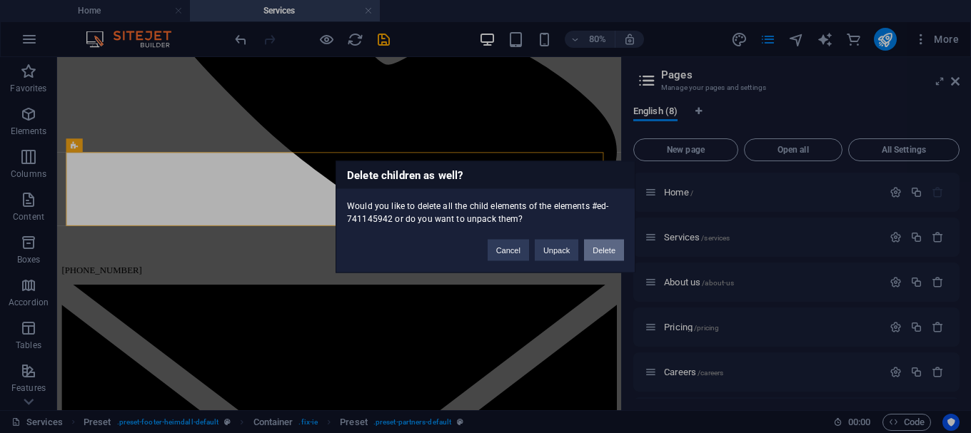
click at [605, 251] on button "Delete" at bounding box center [604, 249] width 40 height 21
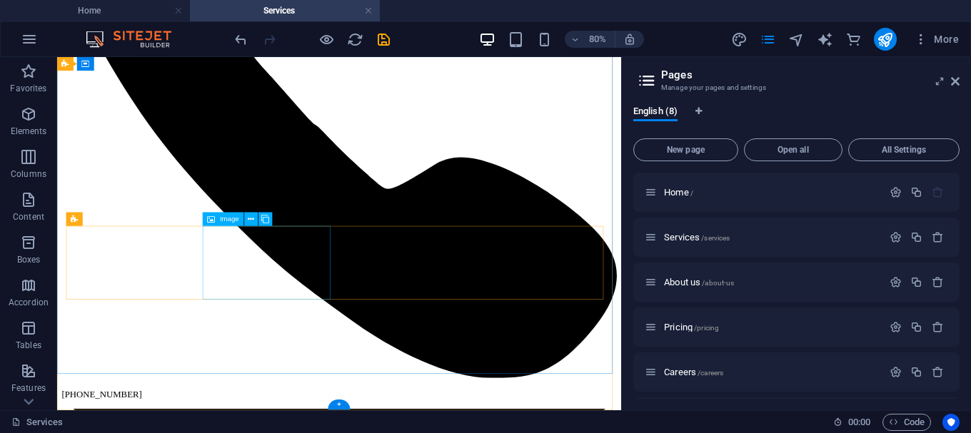
scroll to position [1218, 0]
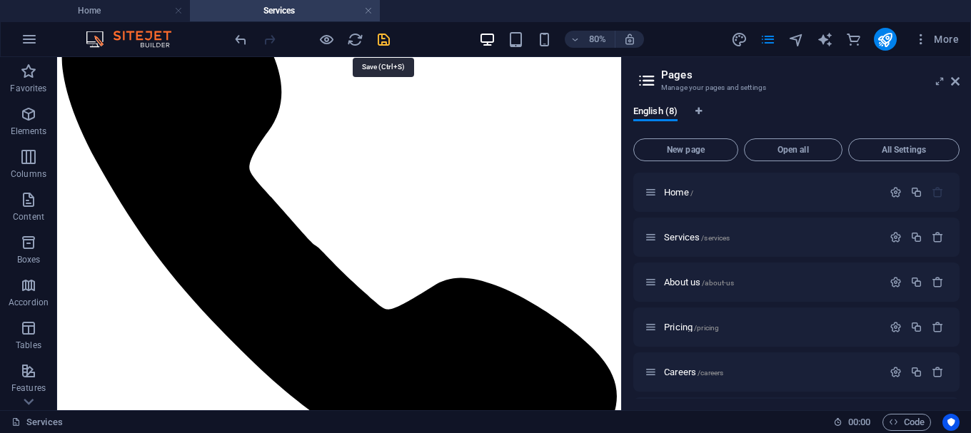
click at [385, 46] on icon "save" at bounding box center [383, 39] width 16 height 16
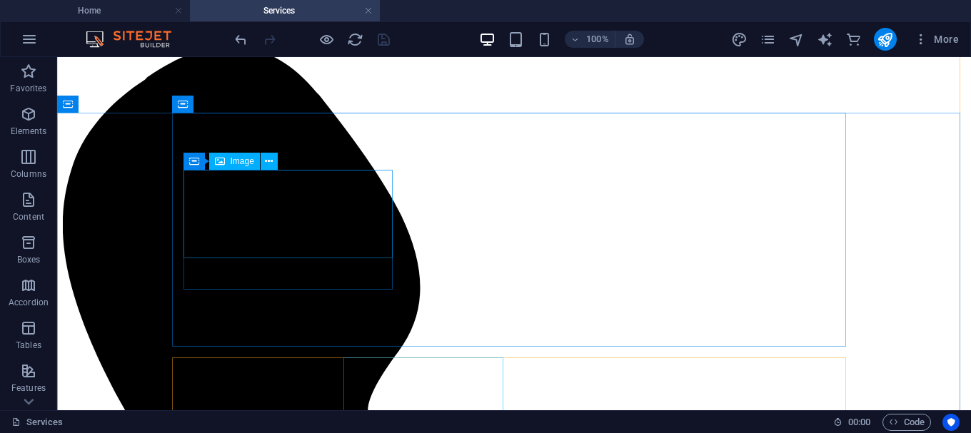
scroll to position [1521, 0]
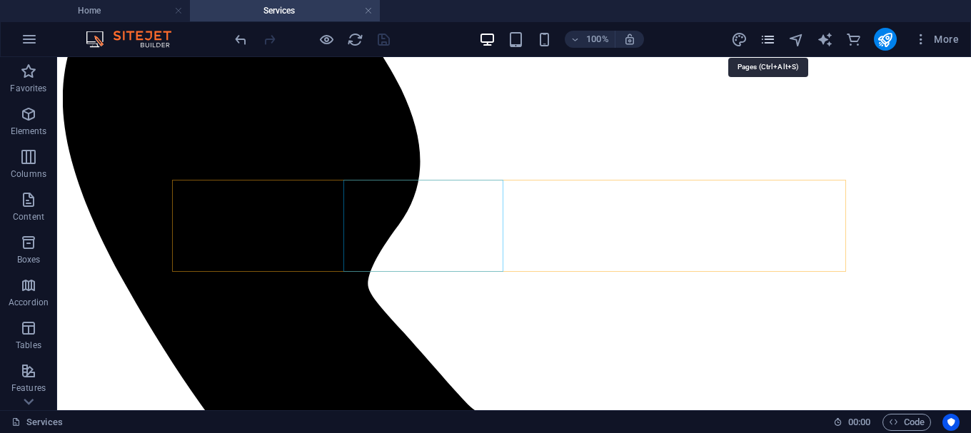
click at [768, 44] on icon "pages" at bounding box center [767, 39] width 16 height 16
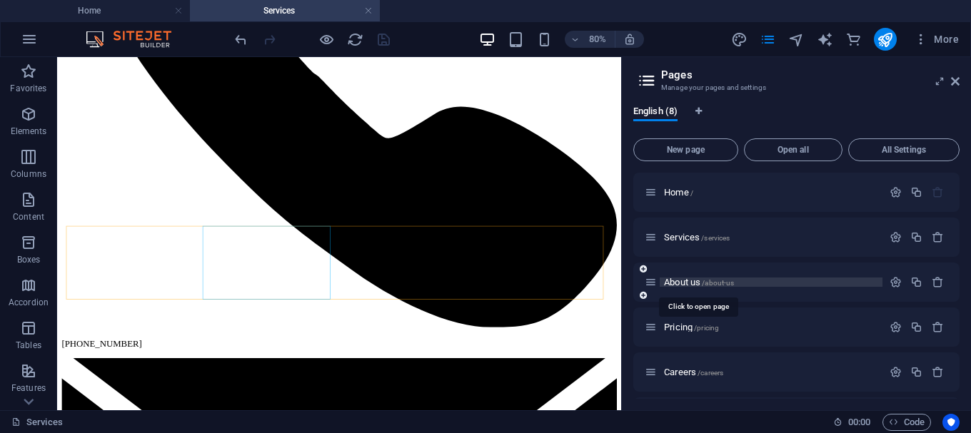
click at [697, 283] on span "About us /about-us" at bounding box center [699, 282] width 70 height 11
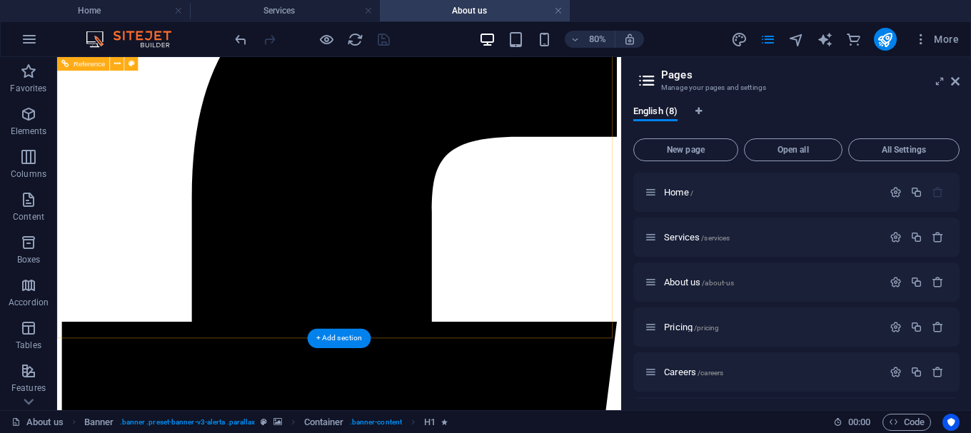
scroll to position [2450, 0]
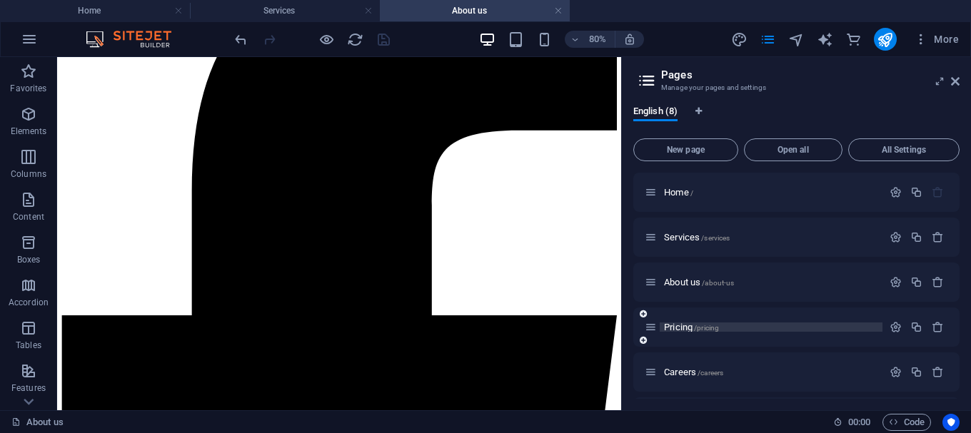
click at [687, 330] on span "Pricing /pricing" at bounding box center [691, 327] width 55 height 11
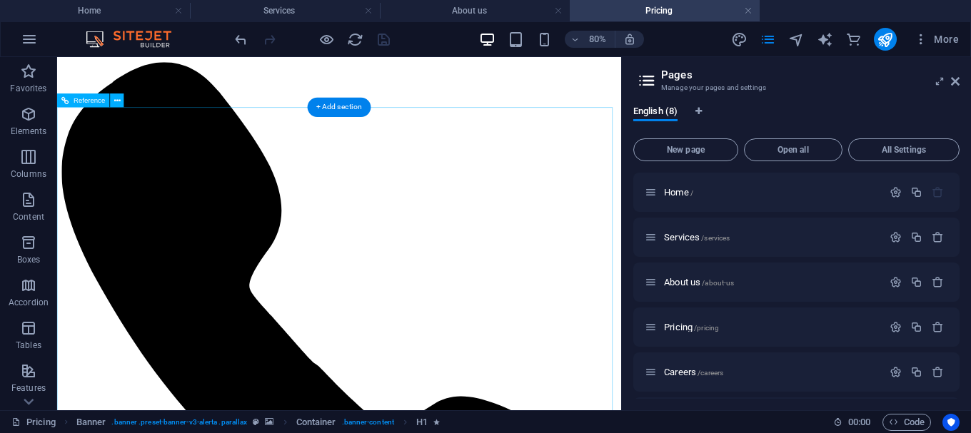
scroll to position [1218, 0]
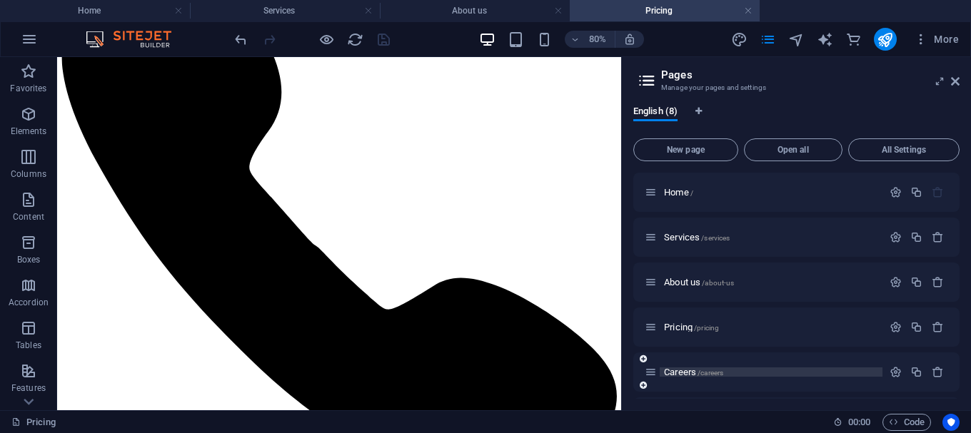
click at [688, 376] on span "Careers /careers" at bounding box center [693, 372] width 59 height 11
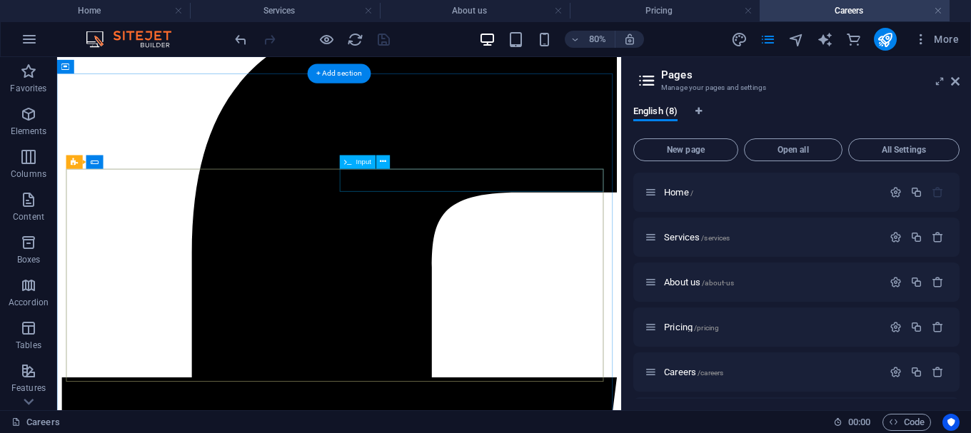
scroll to position [2194, 0]
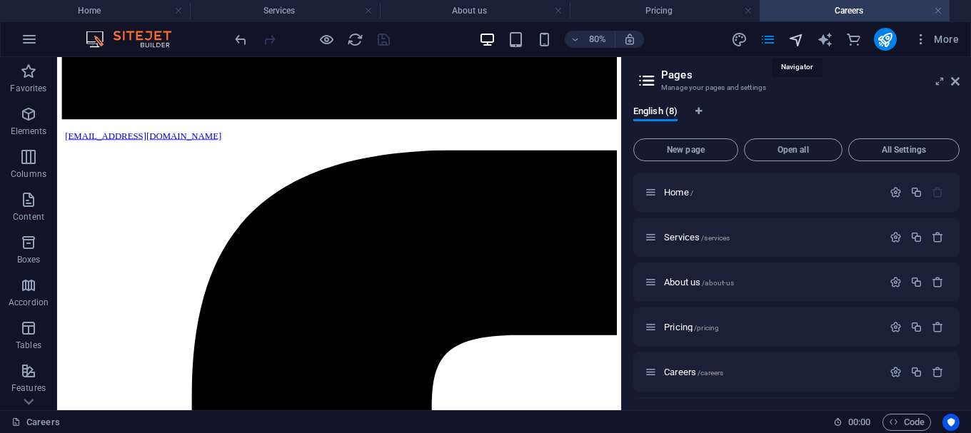
click at [799, 37] on icon "navigator" at bounding box center [796, 39] width 16 height 16
select select "14396713-en"
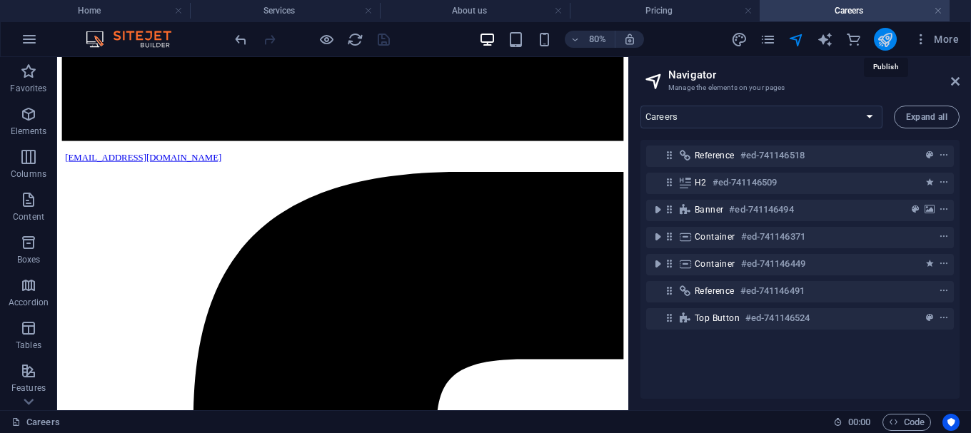
click at [885, 40] on icon "publish" at bounding box center [885, 39] width 16 height 16
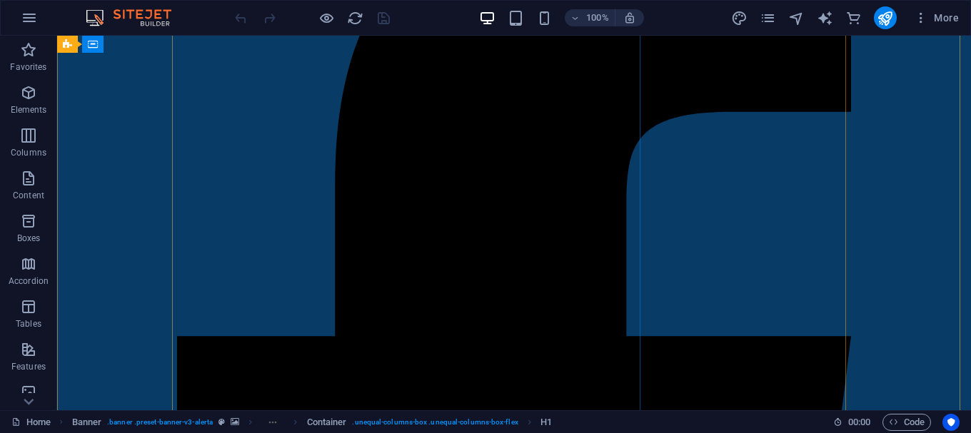
scroll to position [286, 0]
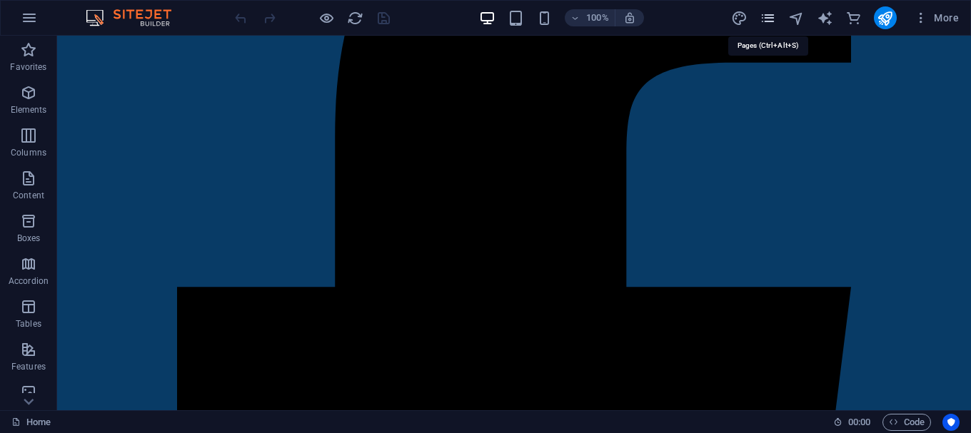
click at [773, 21] on icon "pages" at bounding box center [767, 18] width 16 height 16
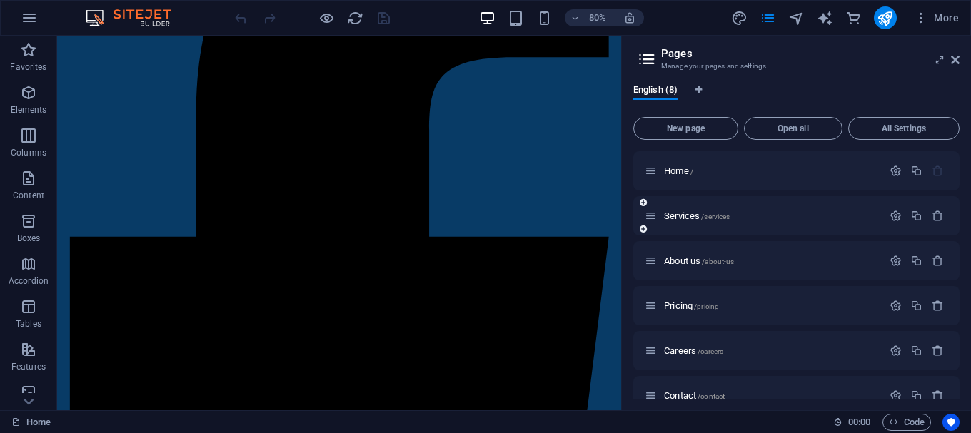
click at [686, 222] on div "Services /services" at bounding box center [764, 216] width 238 height 16
click at [686, 215] on span "Services /services" at bounding box center [697, 216] width 66 height 11
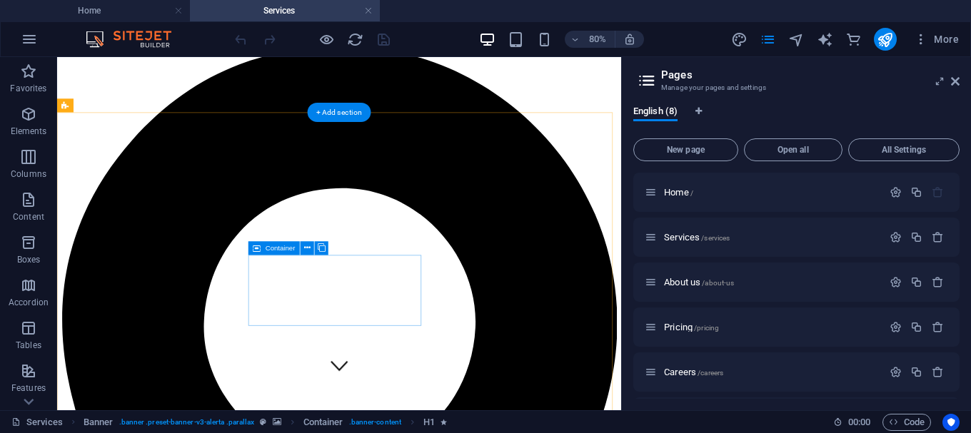
scroll to position [0, 0]
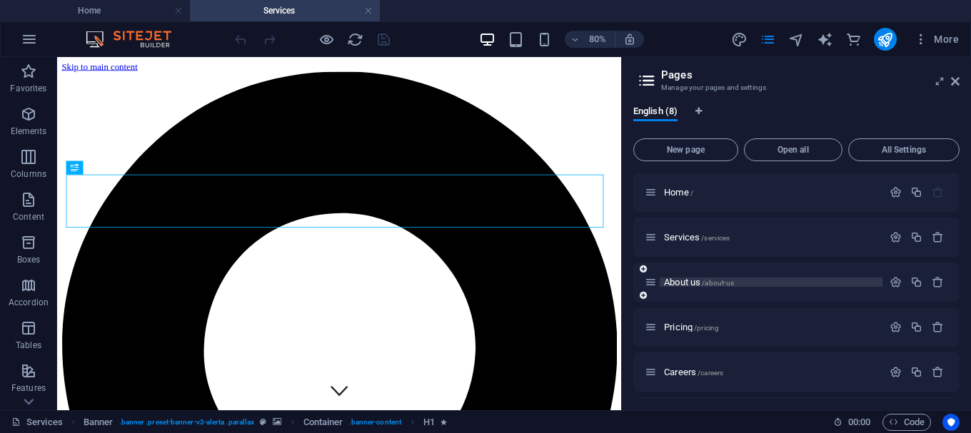
click at [690, 284] on span "About us /about-us" at bounding box center [699, 282] width 70 height 11
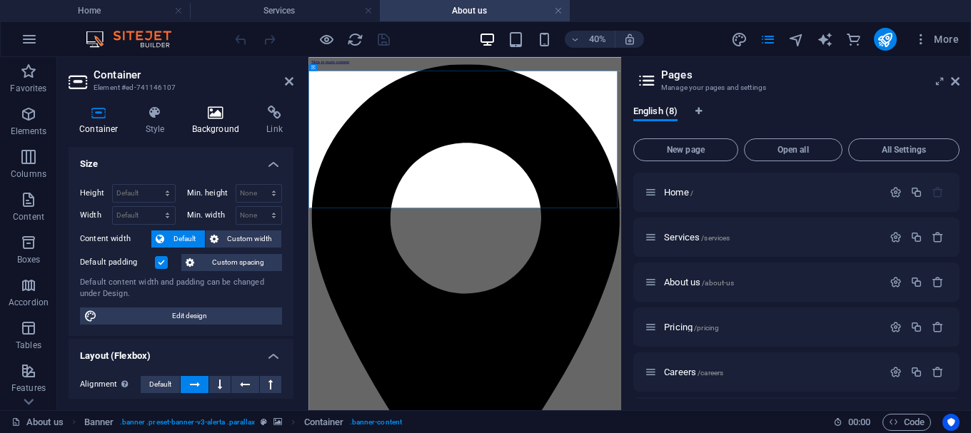
click at [211, 122] on h4 "Background" at bounding box center [218, 121] width 75 height 30
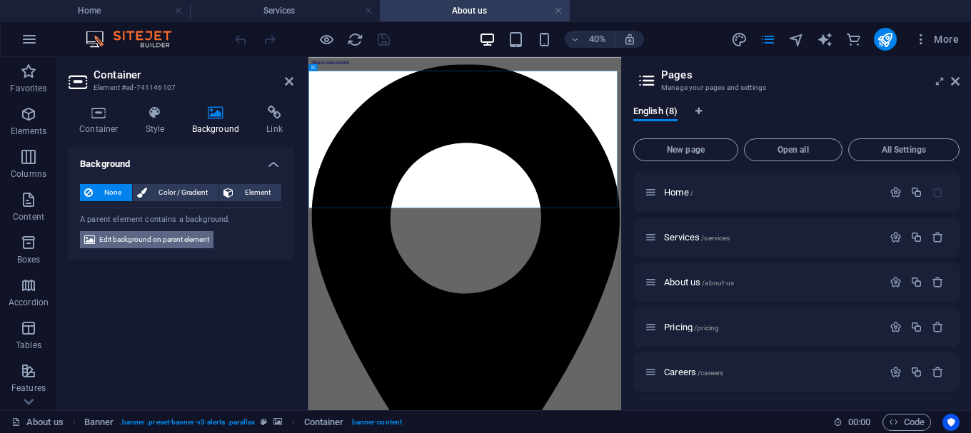
click at [174, 236] on span "Edit background on parent element" at bounding box center [154, 239] width 110 height 17
select select "%"
select select "px"
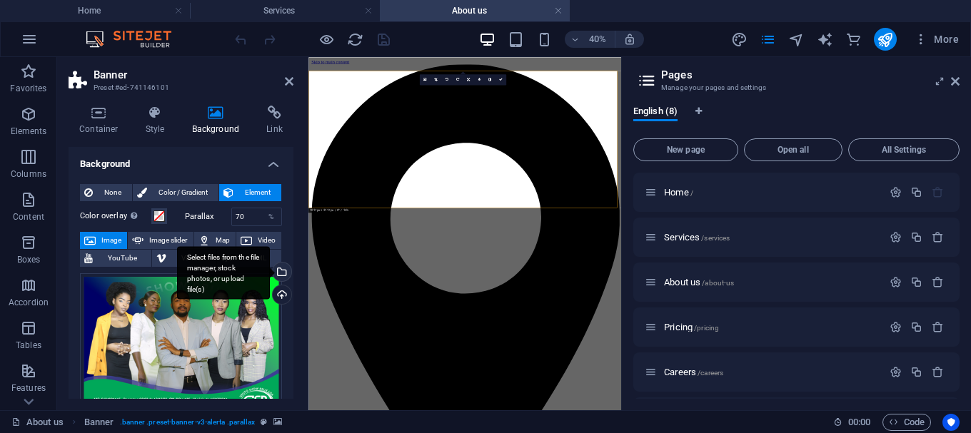
click at [281, 275] on div "Select files from the file manager, stock photos, or upload file(s)" at bounding box center [280, 273] width 21 height 21
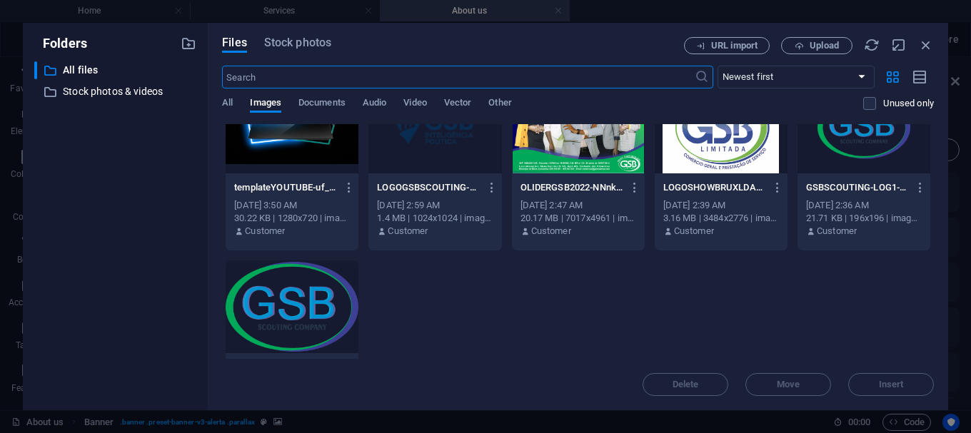
scroll to position [1053, 0]
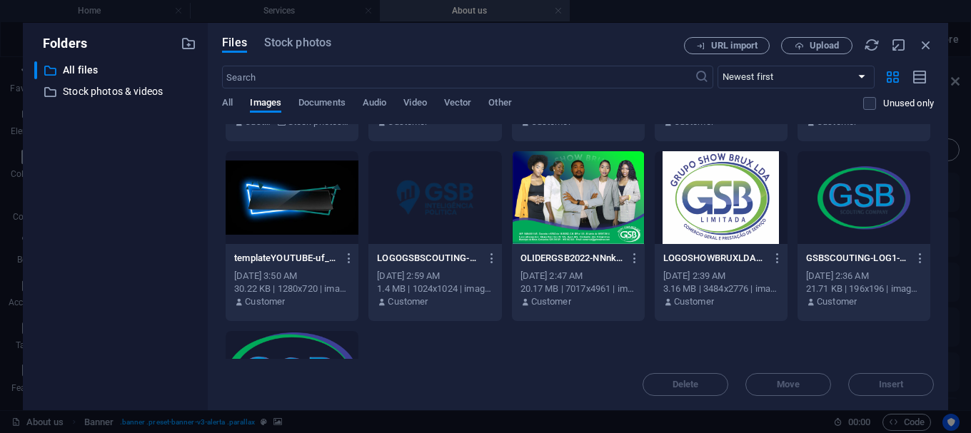
click at [741, 186] on div at bounding box center [721, 197] width 133 height 93
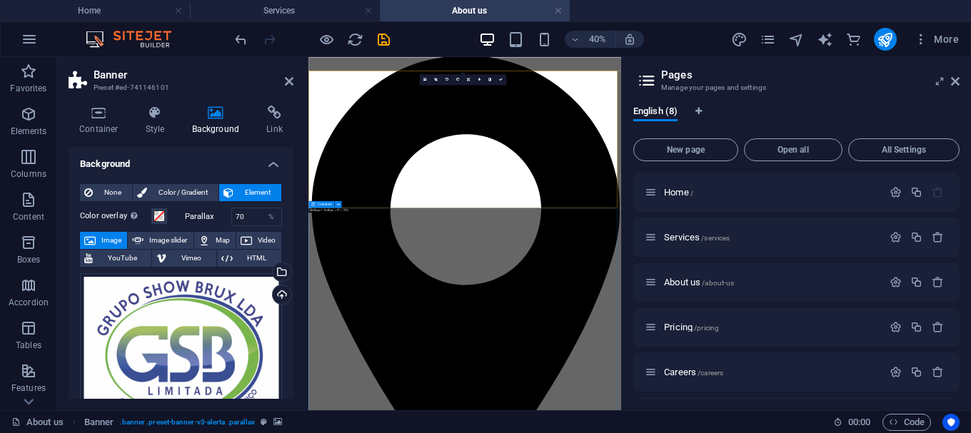
scroll to position [0, 0]
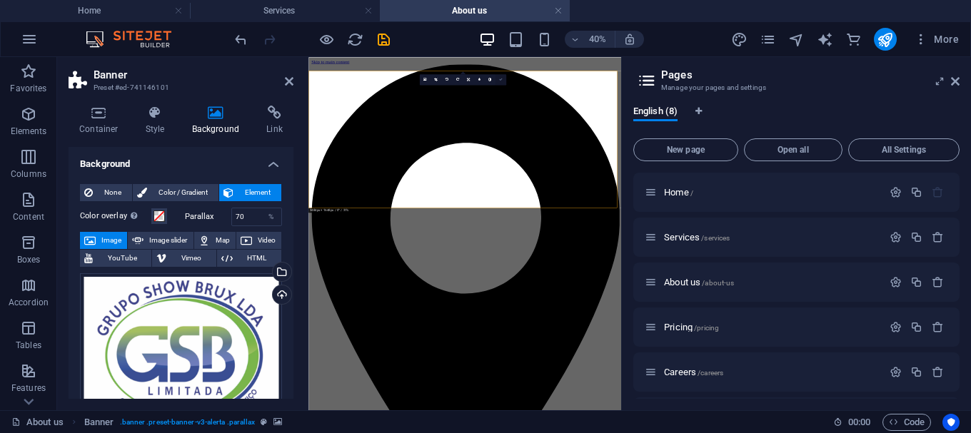
click at [499, 80] on icon at bounding box center [501, 80] width 4 height 4
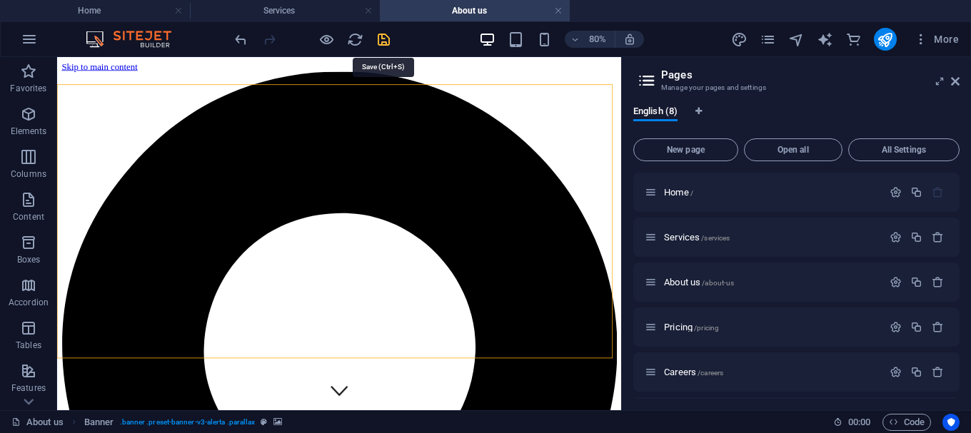
click at [387, 38] on icon "save" at bounding box center [383, 39] width 16 height 16
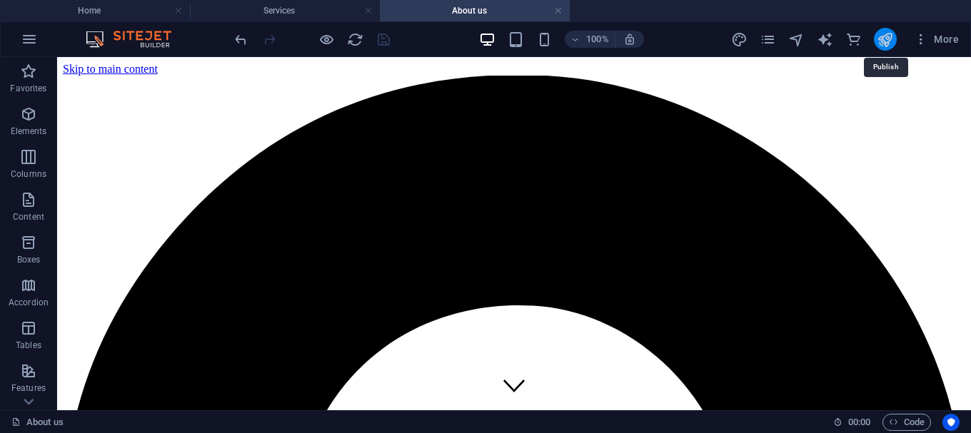
click at [882, 39] on icon "publish" at bounding box center [885, 39] width 16 height 16
